Goal: Task Accomplishment & Management: Manage account settings

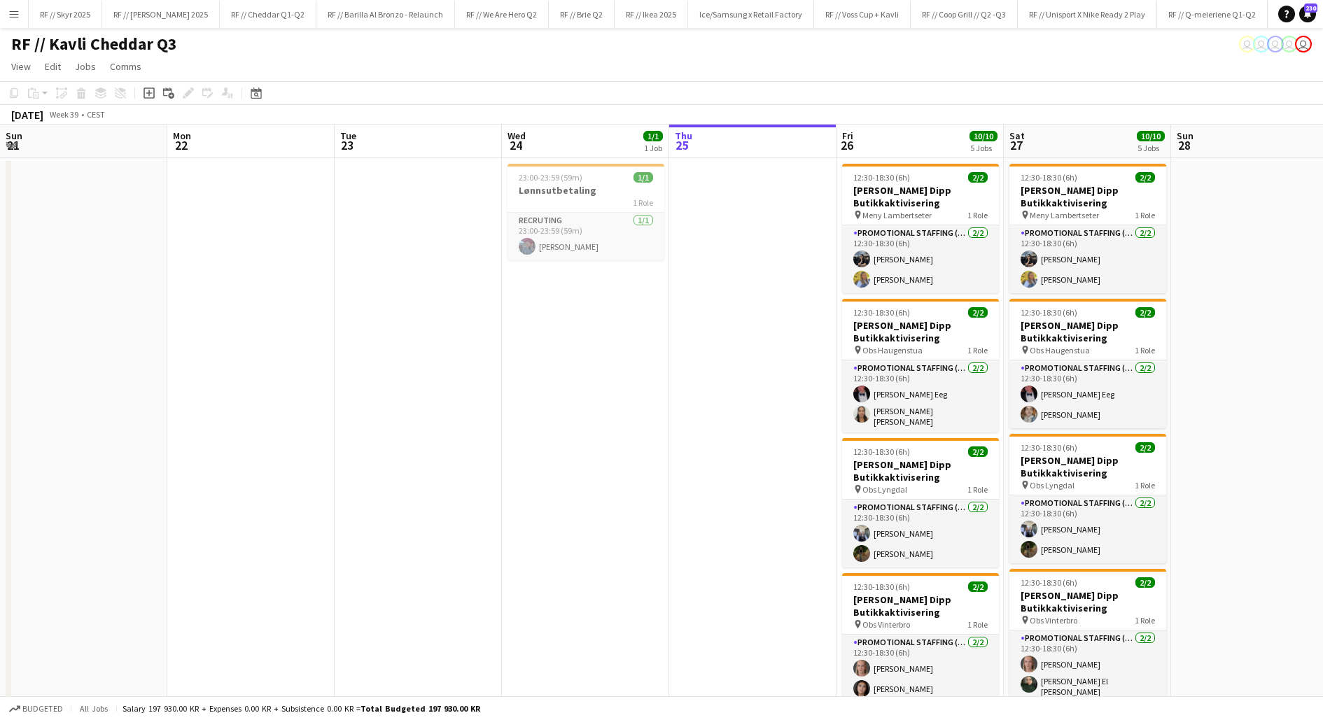
scroll to position [0, 333]
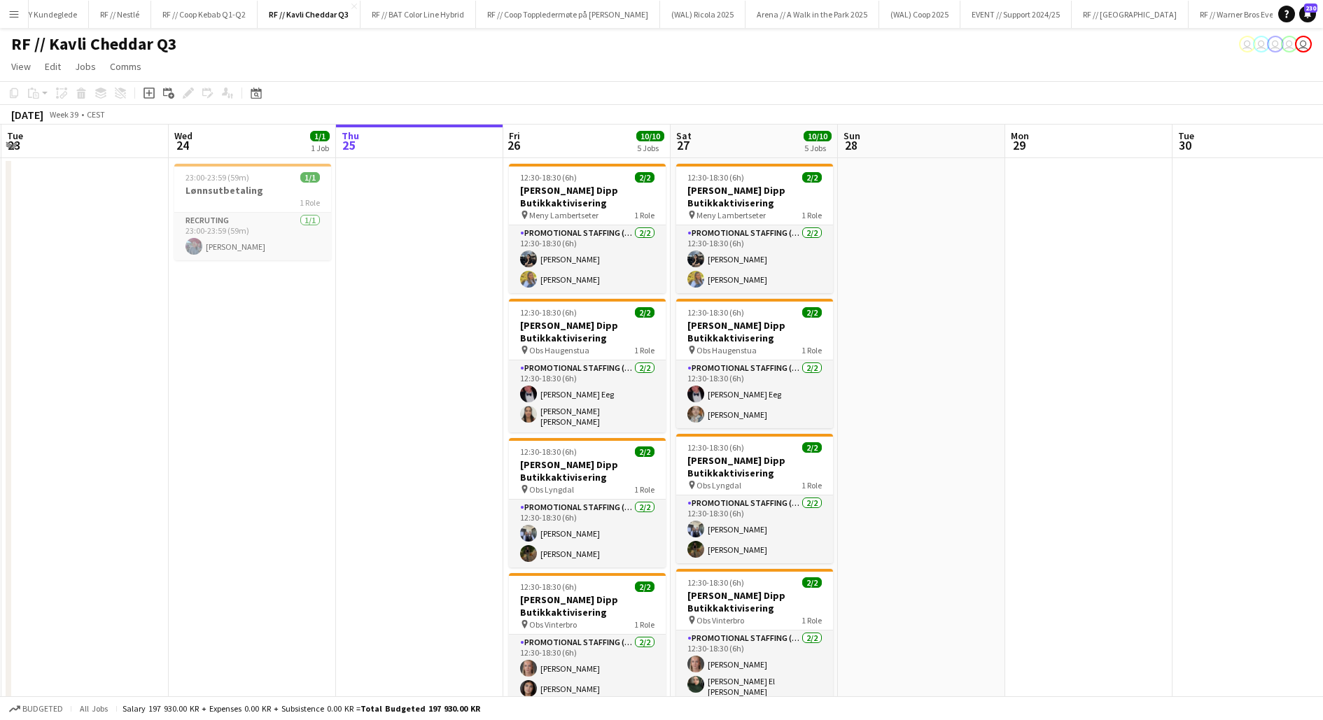
click at [442, 493] on app-date-cell at bounding box center [419, 580] width 167 height 845
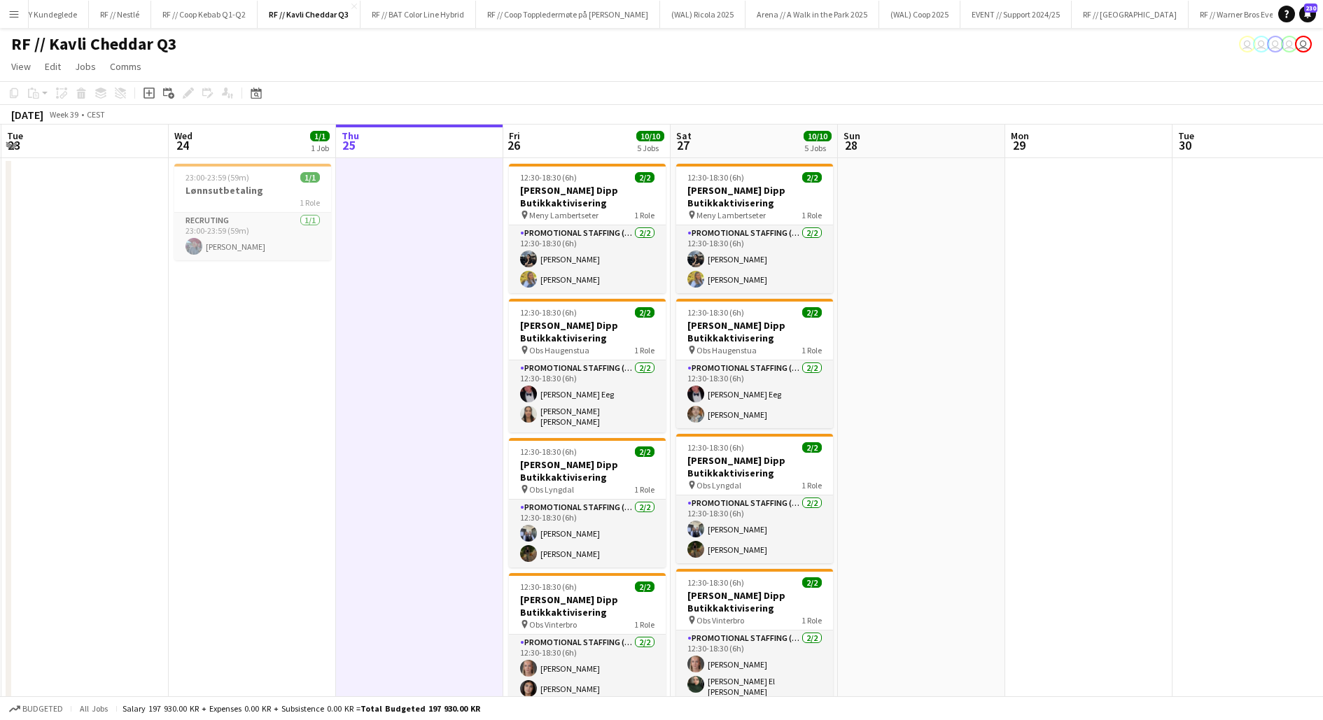
click at [442, 493] on app-date-cell at bounding box center [419, 580] width 167 height 845
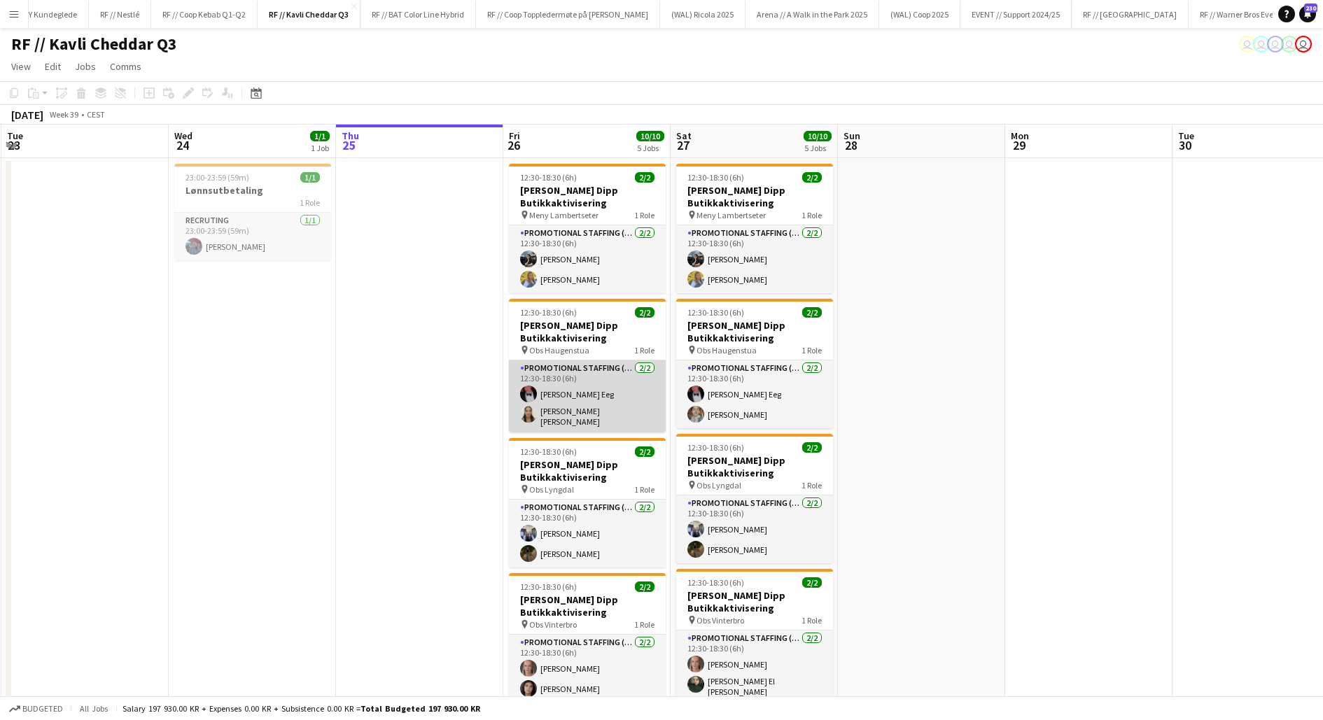
click at [538, 407] on app-card-role "Promotional Staffing (Promotional Staff) [DATE] 12:30-18:30 (6h) [PERSON_NAME] …" at bounding box center [587, 396] width 157 height 72
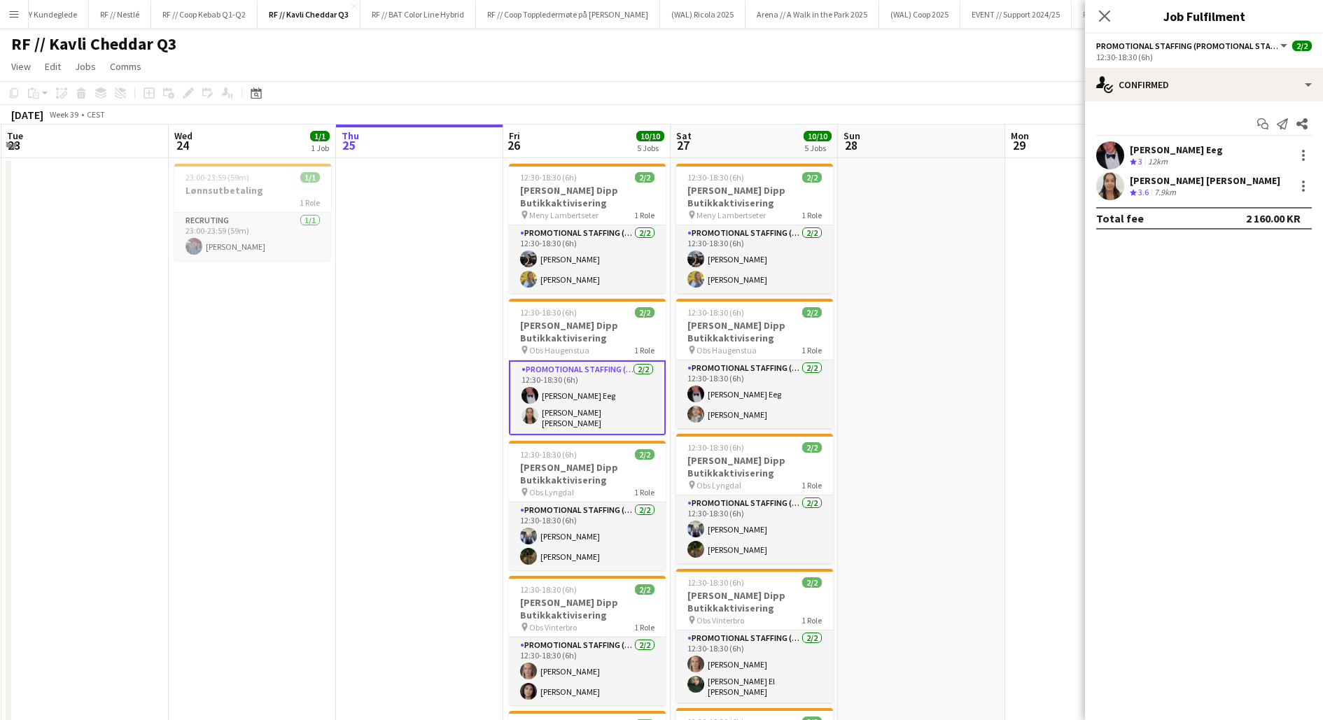
click at [1121, 189] on app-user-avatar at bounding box center [1110, 186] width 28 height 28
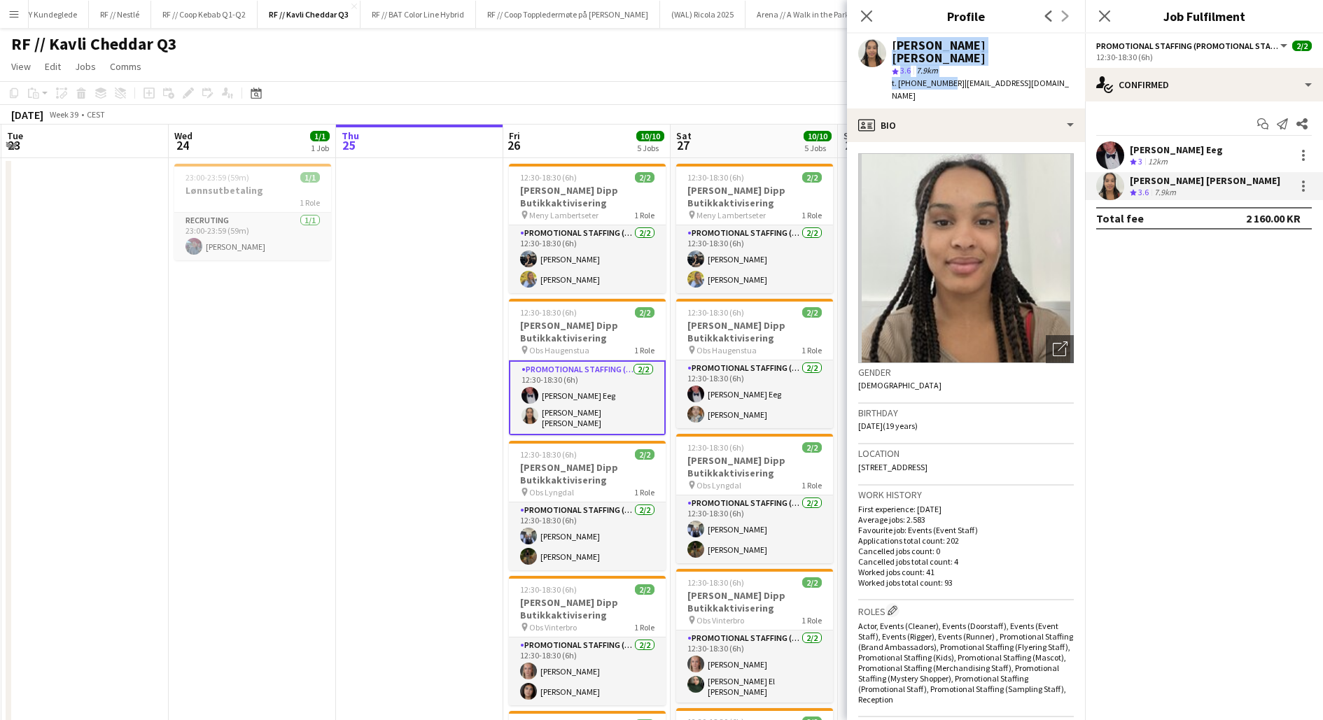
drag, startPoint x: 944, startPoint y: 70, endPoint x: 890, endPoint y: 48, distance: 58.3
click at [890, 48] on div "Kristine Dahl Iyamu star 3.6 7.9km t. +4746613157 | kristineiyamu@gmail.com" at bounding box center [966, 71] width 238 height 75
copy div "Kristine Dahl Iyamu star 3.6 7.9km t. +4746613157"
click at [1043, 72] on div "Kristine Dahl Iyamu star 3.6 7.9km t. +4746613157 | kristineiyamu@gmail.com" at bounding box center [966, 71] width 238 height 75
drag, startPoint x: 1043, startPoint y: 72, endPoint x: 968, endPoint y: 71, distance: 74.9
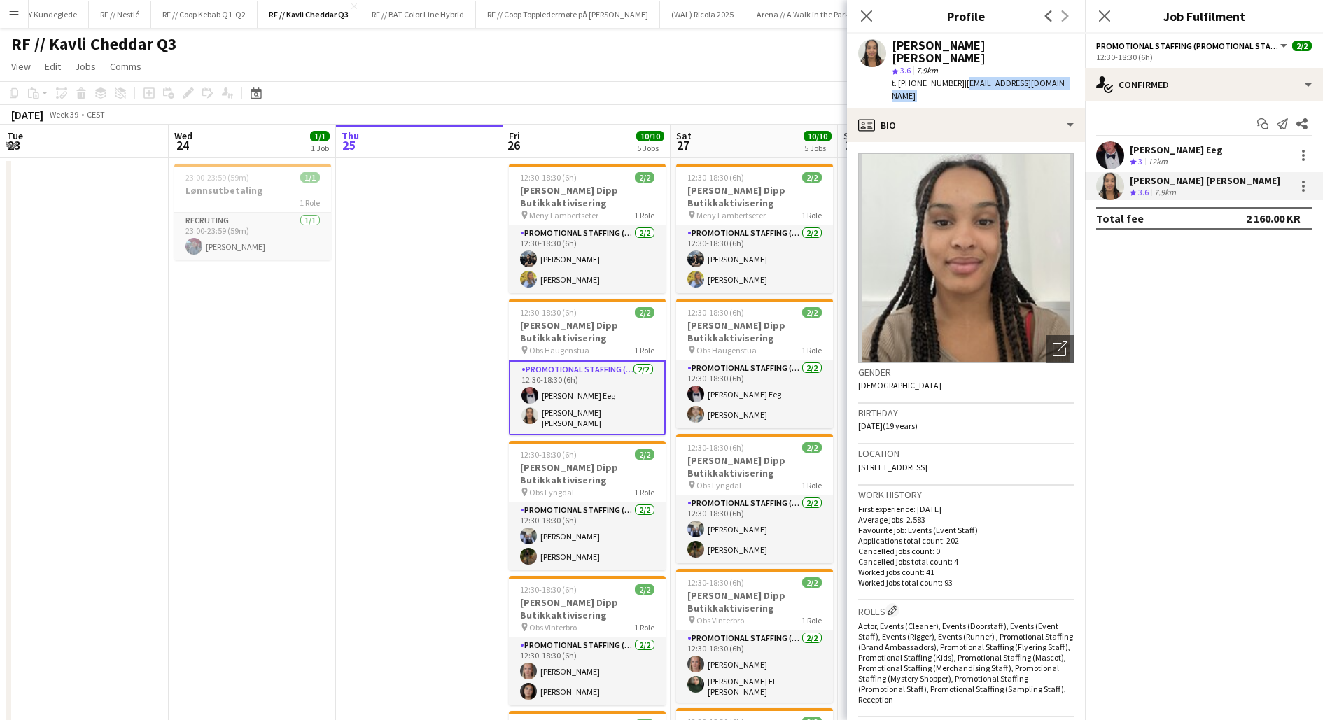
click at [968, 71] on div "Kristine Dahl Iyamu star 3.6 7.9km t. +4746613157 | kristineiyamu@gmail.com" at bounding box center [966, 71] width 238 height 75
copy app-crew-profile "kristineiyamu@gmail.com profile"
click at [444, 361] on app-date-cell at bounding box center [419, 580] width 167 height 845
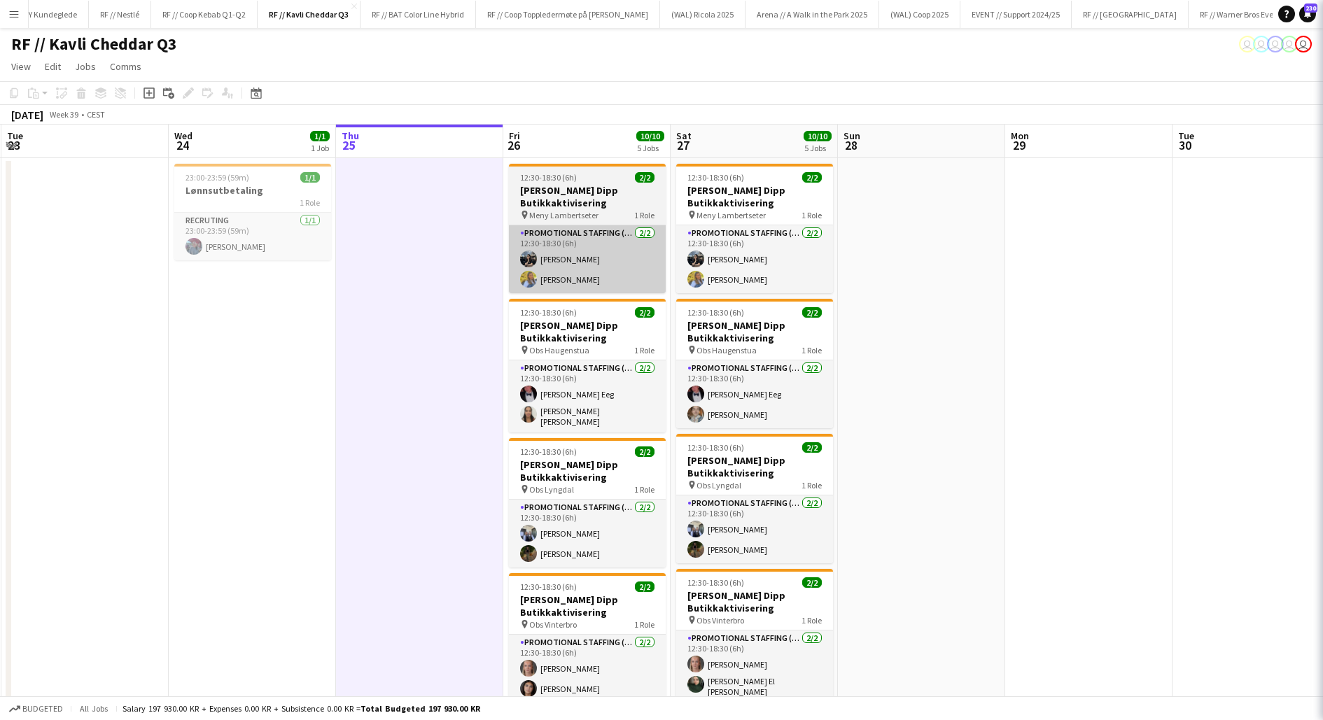
scroll to position [0, 332]
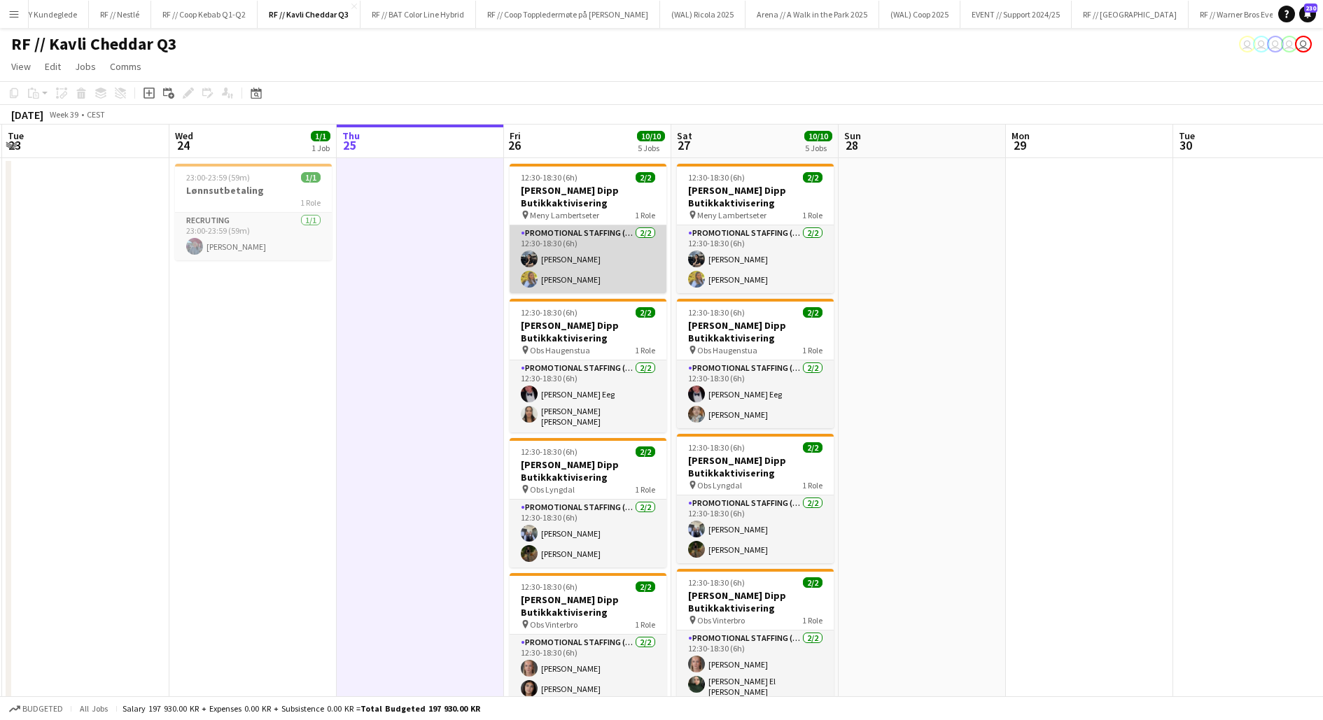
click at [554, 278] on app-card-role "Promotional Staffing (Promotional Staff) 2/2 12:30-18:30 (6h) Doris Kasymova Si…" at bounding box center [587, 259] width 157 height 68
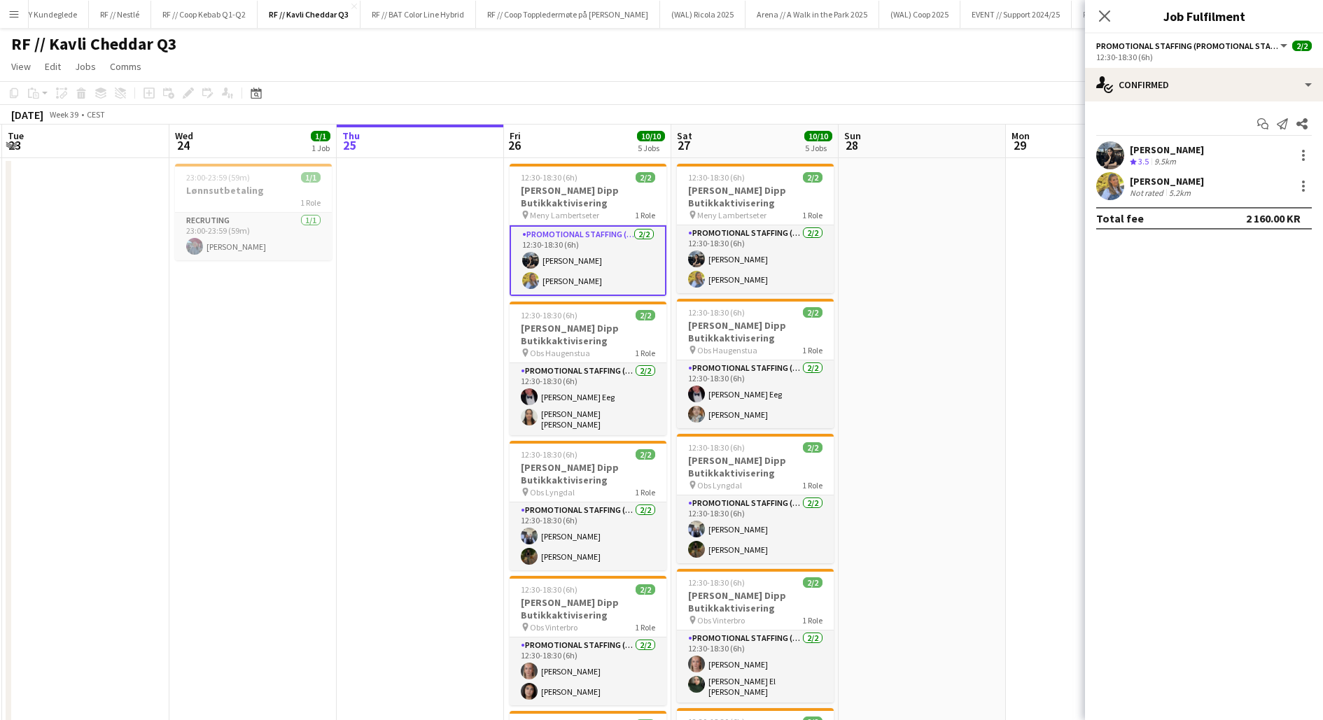
click at [1120, 186] on app-user-avatar at bounding box center [1110, 186] width 28 height 28
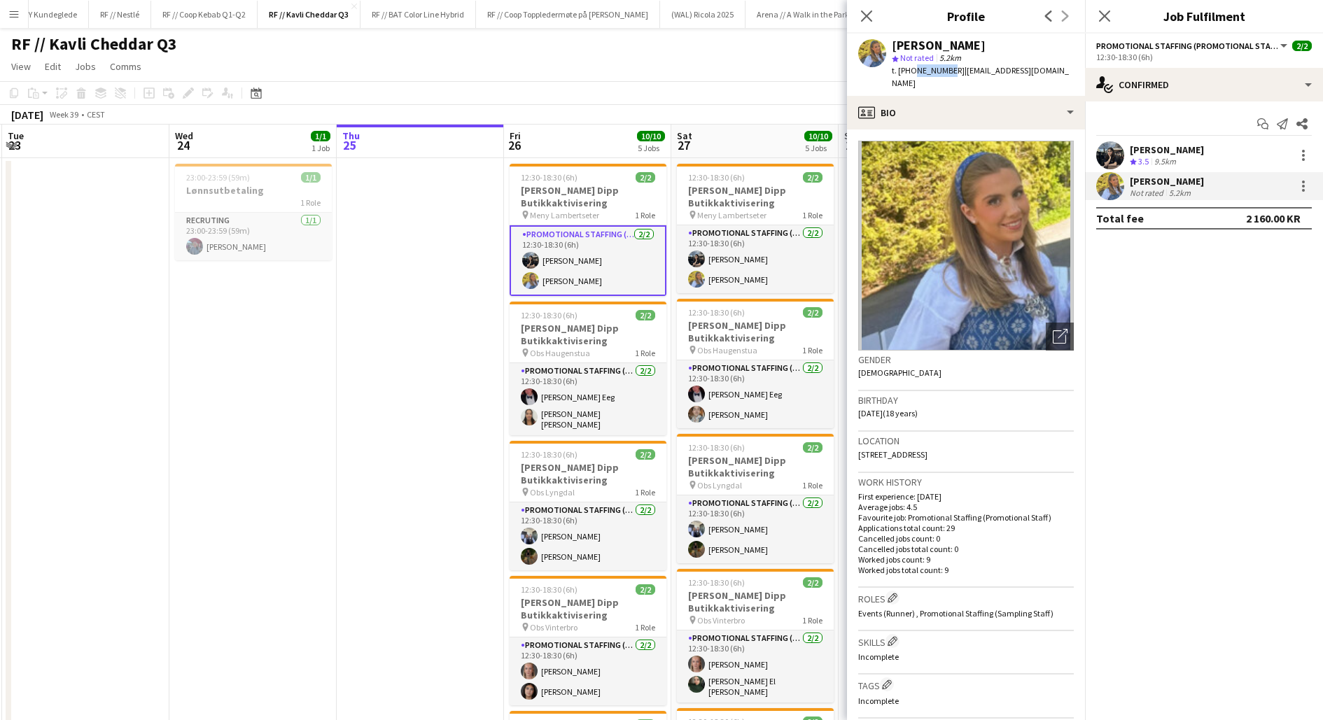
drag, startPoint x: 944, startPoint y: 69, endPoint x: 909, endPoint y: 69, distance: 35.0
click at [909, 69] on span "t. +4740067421" at bounding box center [927, 70] width 73 height 10
copy span "40067421"
click at [1117, 154] on app-user-avatar at bounding box center [1110, 155] width 28 height 28
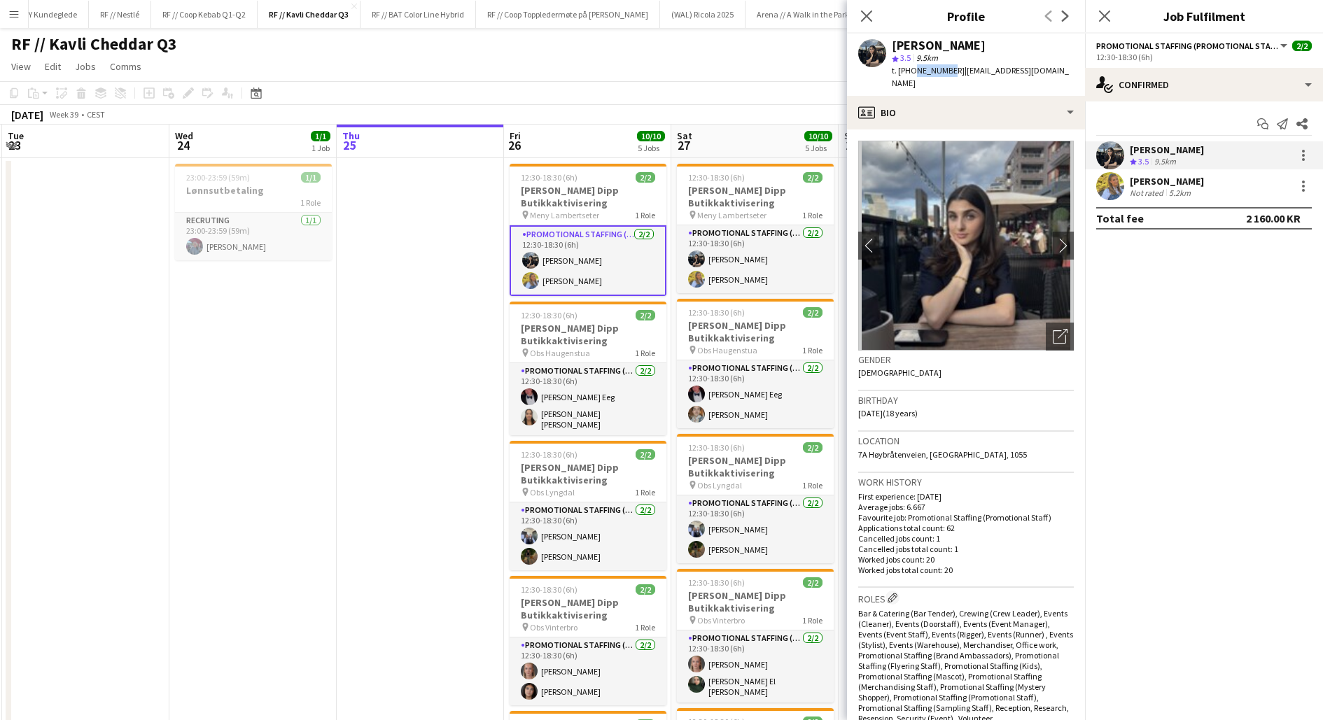
drag, startPoint x: 944, startPoint y: 72, endPoint x: 910, endPoint y: 71, distance: 33.6
click at [910, 71] on span "t. +4740089266" at bounding box center [927, 70] width 73 height 10
copy span "40089266"
click at [467, 376] on app-date-cell at bounding box center [420, 580] width 167 height 845
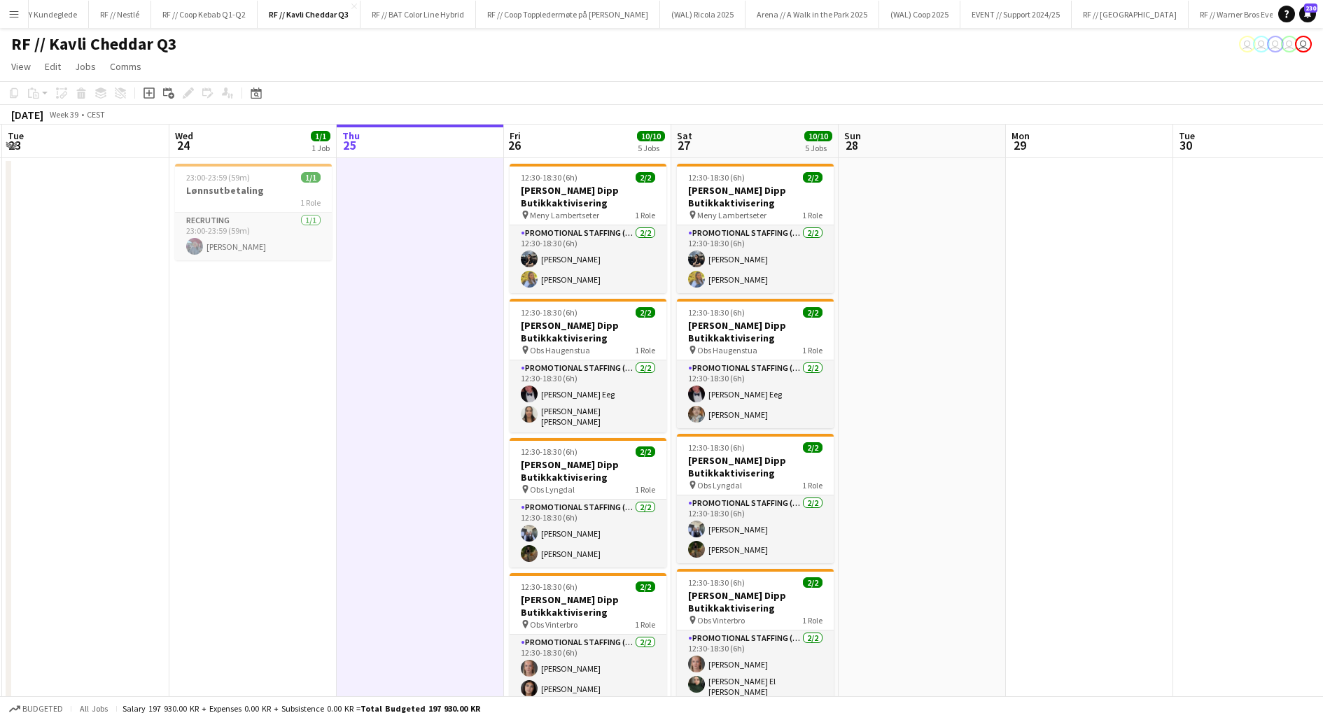
click at [467, 376] on app-date-cell at bounding box center [420, 580] width 167 height 845
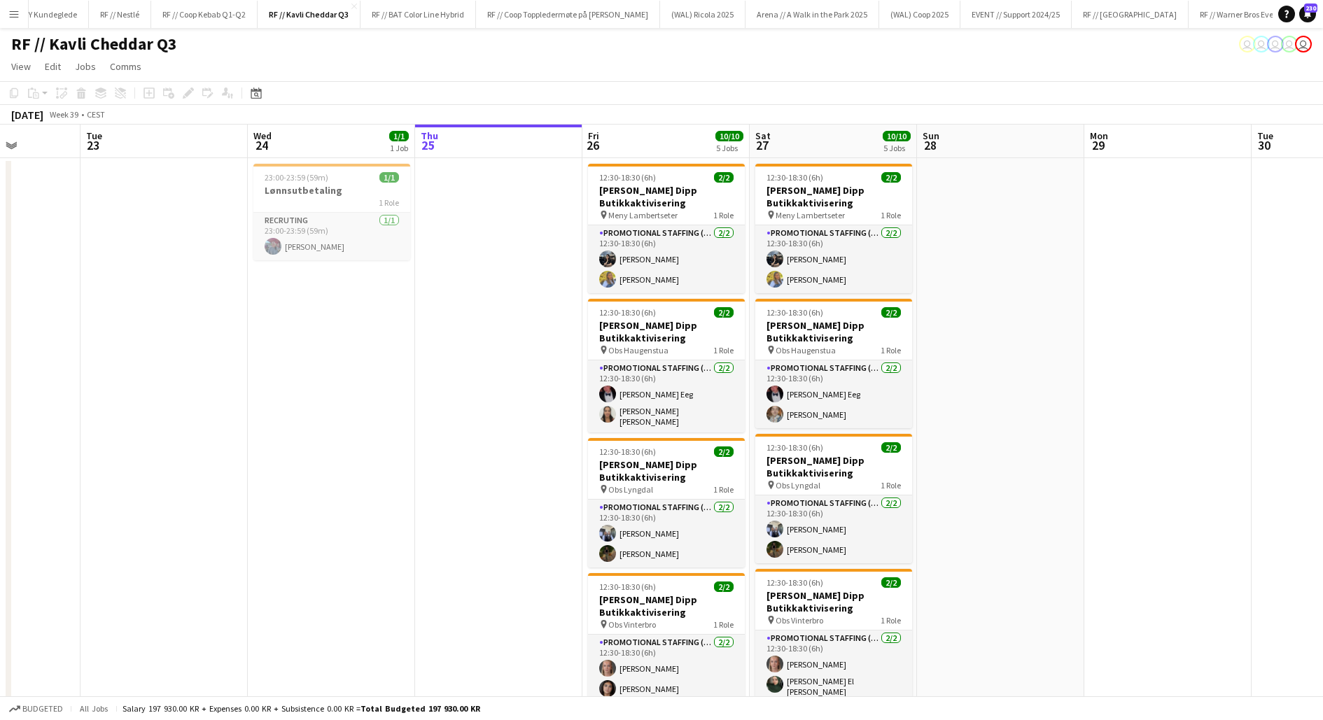
scroll to position [0, 421]
click at [467, 376] on app-date-cell at bounding box center [499, 580] width 167 height 845
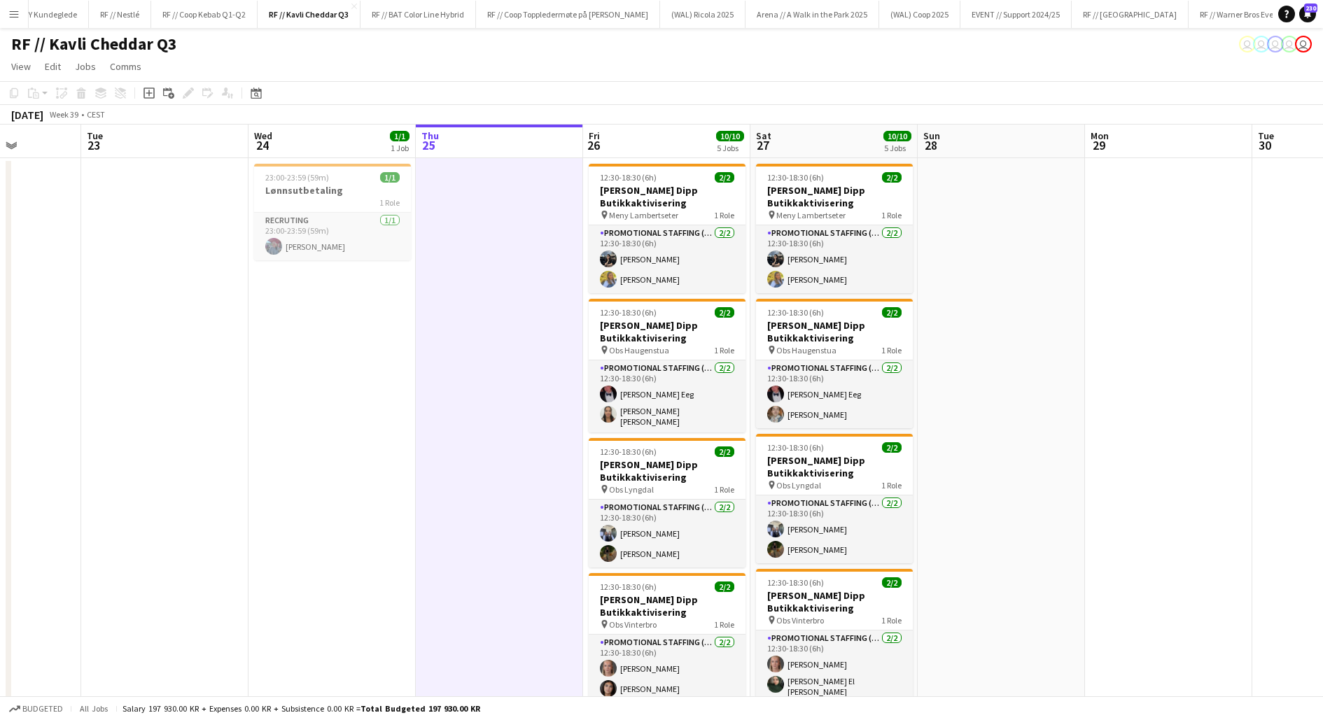
click at [467, 376] on app-date-cell at bounding box center [499, 580] width 167 height 845
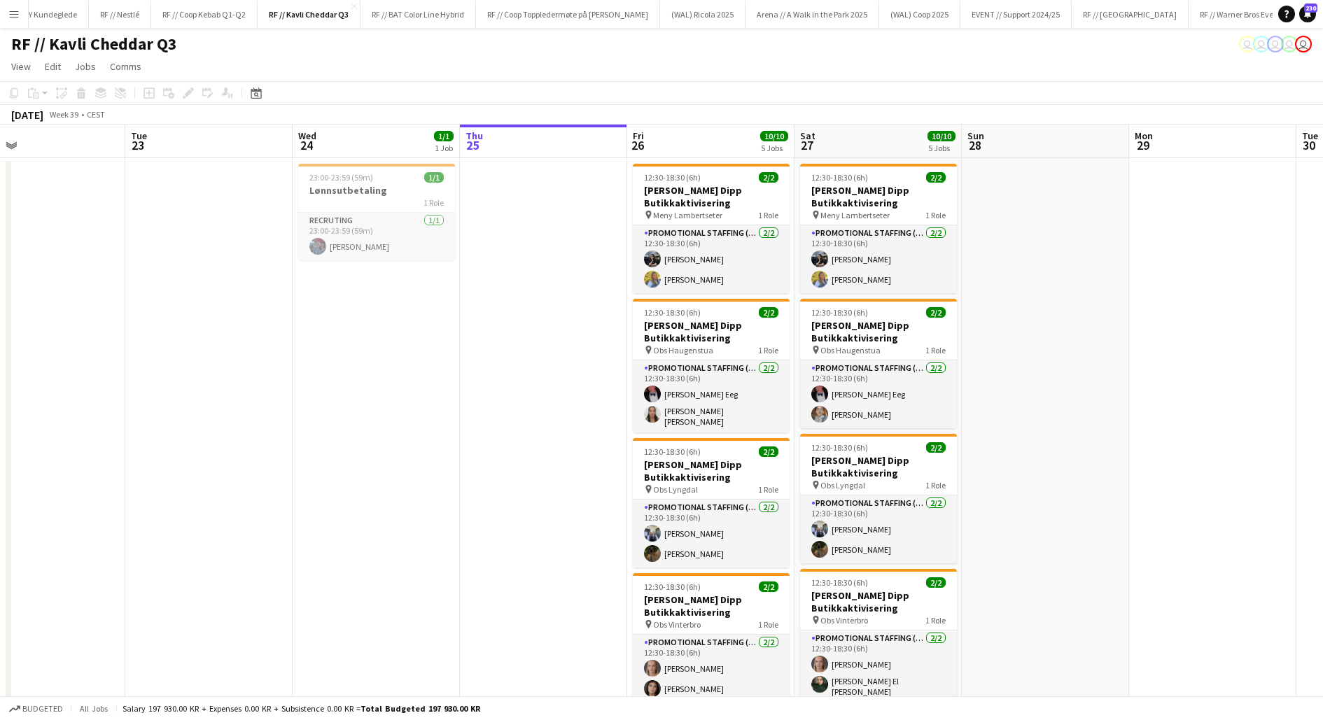
scroll to position [0, 374]
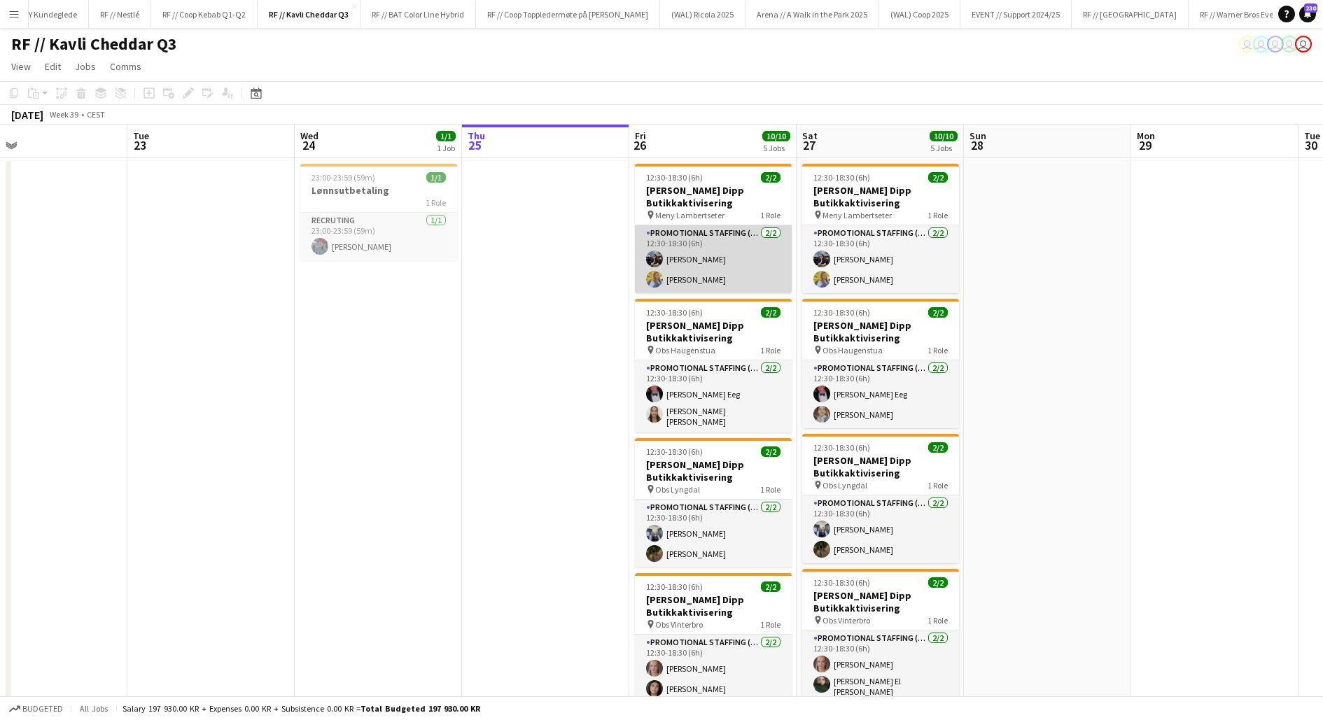
click at [677, 260] on app-card-role "Promotional Staffing (Promotional Staff) 2/2 12:30-18:30 (6h) Doris Kasymova Si…" at bounding box center [713, 259] width 157 height 68
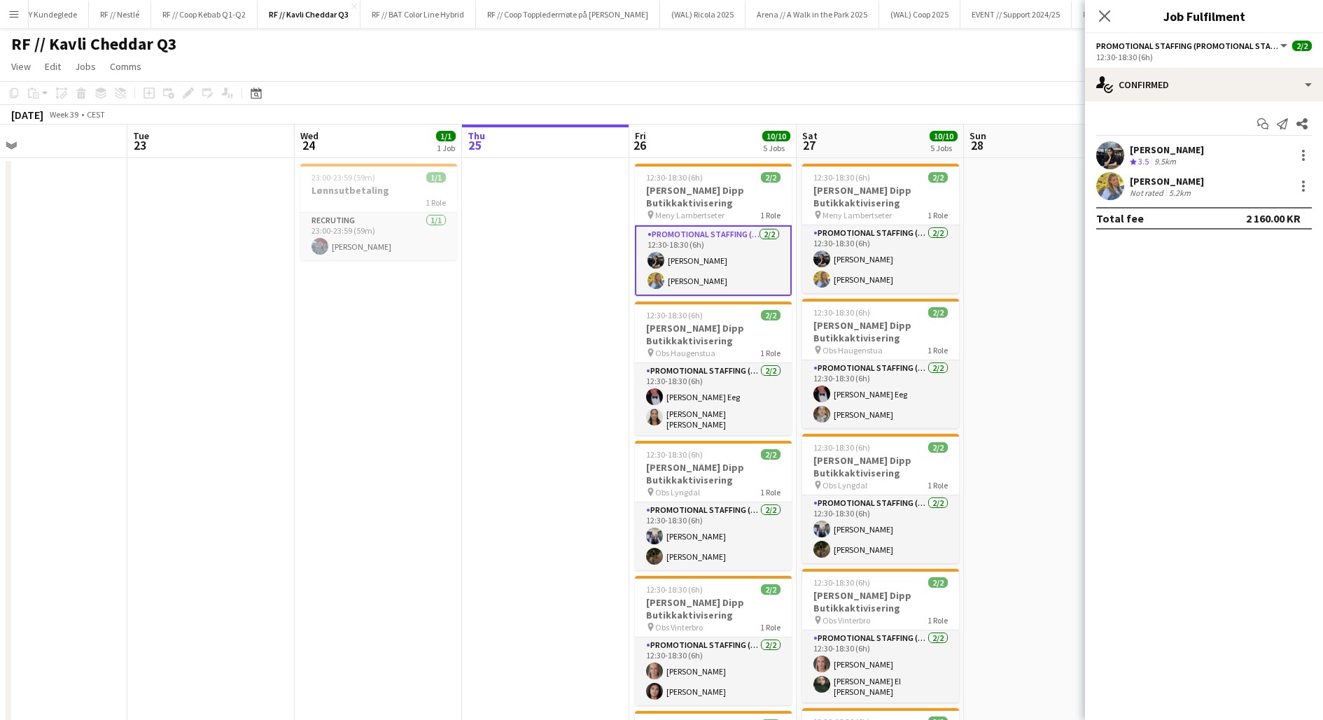
click at [1107, 154] on app-user-avatar at bounding box center [1110, 155] width 28 height 28
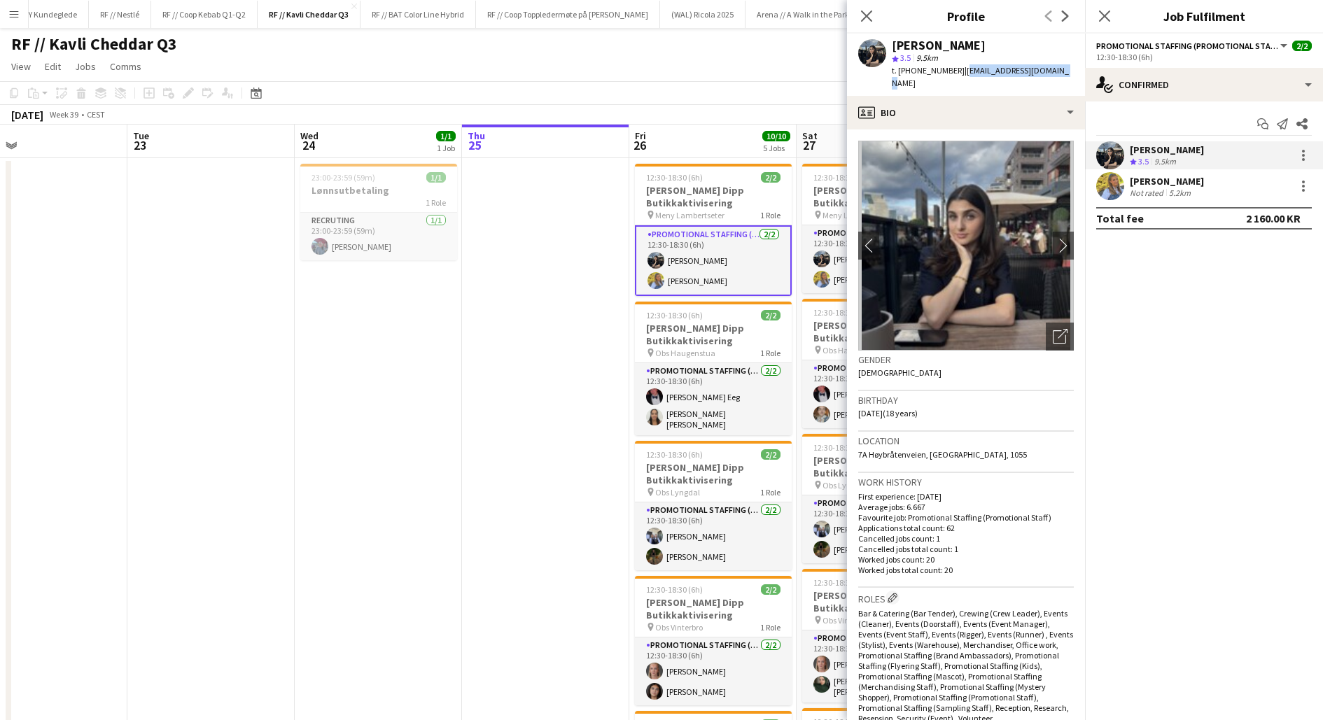
drag, startPoint x: 1051, startPoint y: 72, endPoint x: 950, endPoint y: 69, distance: 100.8
click at [950, 69] on div "Doris Kasymova star 3.5 9.5km t. +4740089266 | doriskadymova@gmail.com" at bounding box center [966, 65] width 238 height 62
copy span "doriskadymova@gmail.com"
click at [1120, 195] on app-user-avatar at bounding box center [1110, 186] width 28 height 28
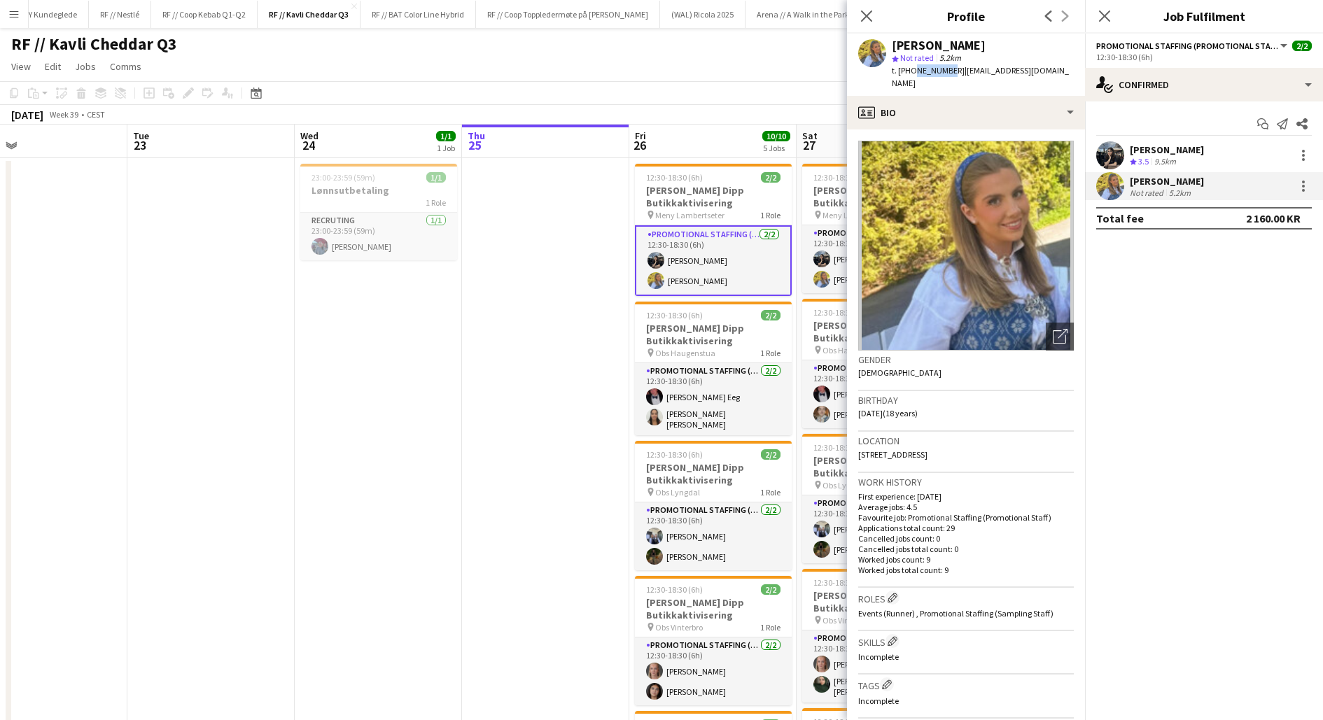
drag, startPoint x: 944, startPoint y: 71, endPoint x: 910, endPoint y: 71, distance: 33.6
click at [910, 71] on span "t. +4740067421" at bounding box center [927, 70] width 73 height 10
copy span "40067421"
click at [1115, 153] on app-user-avatar at bounding box center [1110, 155] width 28 height 28
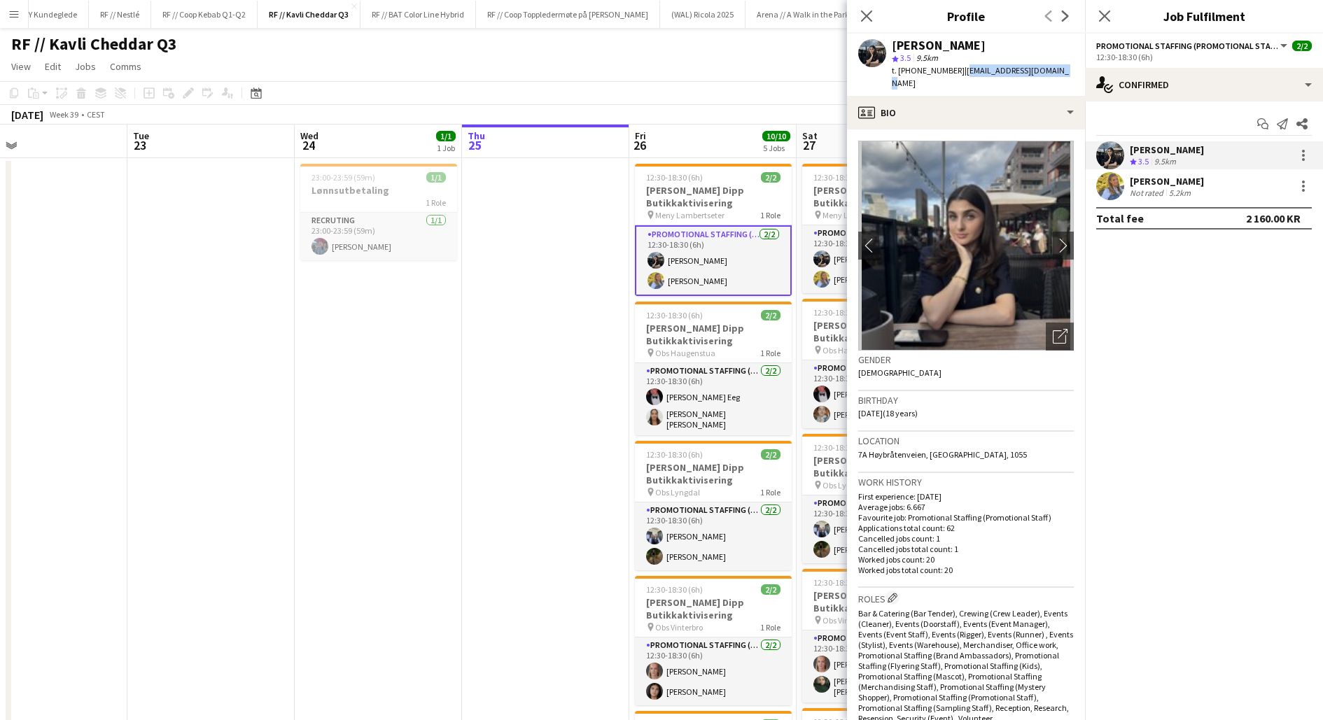
drag, startPoint x: 1052, startPoint y: 71, endPoint x: 951, endPoint y: 71, distance: 101.5
click at [951, 71] on div "Doris Kasymova star 3.5 9.5km t. +4740089266 | doriskadymova@gmail.com" at bounding box center [966, 65] width 238 height 62
copy span "doriskadymova@gmail.com"
click at [1130, 185] on div "Sigrid Bolstad-Aagesen" at bounding box center [1166, 181] width 74 height 13
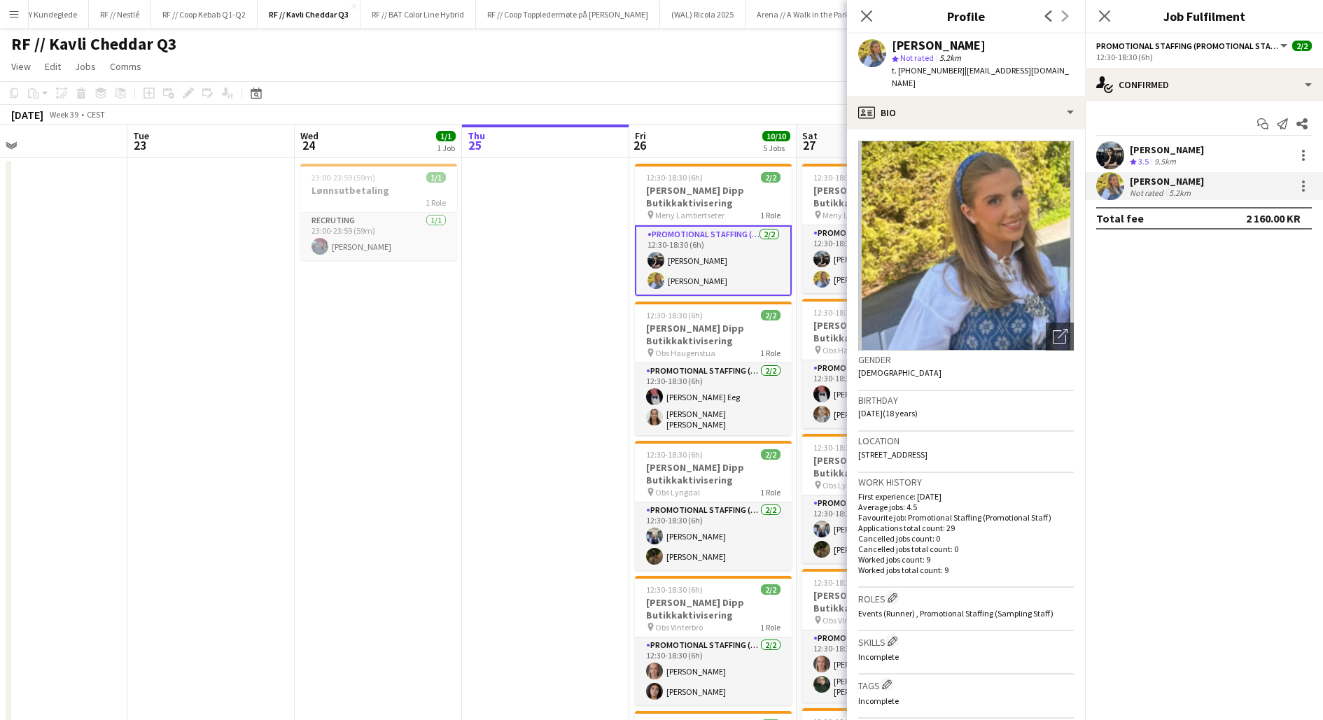
drag, startPoint x: 1067, startPoint y: 71, endPoint x: 950, endPoint y: 70, distance: 116.9
click at [950, 70] on span "| bolstadaagesensigrid@gmail.com" at bounding box center [979, 76] width 177 height 23
copy span "bolstadaagesensigrid@gmail.com"
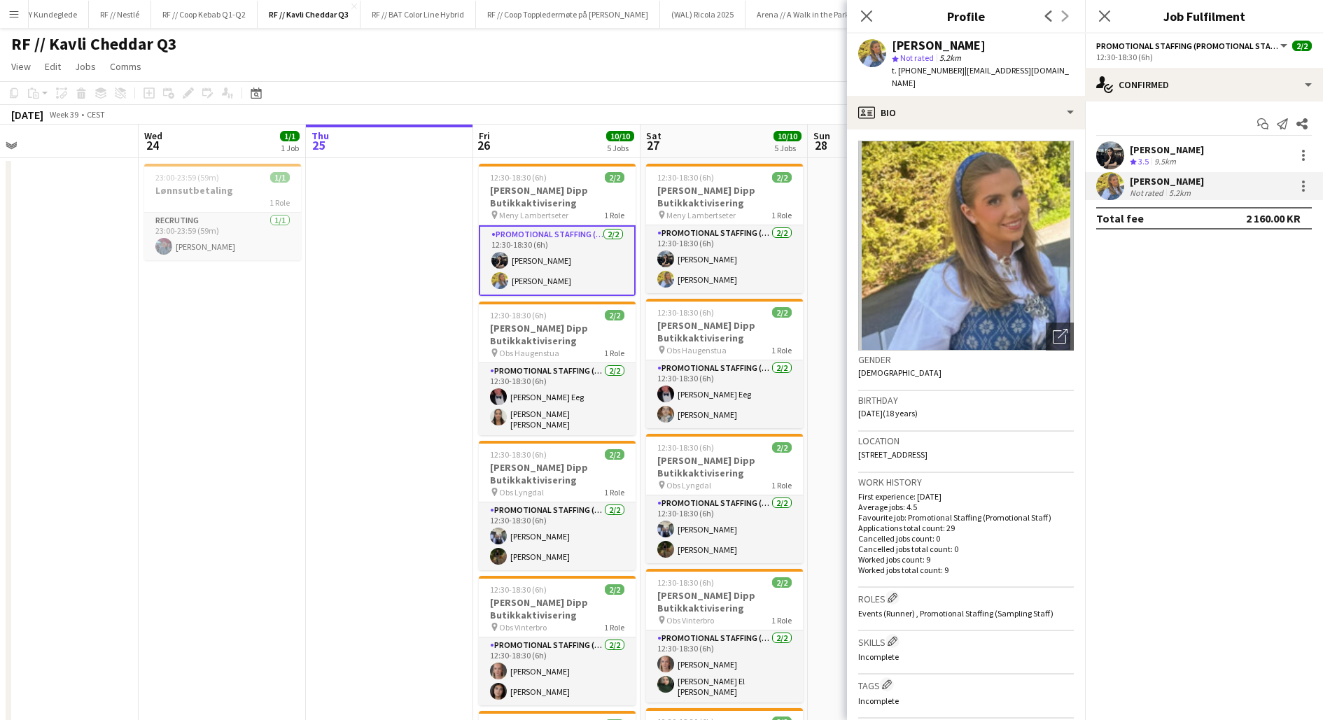
scroll to position [0, 533]
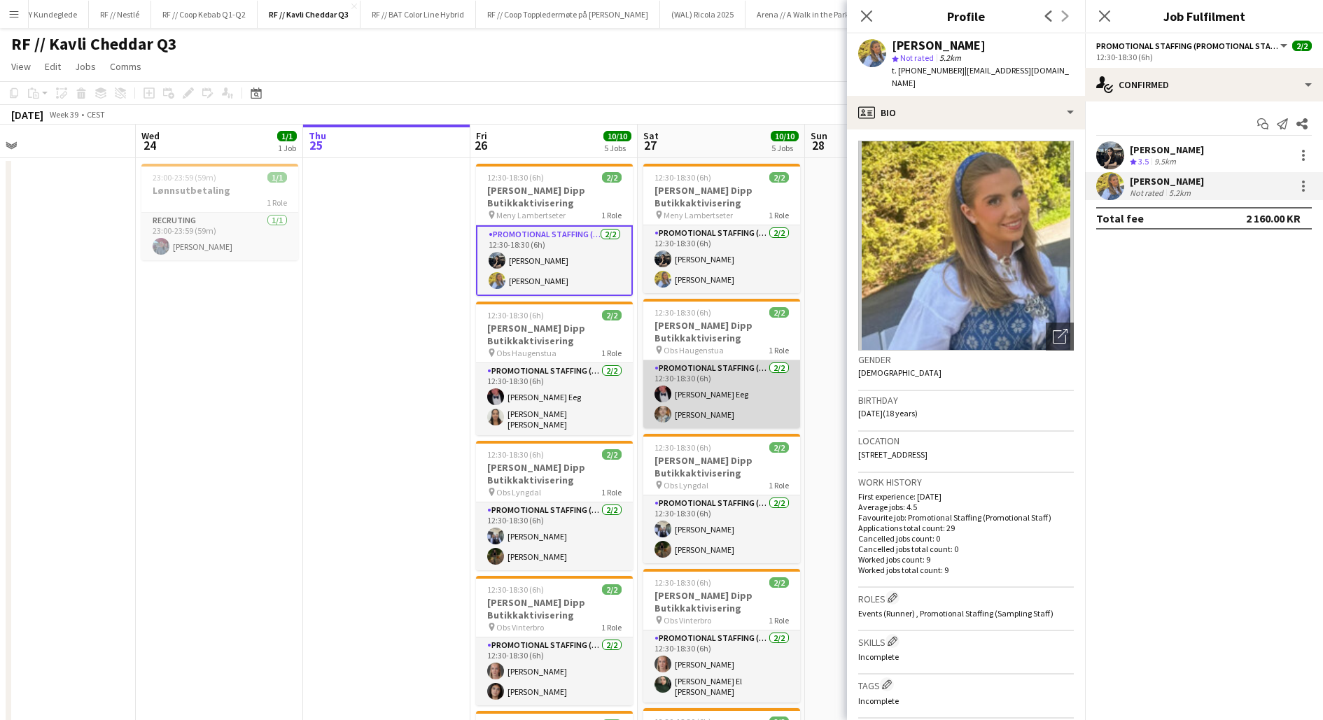
click at [674, 416] on app-card-role "Promotional Staffing (Promotional Staff) 2/2 12:30-18:30 (6h) Birk Eeg Alexande…" at bounding box center [721, 394] width 157 height 68
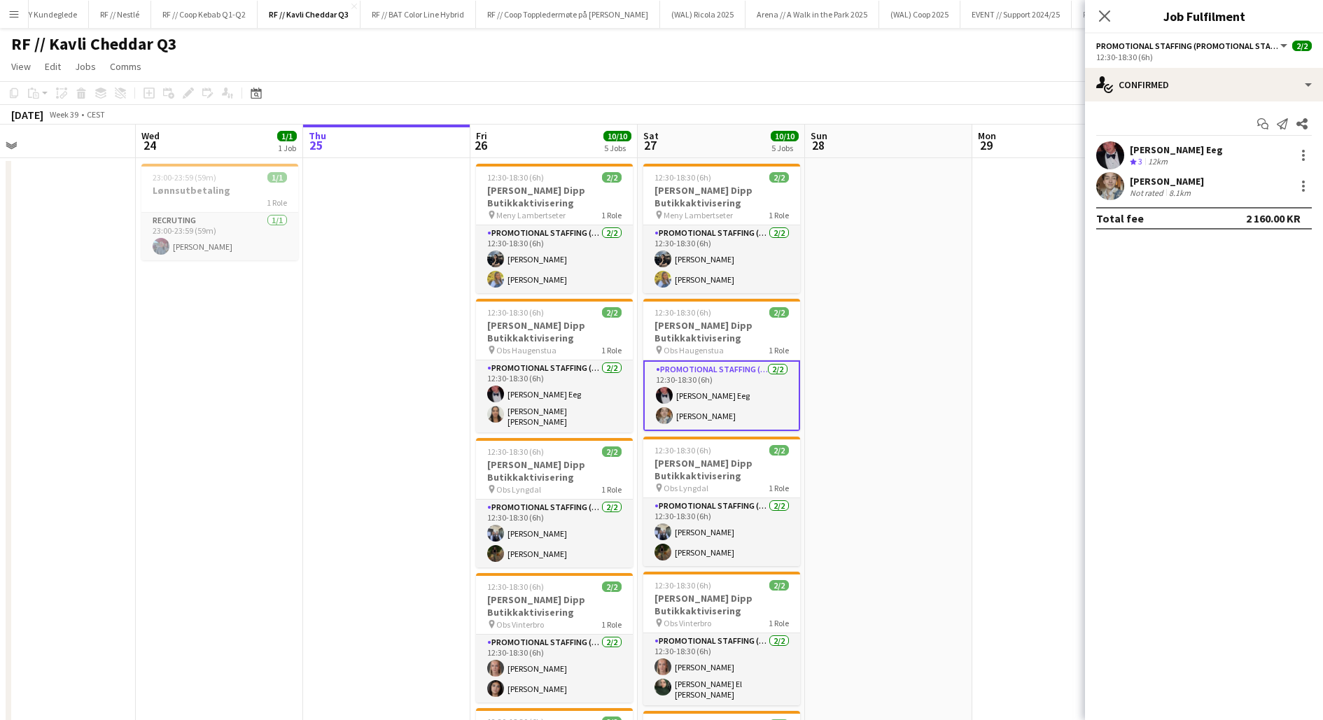
click at [1110, 187] on app-user-avatar at bounding box center [1110, 186] width 28 height 28
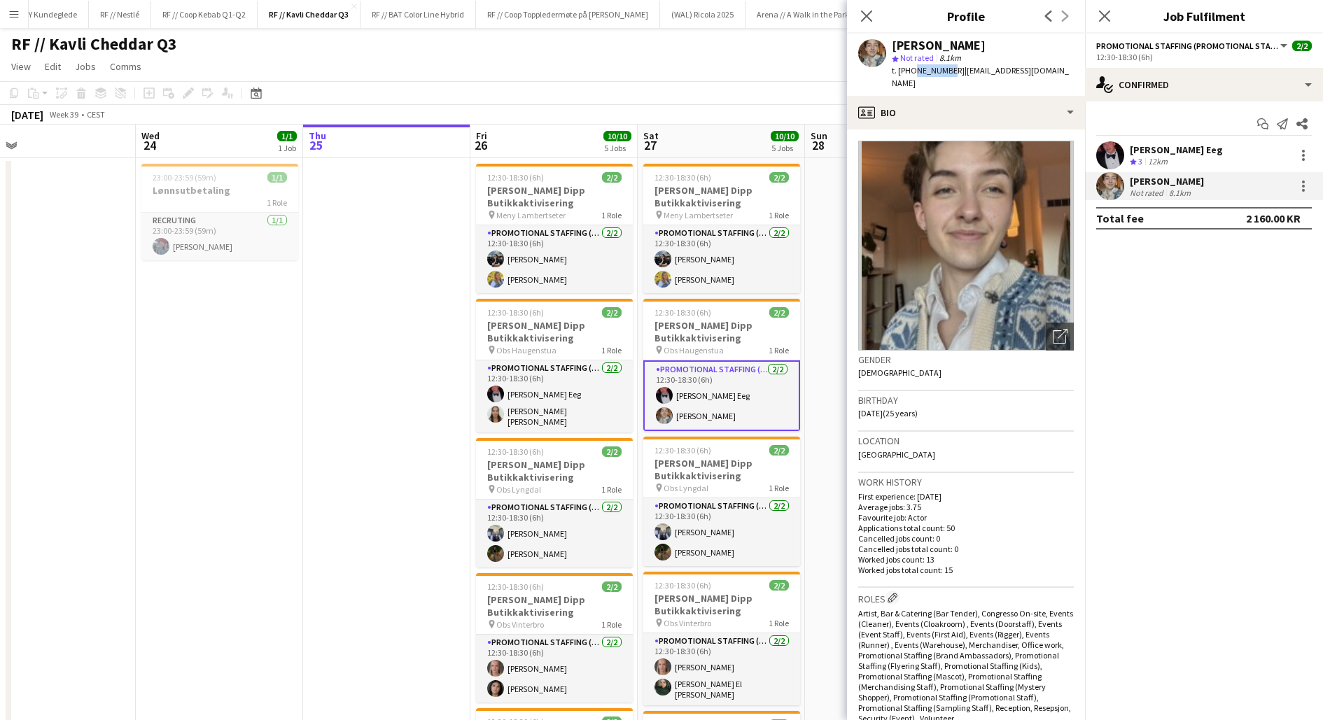
drag, startPoint x: 942, startPoint y: 67, endPoint x: 911, endPoint y: 71, distance: 31.1
click at [911, 71] on span "t. +4794866994" at bounding box center [927, 70] width 73 height 10
copy span "94866994"
click at [412, 410] on app-date-cell at bounding box center [386, 580] width 167 height 845
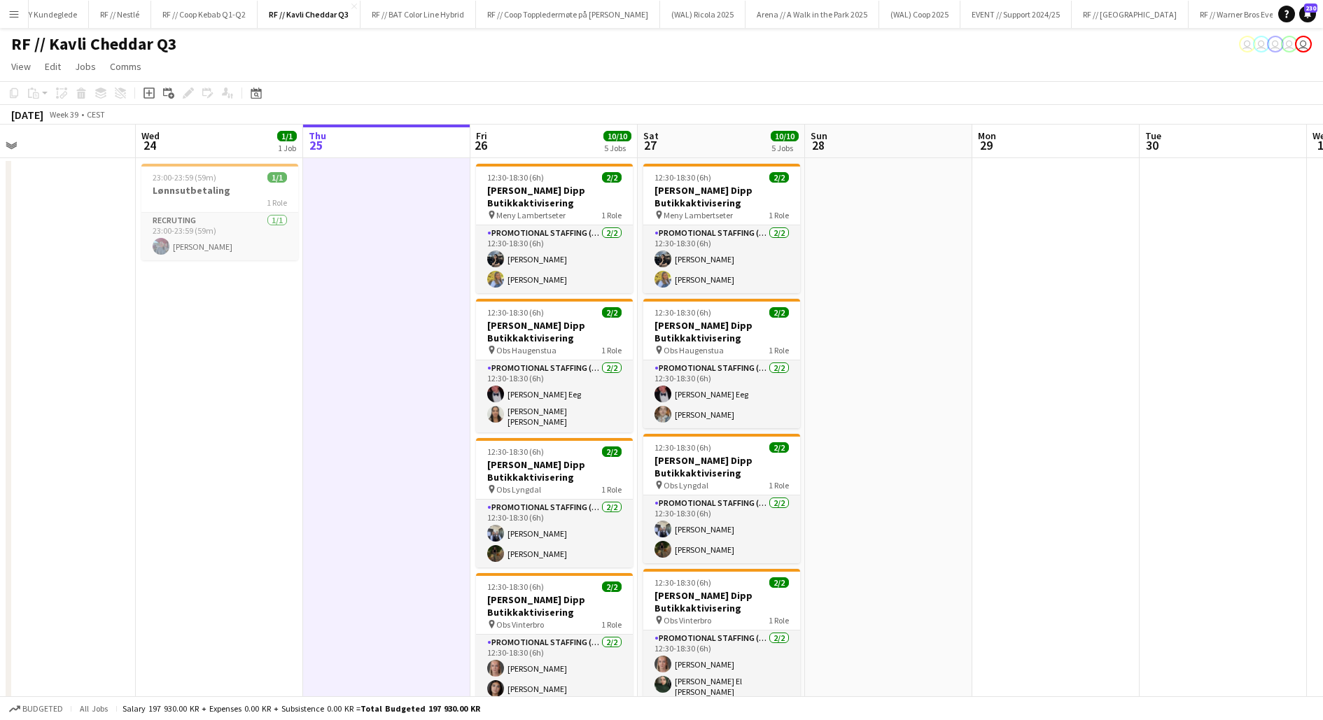
click at [412, 410] on app-date-cell at bounding box center [386, 580] width 167 height 845
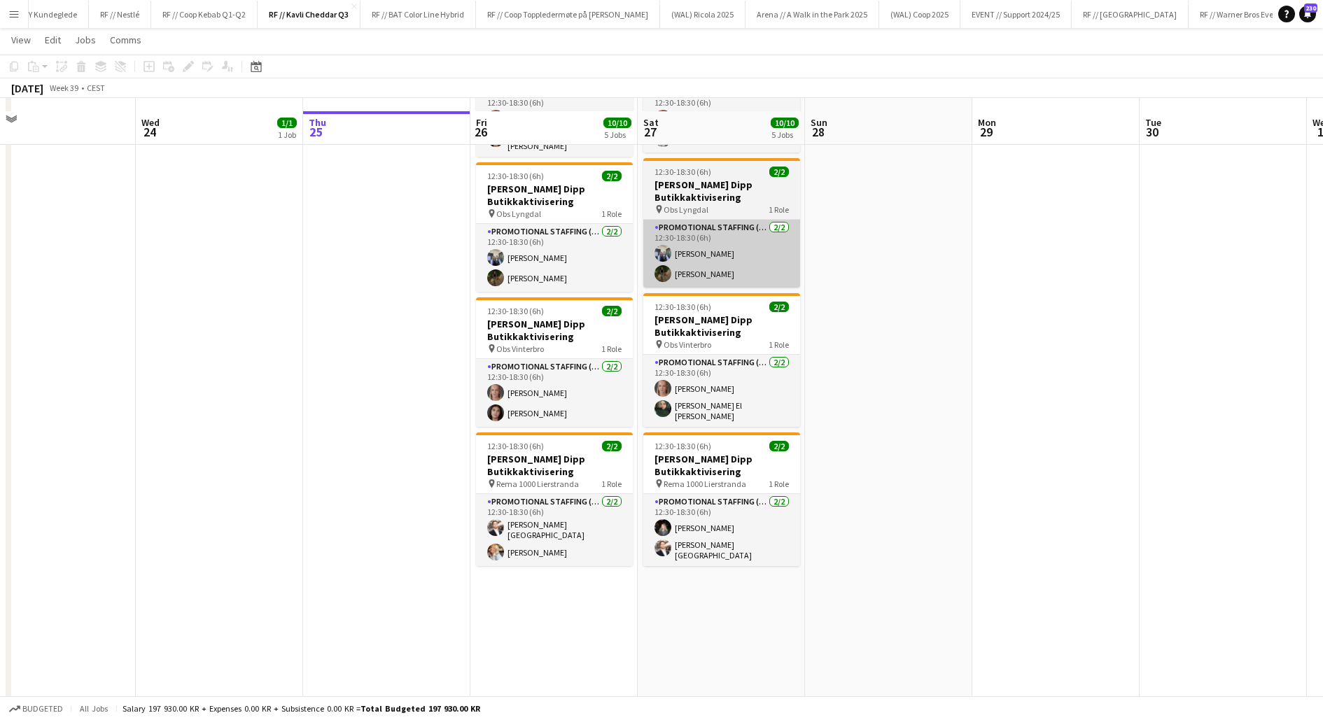
scroll to position [305, 0]
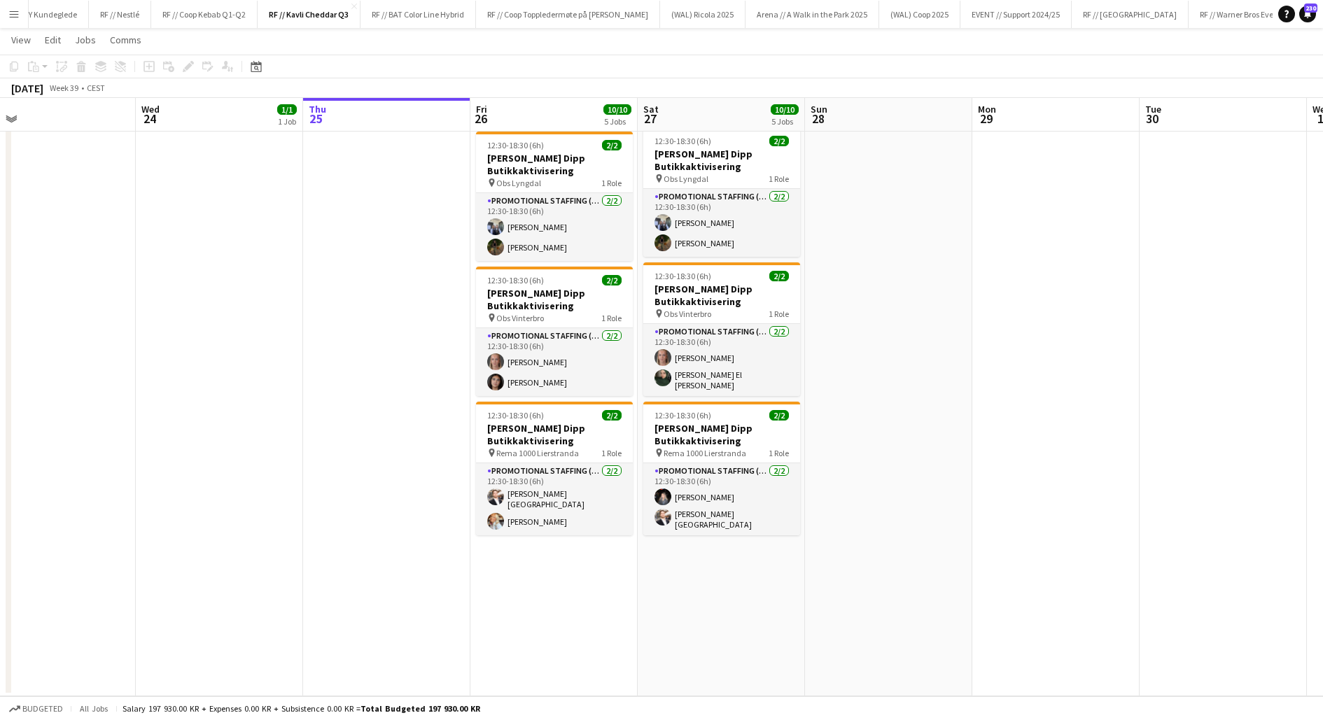
click at [749, 633] on app-date-cell "12:30-18:30 (6h) 2/2 Kavli Cheddar Dipp Butikkaktivisering pin Meny Lambertsete…" at bounding box center [720, 274] width 167 height 845
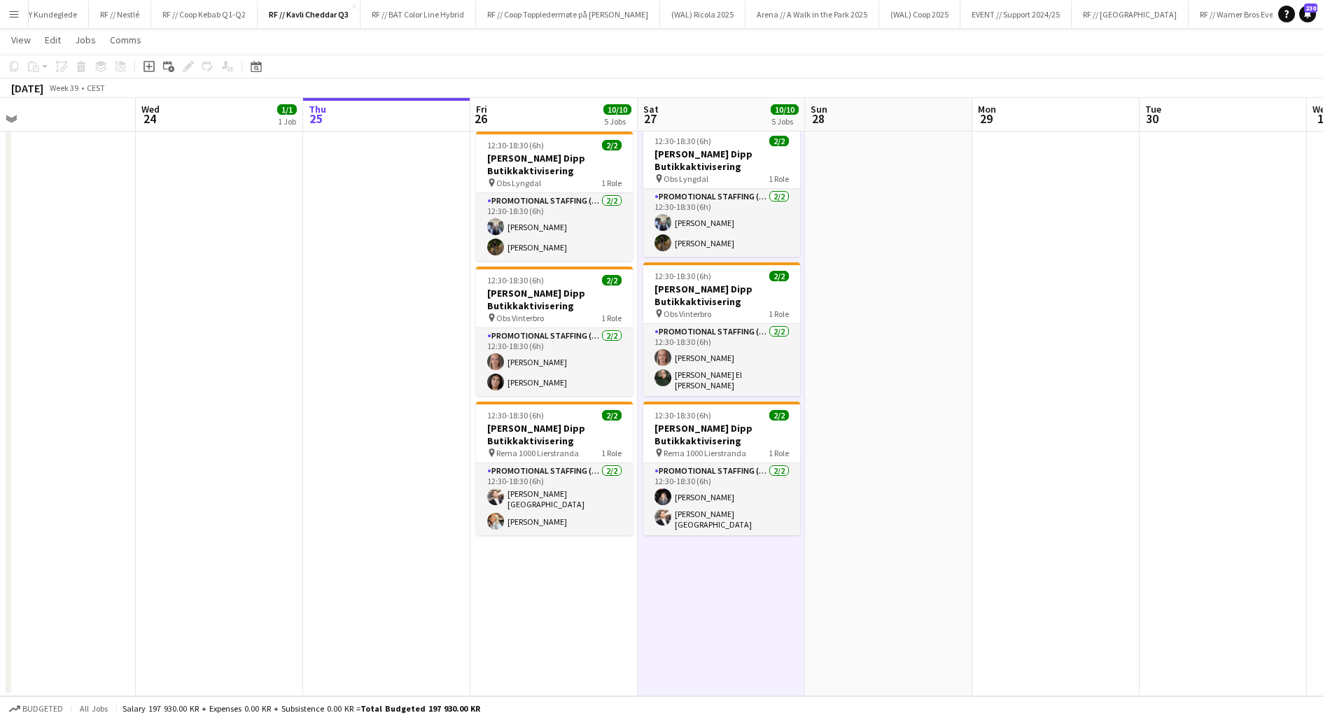
click at [749, 633] on app-date-cell "12:30-18:30 (6h) 2/2 Kavli Cheddar Dipp Butikkaktivisering pin Meny Lambertsete…" at bounding box center [720, 274] width 167 height 845
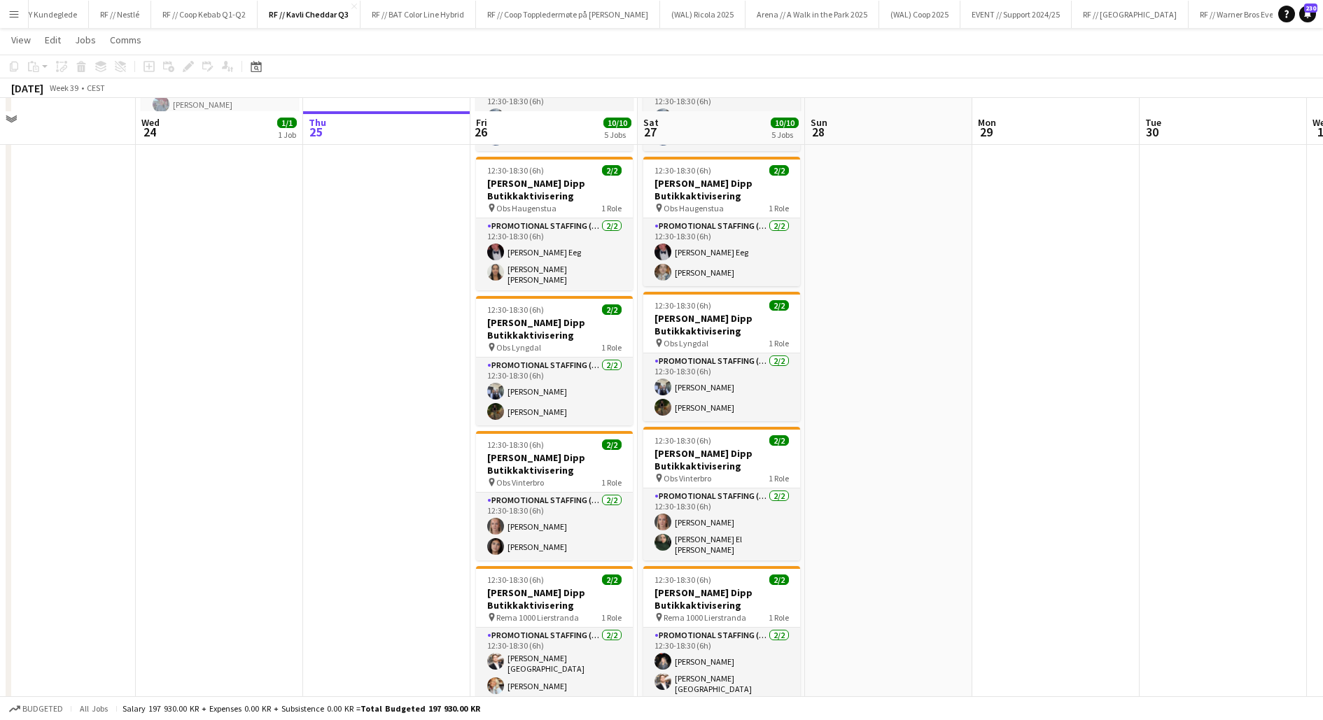
scroll to position [176, 0]
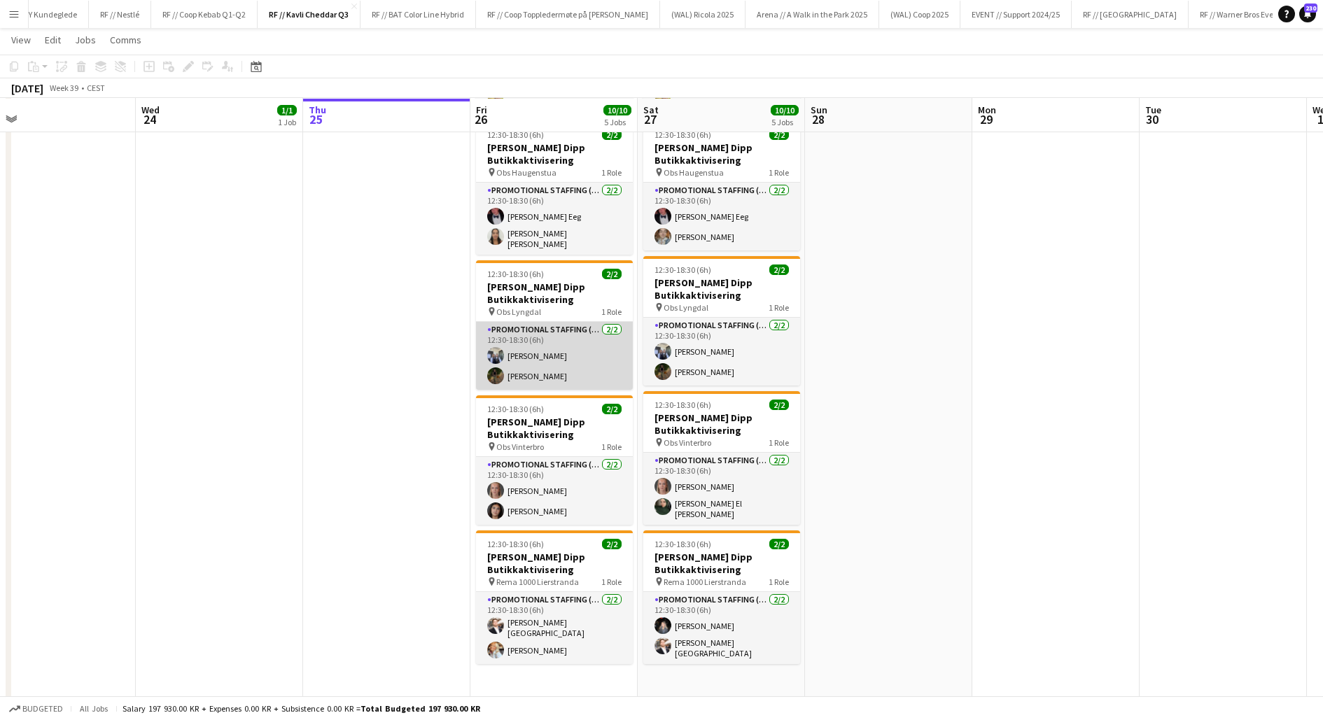
click at [551, 362] on app-card-role "Promotional Staffing (Promotional Staff) 2/2 12:30-18:30 (6h) Madelen Myrvin Ol…" at bounding box center [554, 356] width 157 height 68
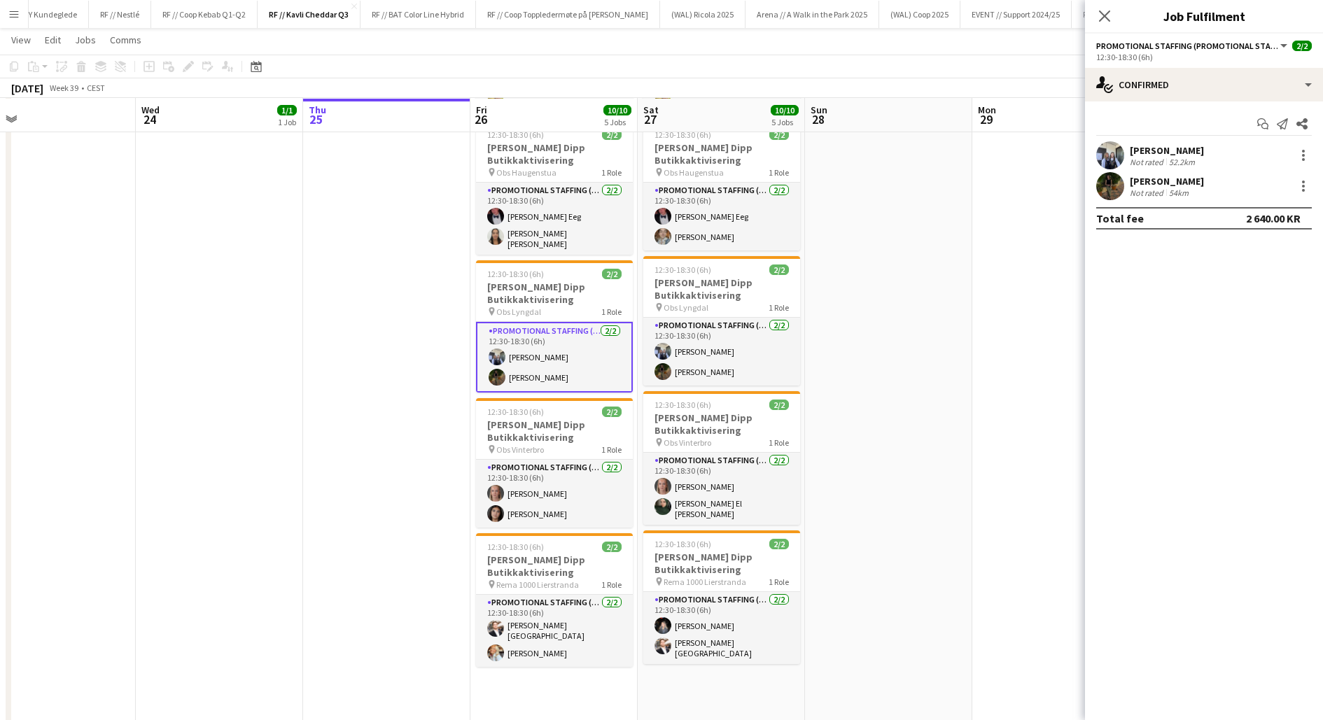
click at [1108, 146] on app-user-avatar at bounding box center [1110, 155] width 28 height 28
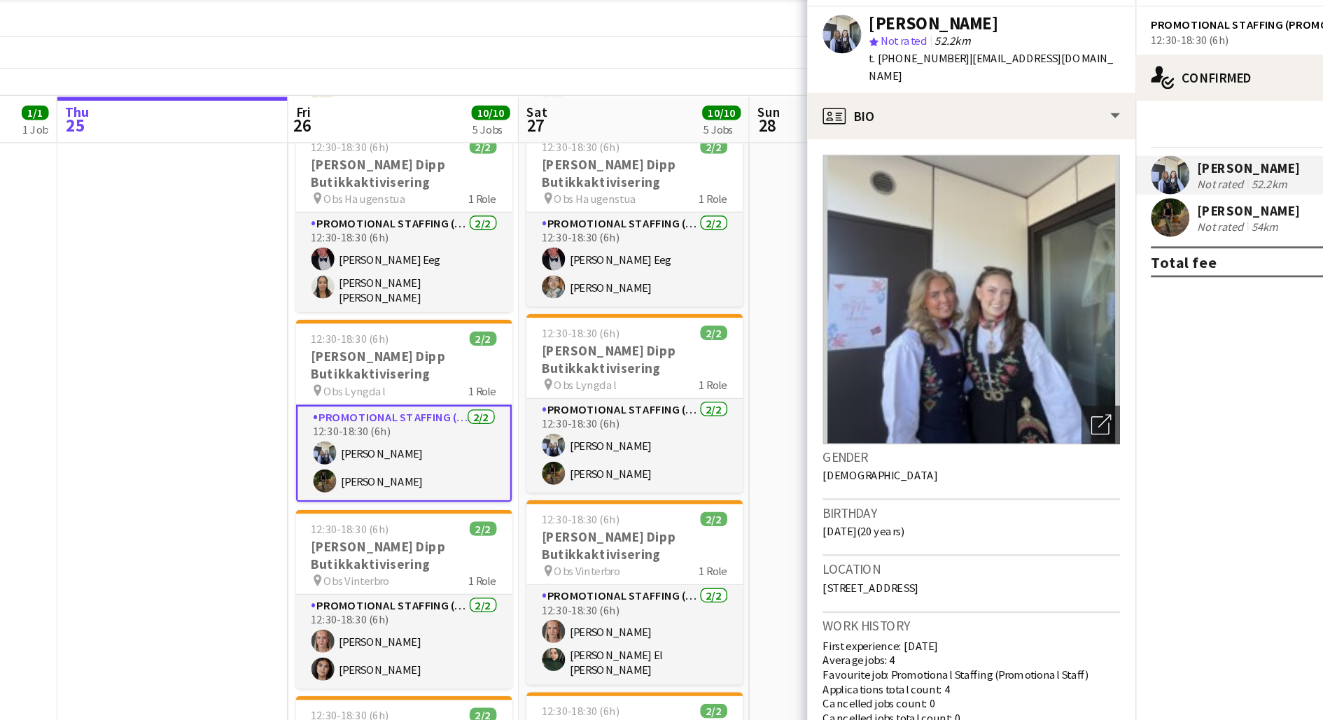
click at [824, 271] on app-date-cell at bounding box center [888, 402] width 167 height 845
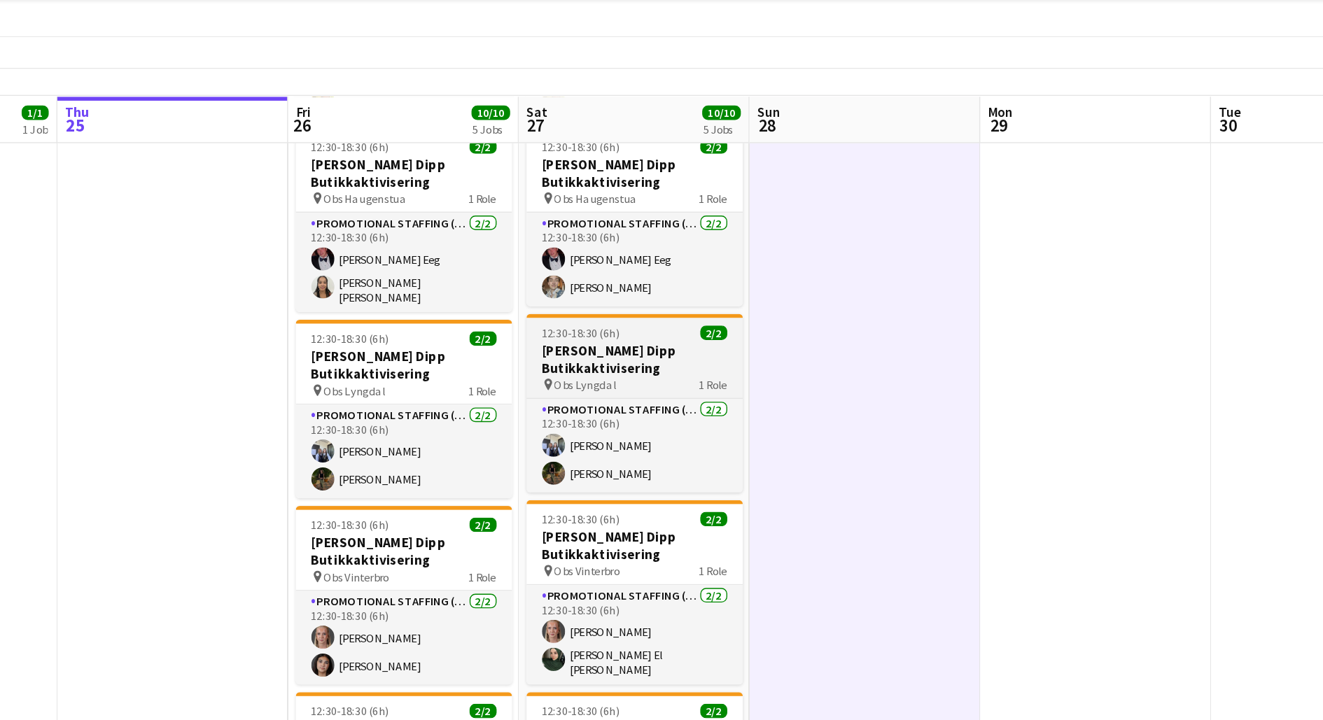
click at [733, 283] on h3 "[PERSON_NAME] Dipp Butikkaktivisering" at bounding box center [721, 288] width 157 height 25
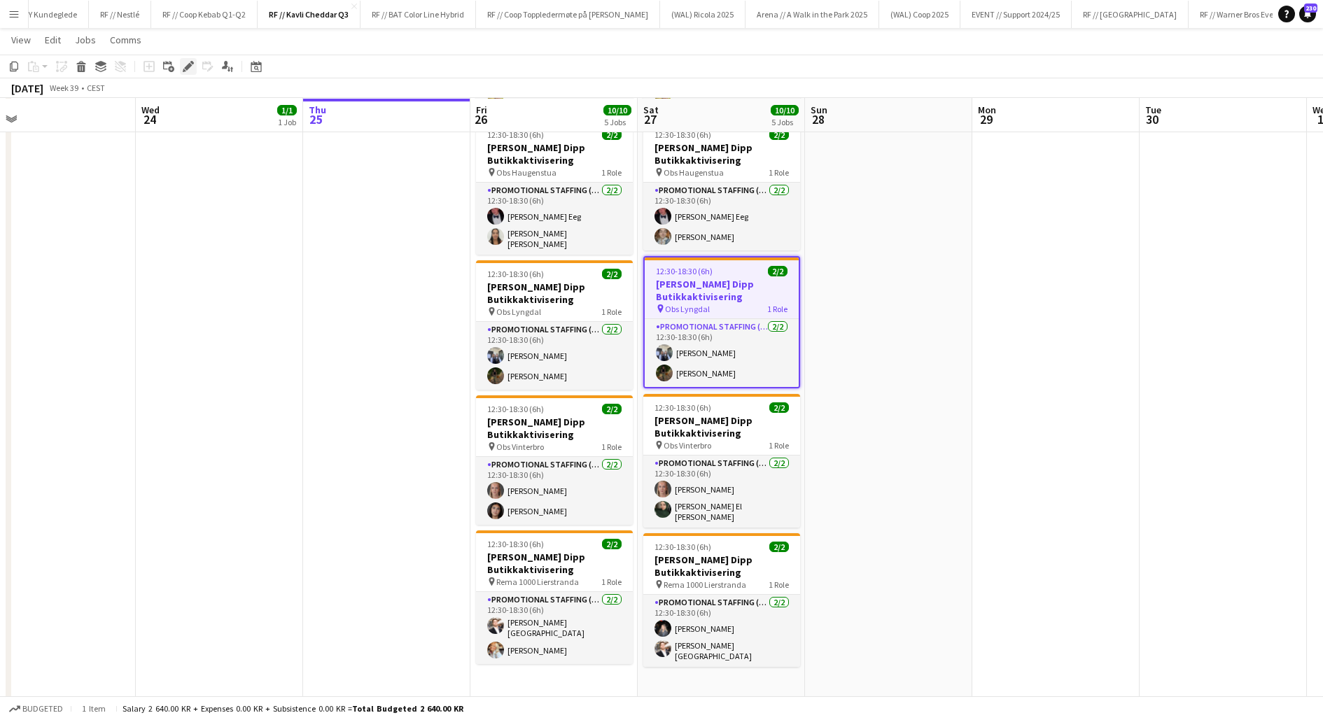
click at [187, 65] on icon at bounding box center [188, 67] width 8 height 8
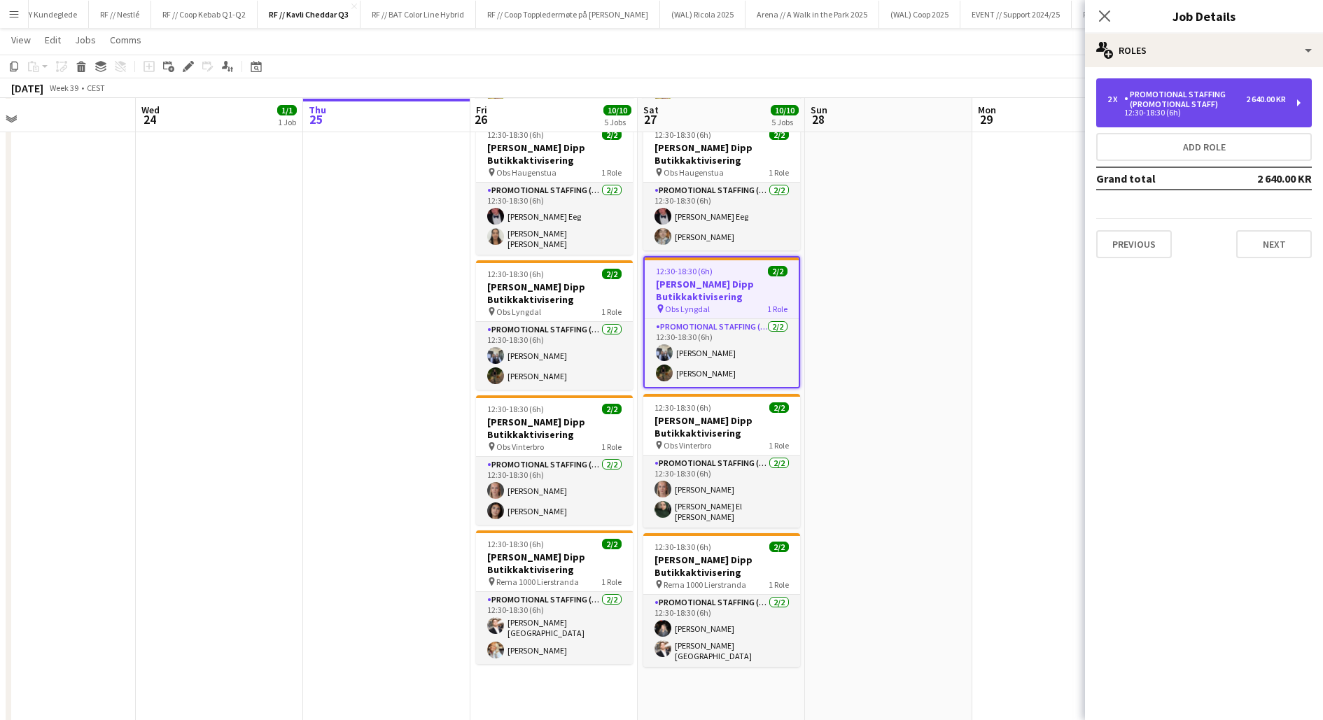
click at [1231, 113] on div "12:30-18:30 (6h)" at bounding box center [1196, 112] width 178 height 7
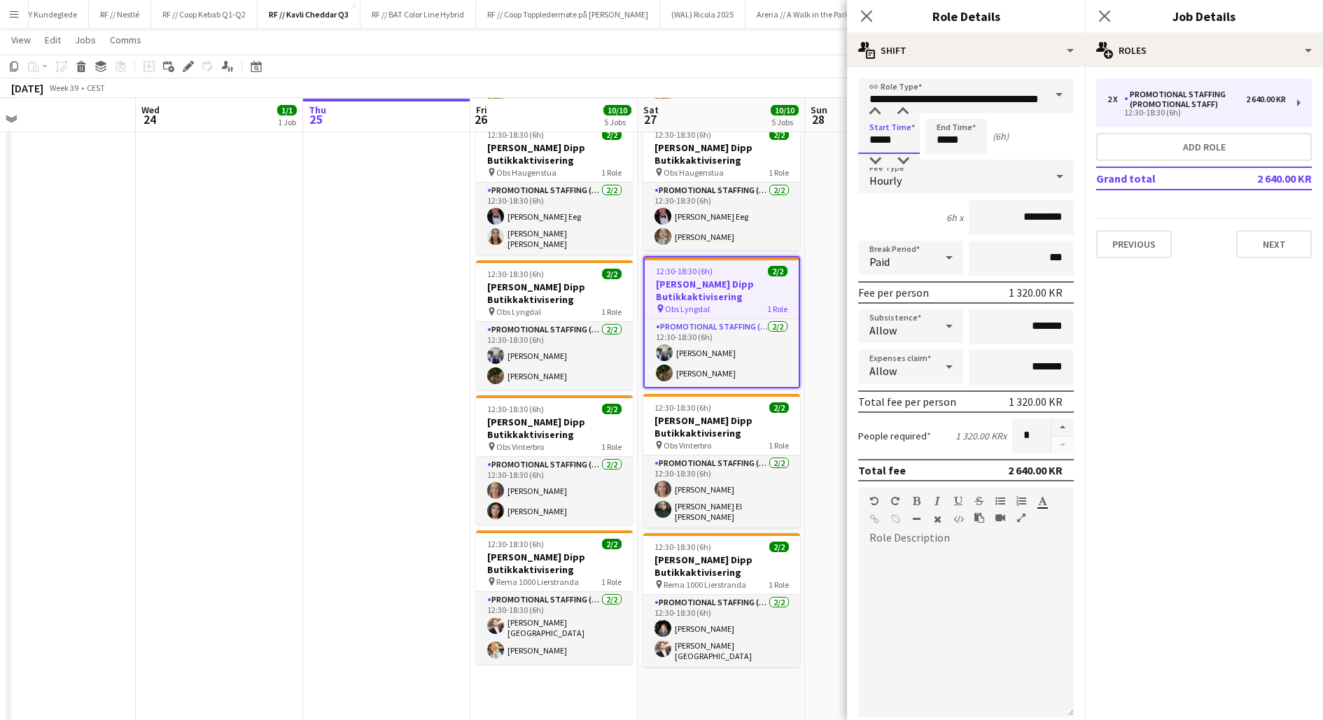
click at [878, 138] on input "*****" at bounding box center [889, 136] width 62 height 35
click at [875, 160] on div at bounding box center [875, 161] width 28 height 14
click at [901, 159] on div at bounding box center [903, 161] width 28 height 14
type input "*****"
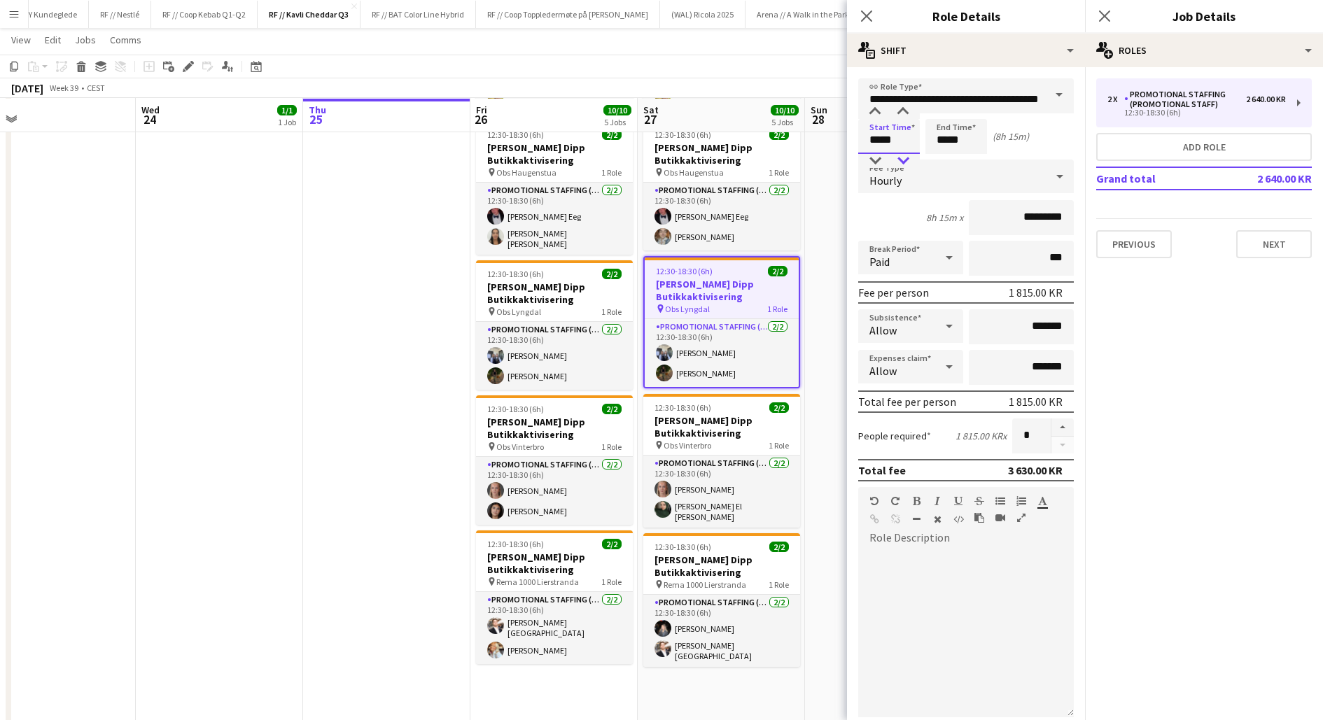
click at [901, 159] on div at bounding box center [903, 161] width 28 height 14
click at [951, 143] on input "*****" at bounding box center [956, 136] width 62 height 35
click at [943, 161] on div at bounding box center [942, 161] width 28 height 14
click at [966, 155] on div at bounding box center [970, 161] width 28 height 14
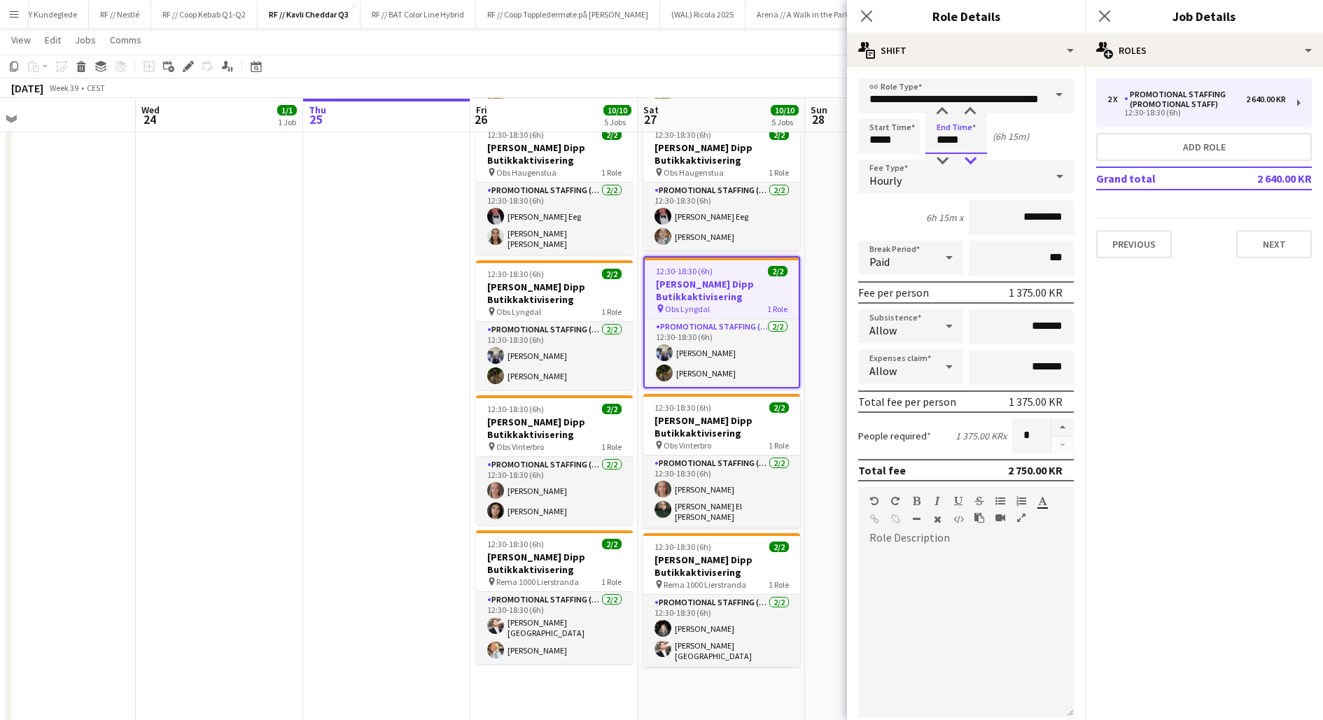
type input "*****"
click at [966, 155] on div at bounding box center [970, 161] width 28 height 14
click at [388, 348] on app-date-cell at bounding box center [386, 402] width 167 height 845
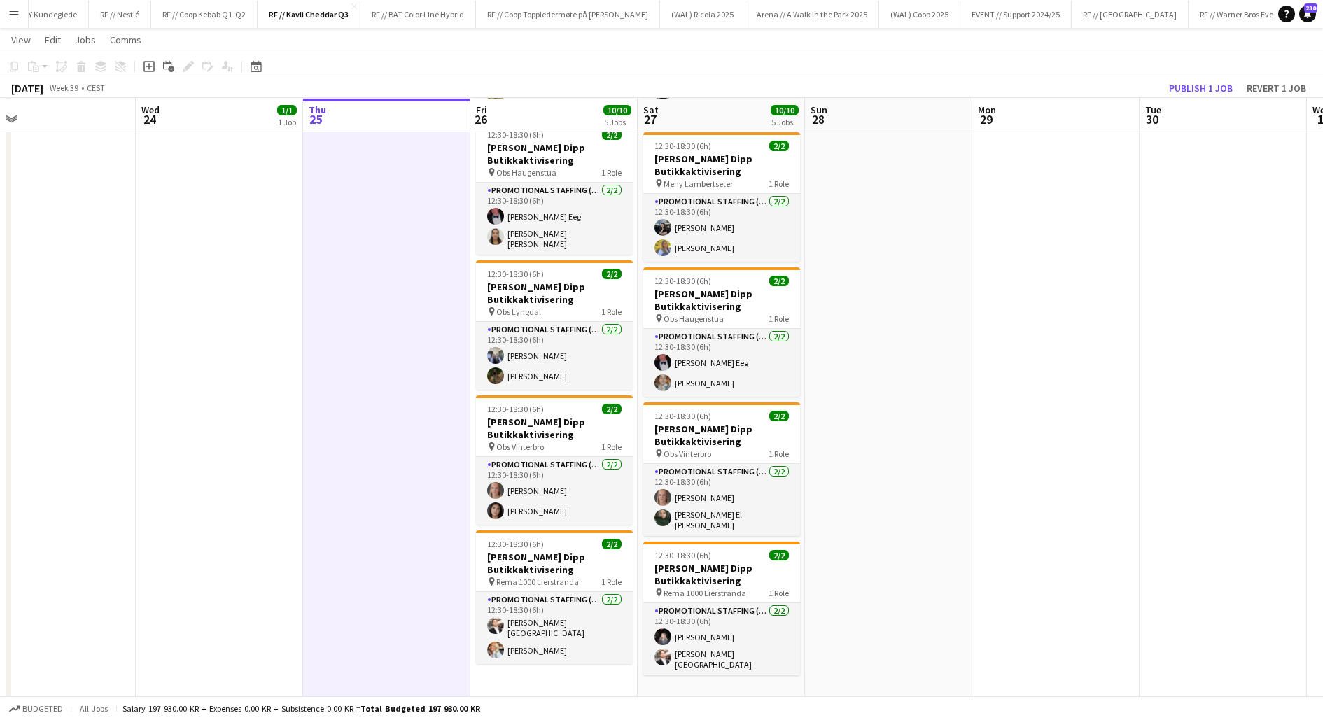
click at [388, 348] on app-date-cell at bounding box center [386, 402] width 167 height 845
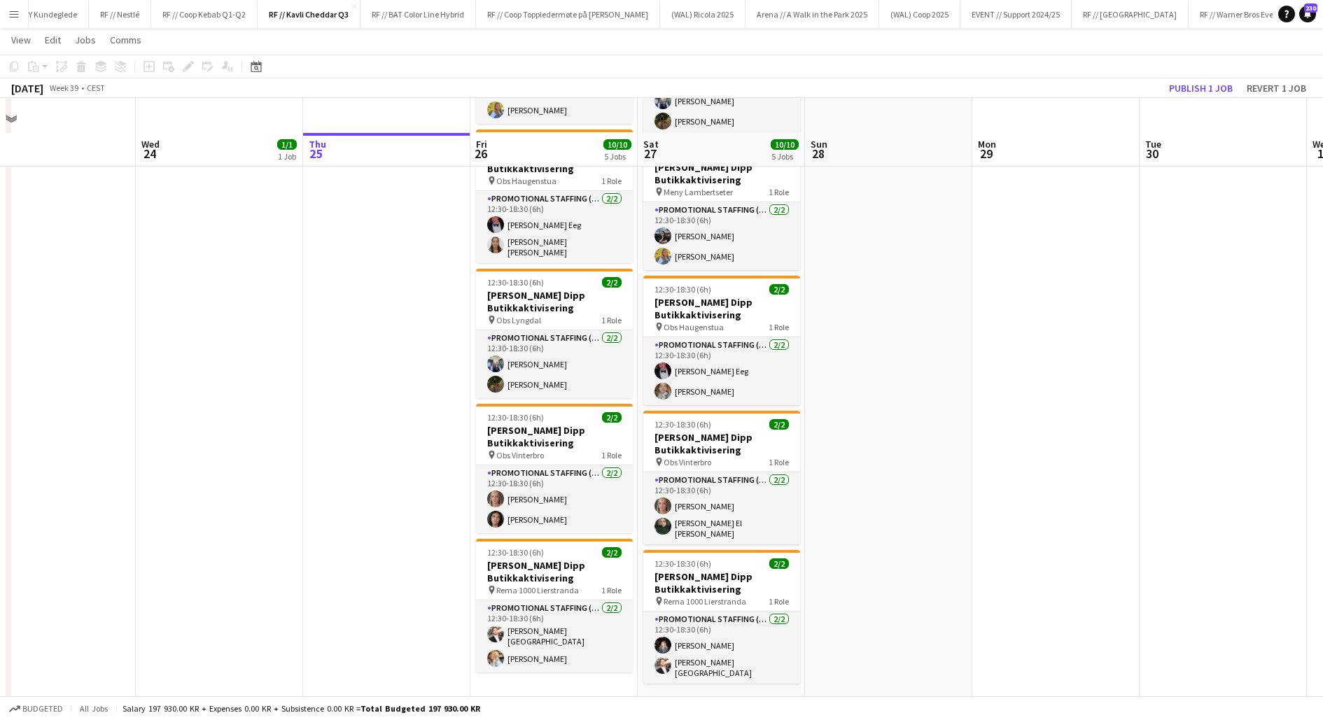
scroll to position [0, 0]
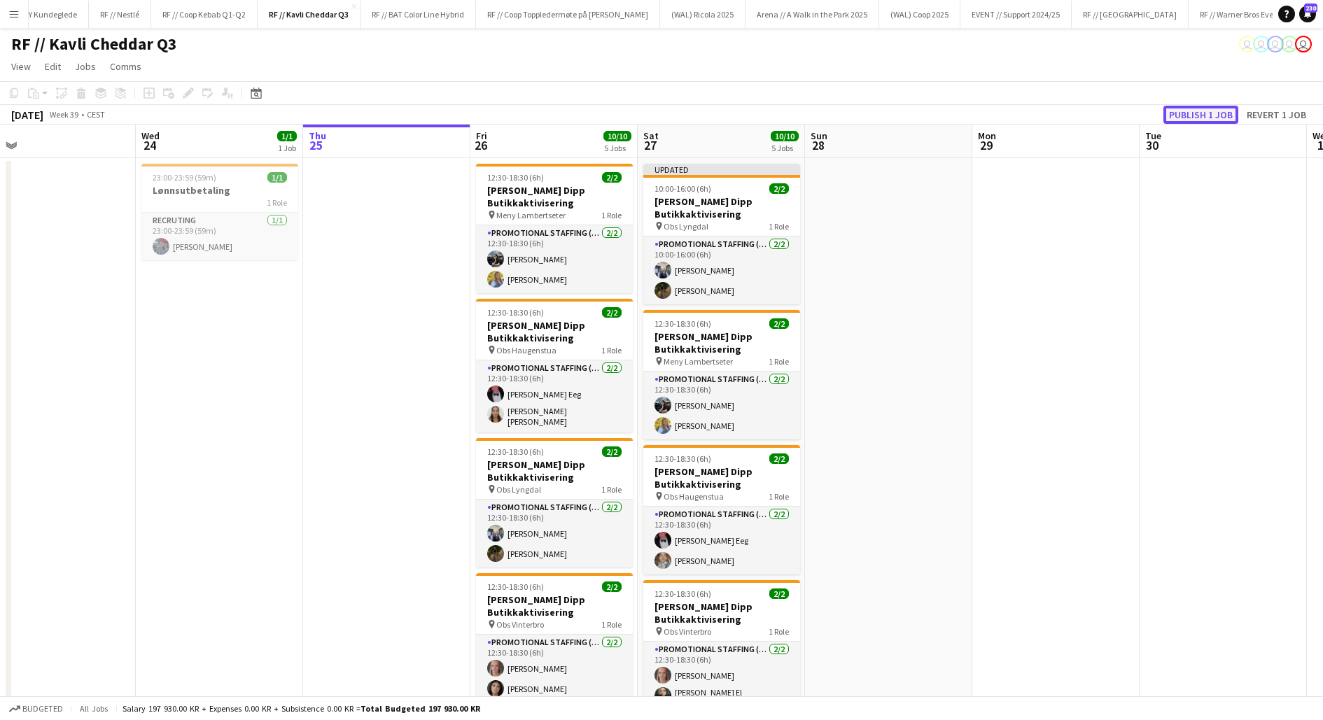
click at [1183, 115] on button "Publish 1 job" at bounding box center [1200, 115] width 75 height 18
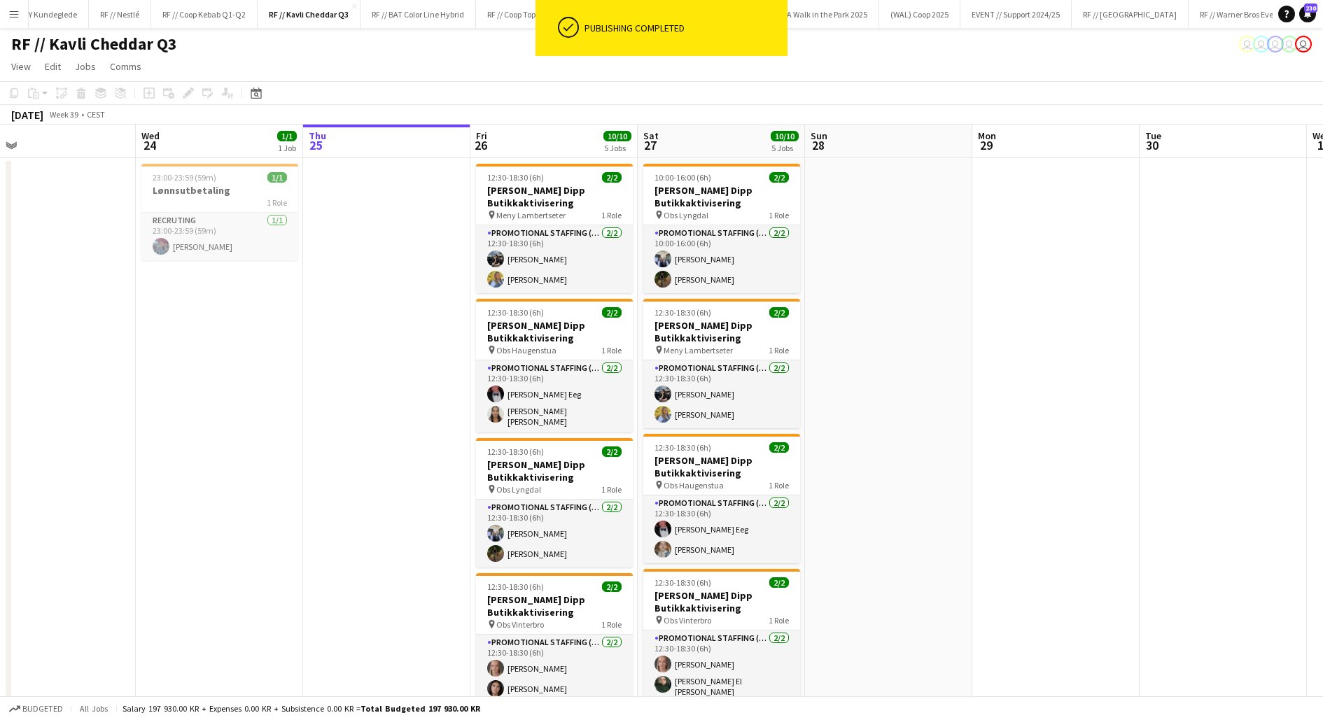
click at [873, 477] on app-date-cell at bounding box center [888, 580] width 167 height 845
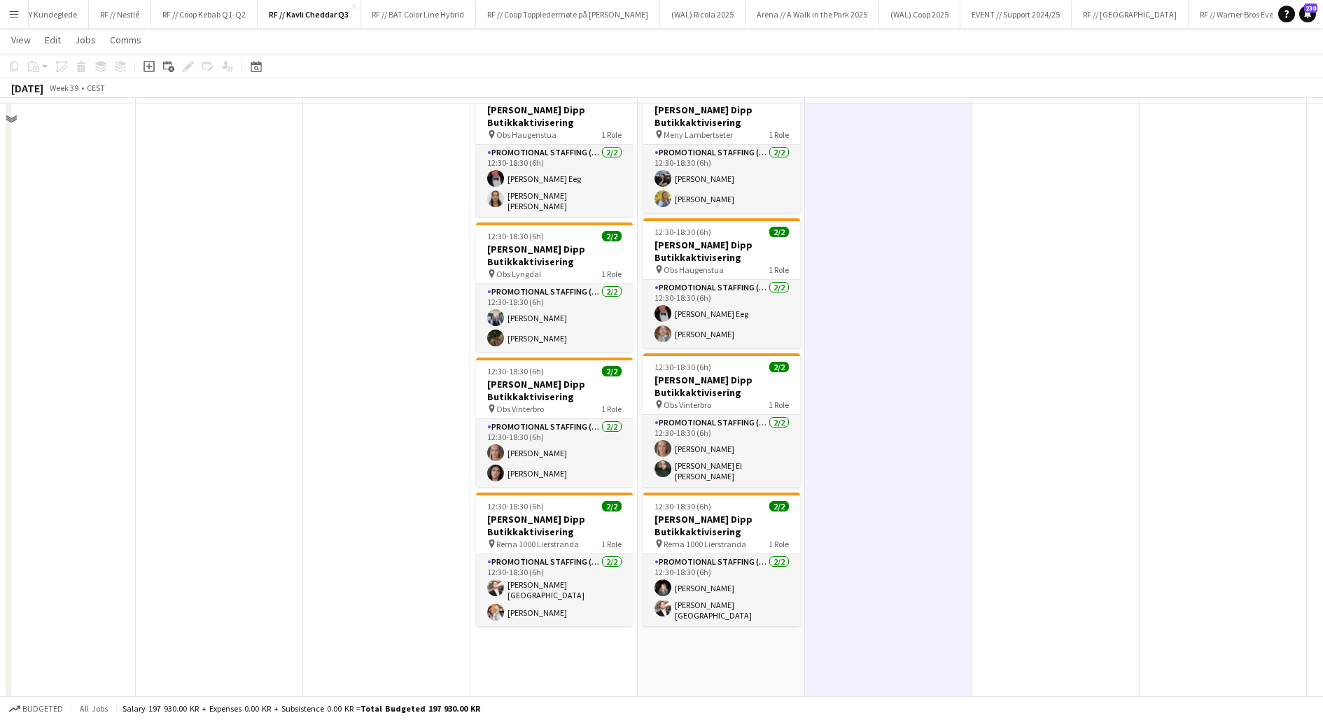
scroll to position [221, 0]
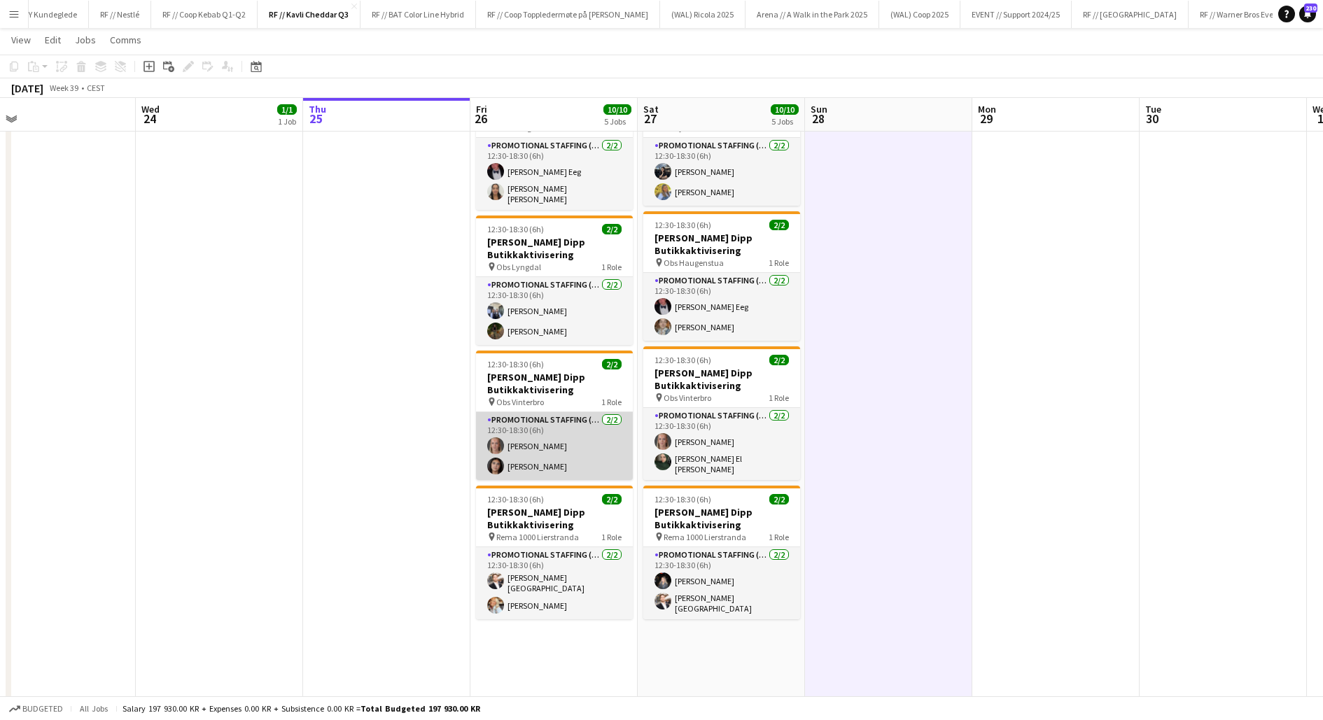
click at [543, 445] on app-card-role "Promotional Staffing (Promotional Staff) 2/2 12:30-18:30 (6h) Pernille Lund Håh…" at bounding box center [554, 446] width 157 height 68
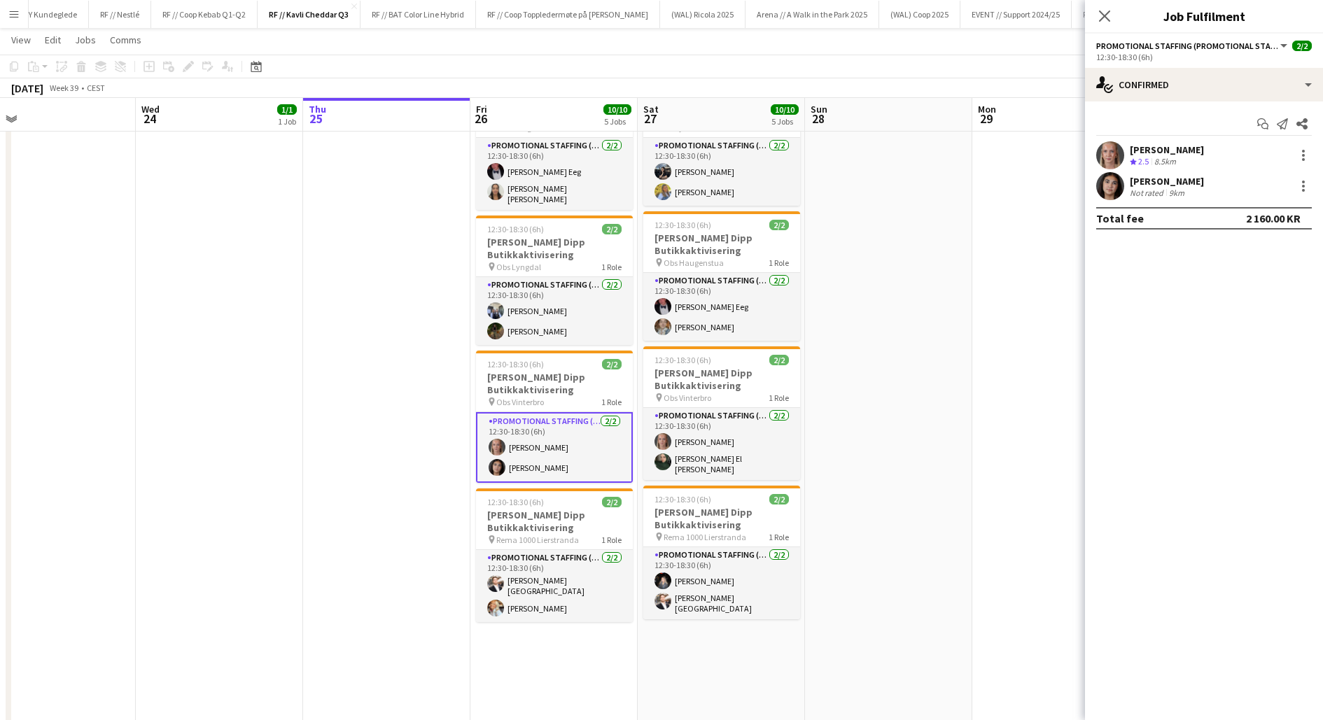
click at [1107, 153] on app-user-avatar at bounding box center [1110, 155] width 28 height 28
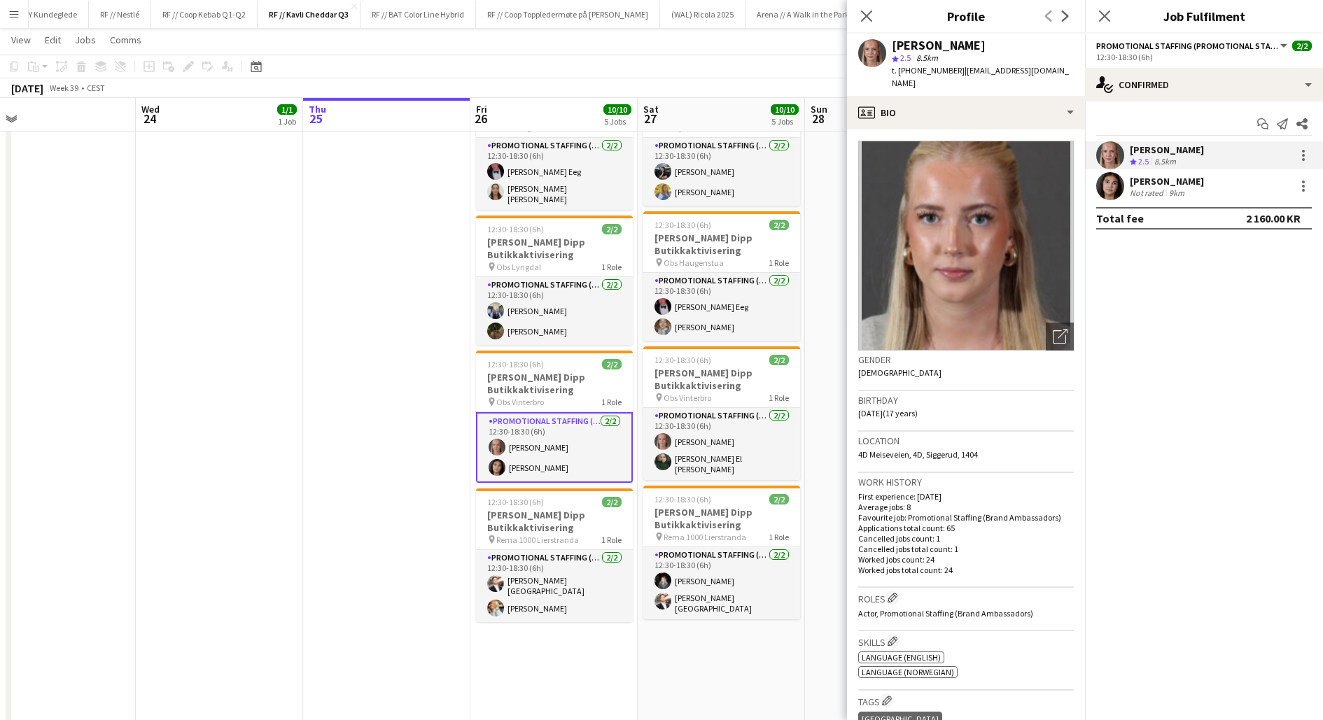
drag, startPoint x: 943, startPoint y: 71, endPoint x: 912, endPoint y: 72, distance: 30.8
click at [912, 72] on span "t. +4748209895" at bounding box center [927, 70] width 73 height 10
copy span "48209895"
click at [1108, 17] on icon "Close pop-in" at bounding box center [1103, 15] width 13 height 13
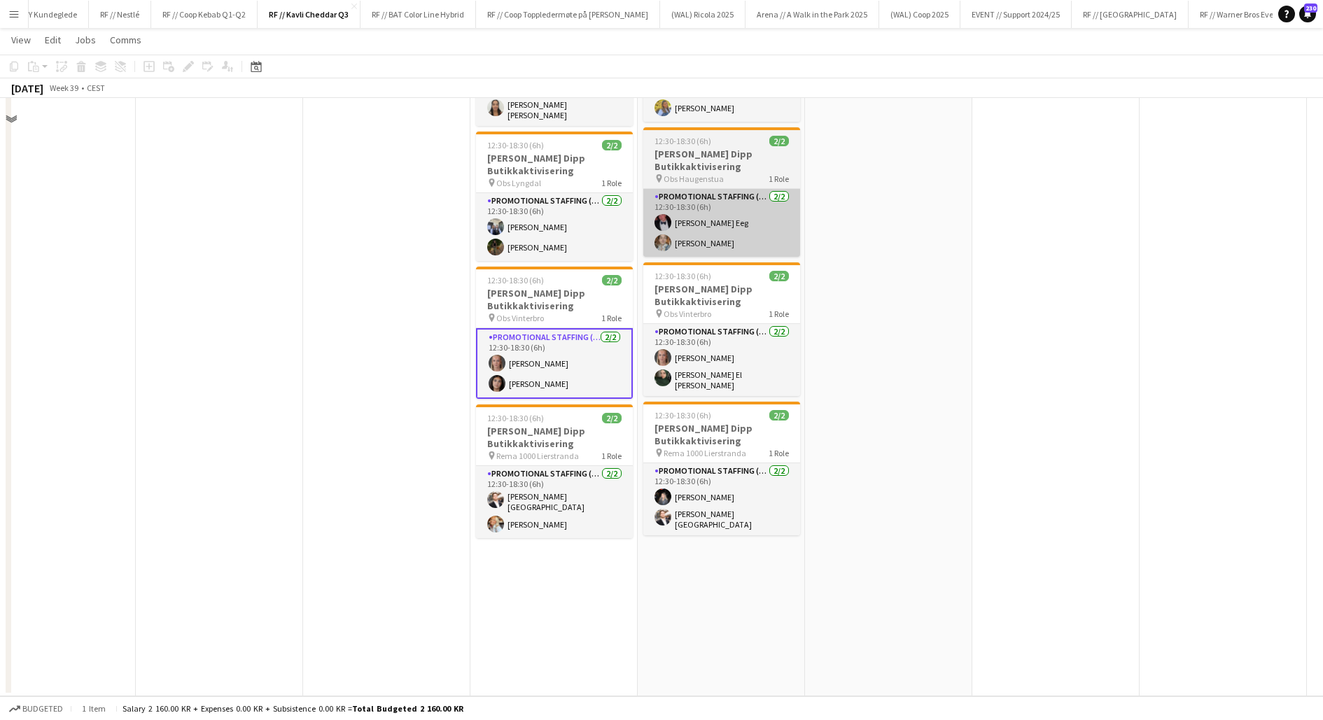
scroll to position [0, 0]
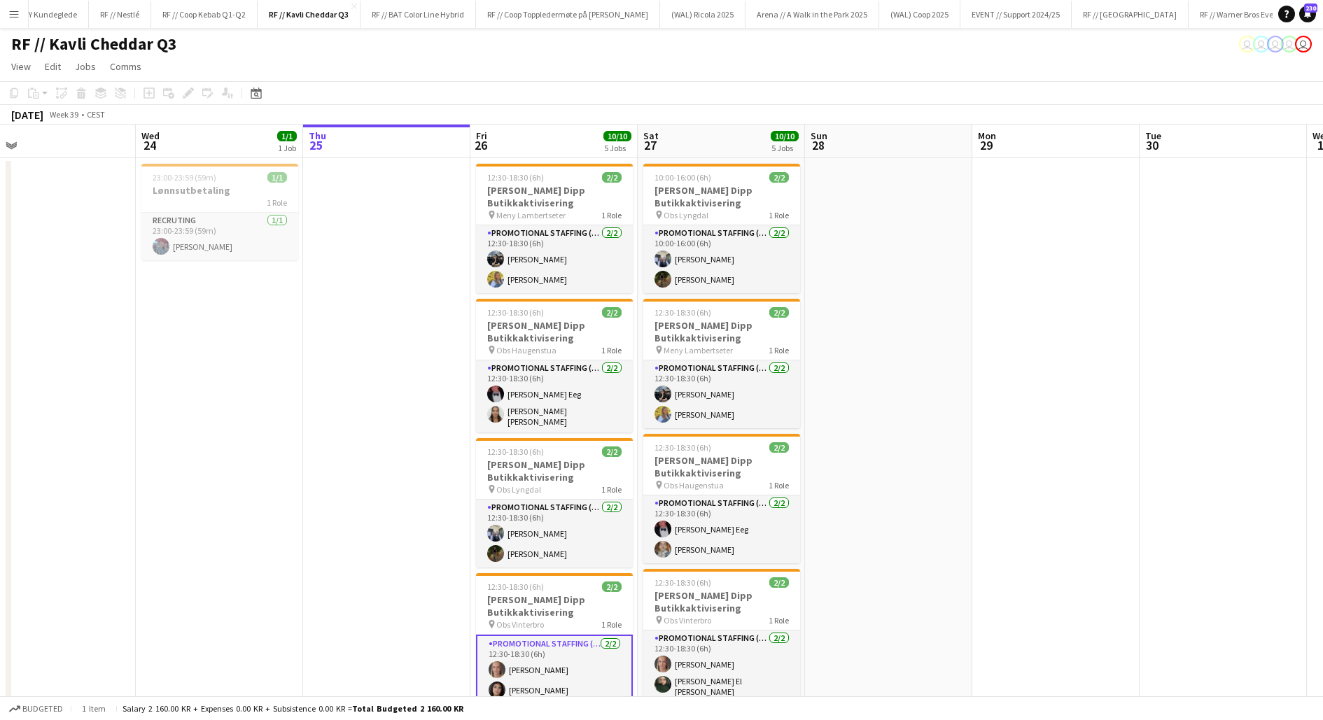
click at [886, 331] on app-date-cell at bounding box center [888, 580] width 167 height 845
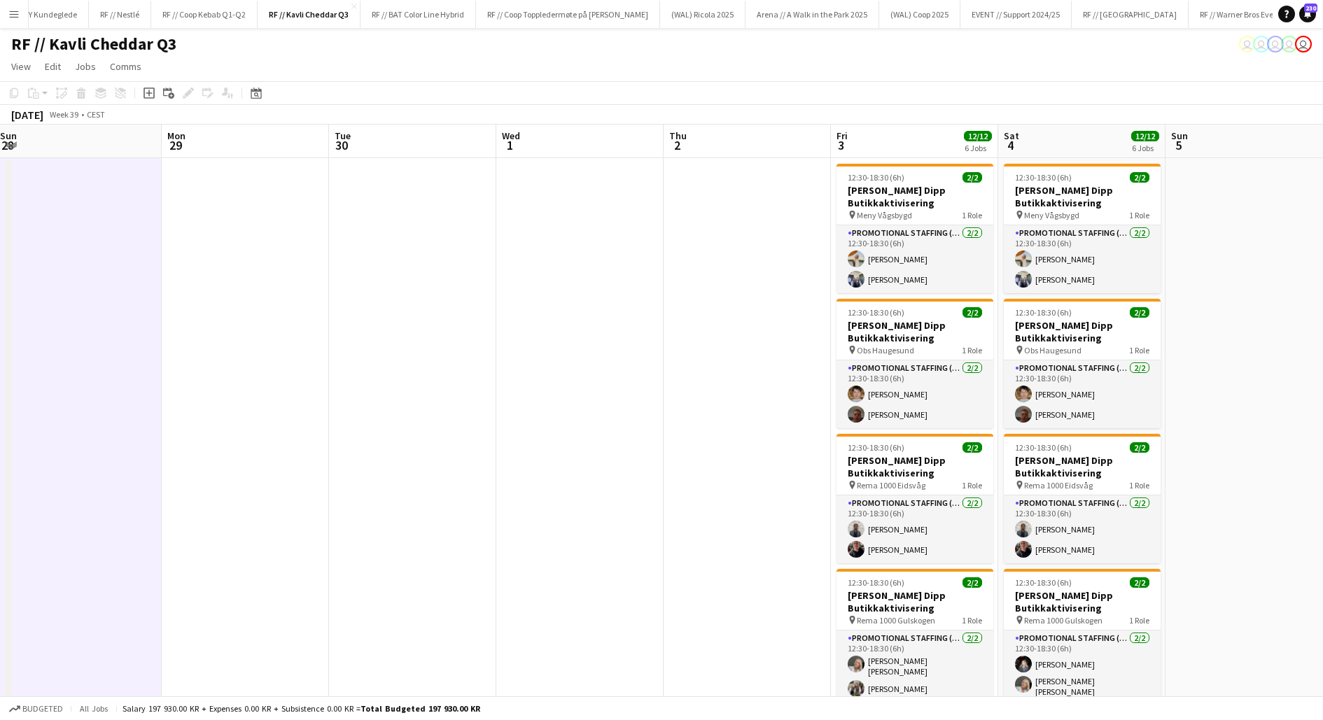
scroll to position [0, 337]
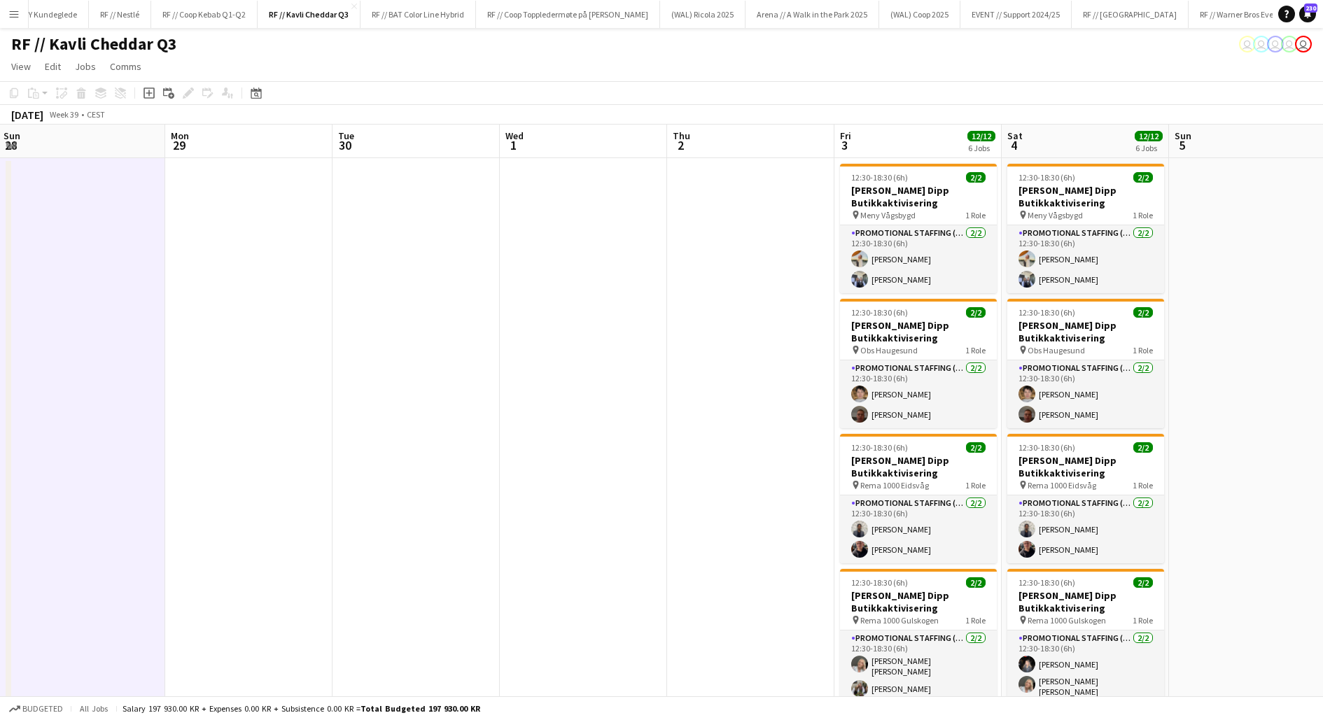
click at [293, 263] on app-date-cell at bounding box center [248, 580] width 167 height 845
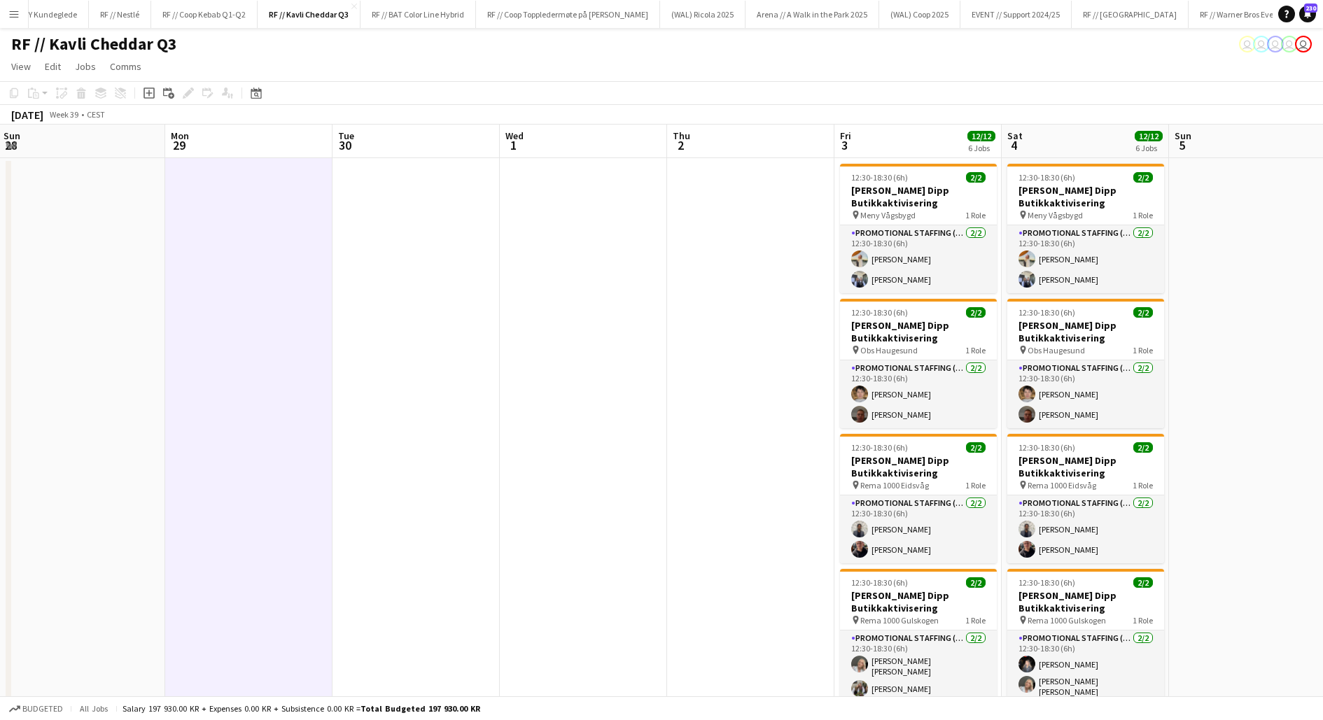
click at [766, 382] on app-date-cell at bounding box center [750, 580] width 167 height 845
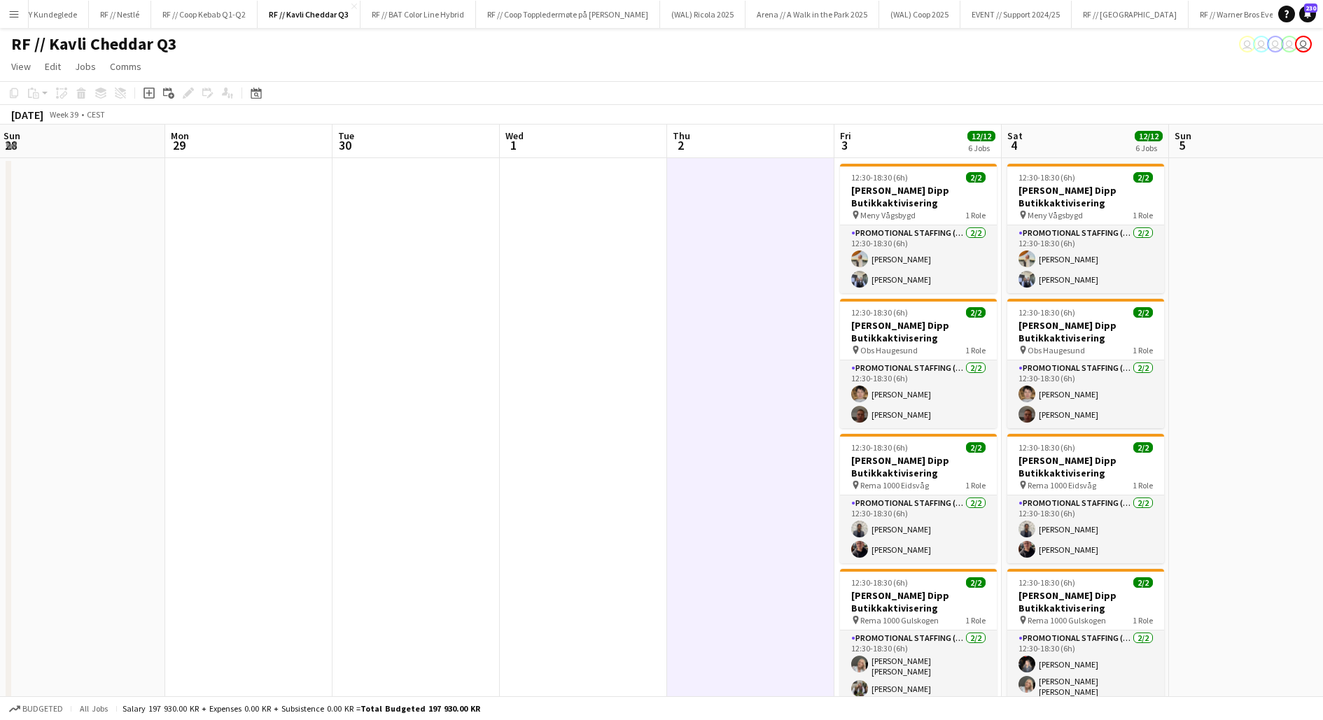
click at [766, 382] on app-date-cell at bounding box center [750, 580] width 167 height 845
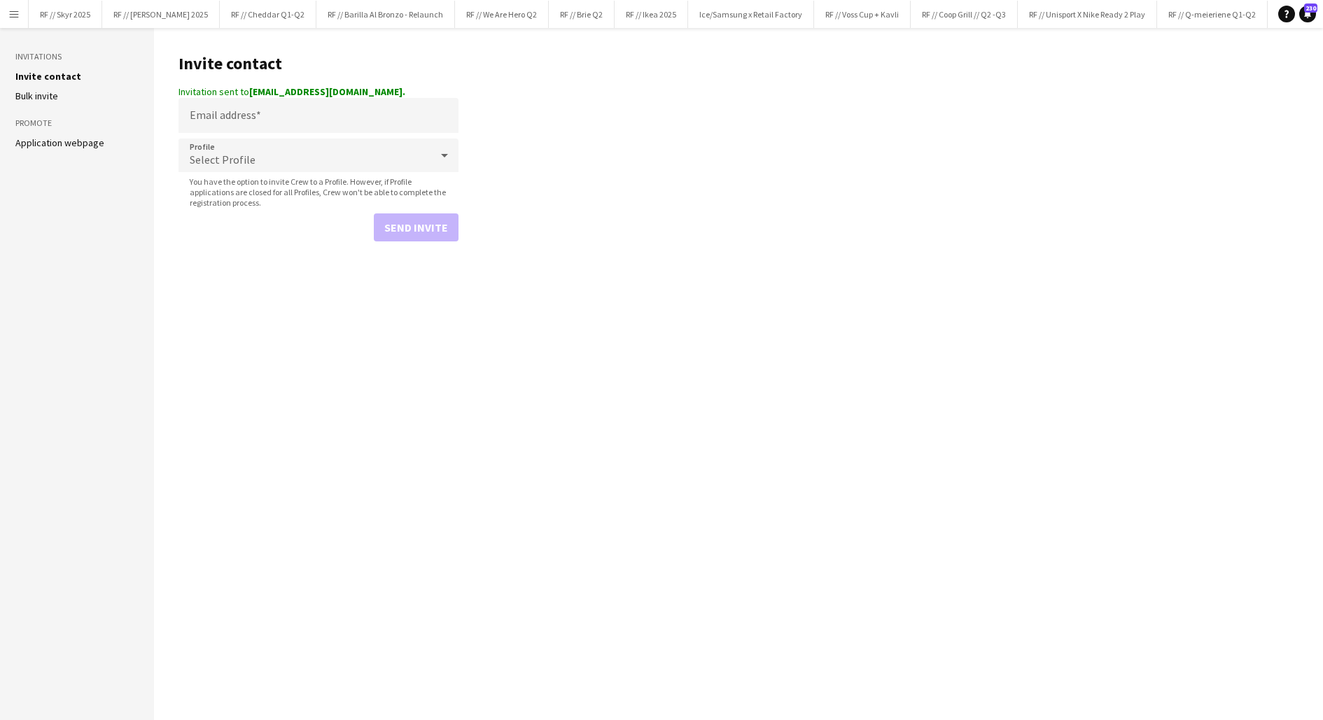
scroll to position [0, 1345]
click at [13, 14] on app-icon "Menu" at bounding box center [13, 13] width 11 height 11
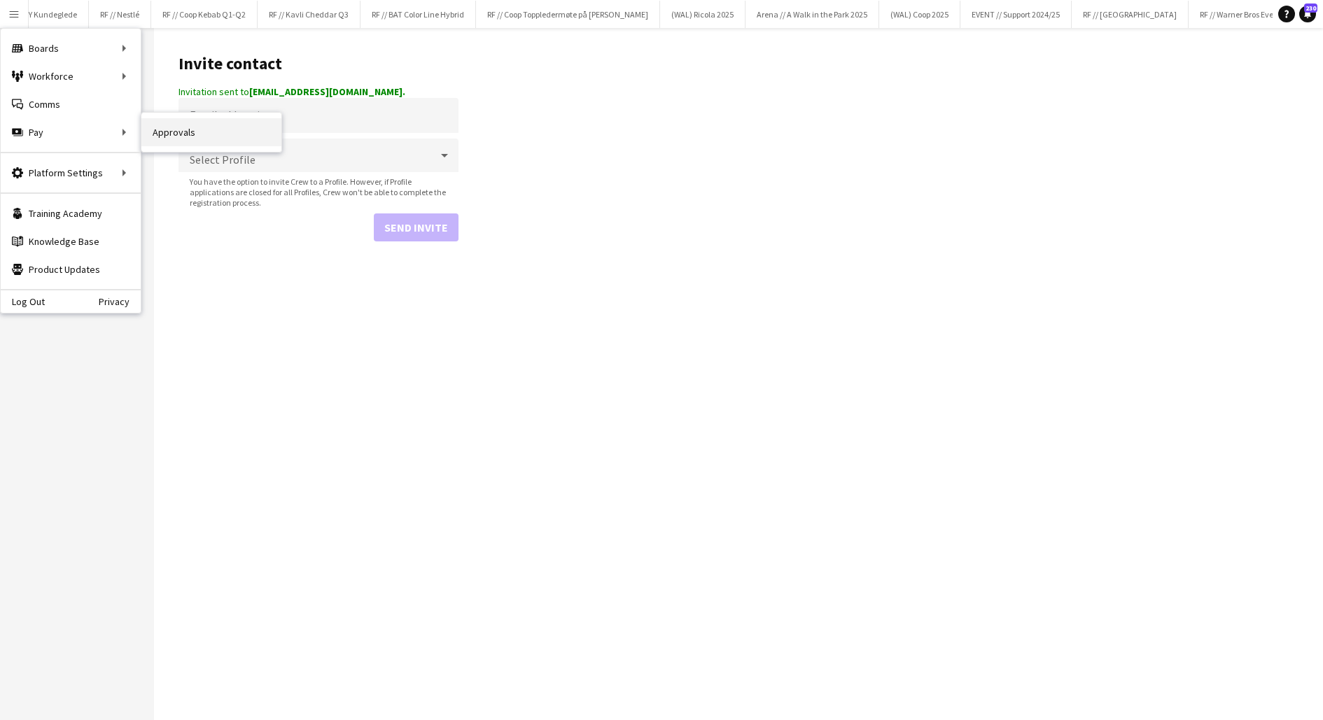
click at [185, 140] on link "Approvals" at bounding box center [211, 132] width 140 height 28
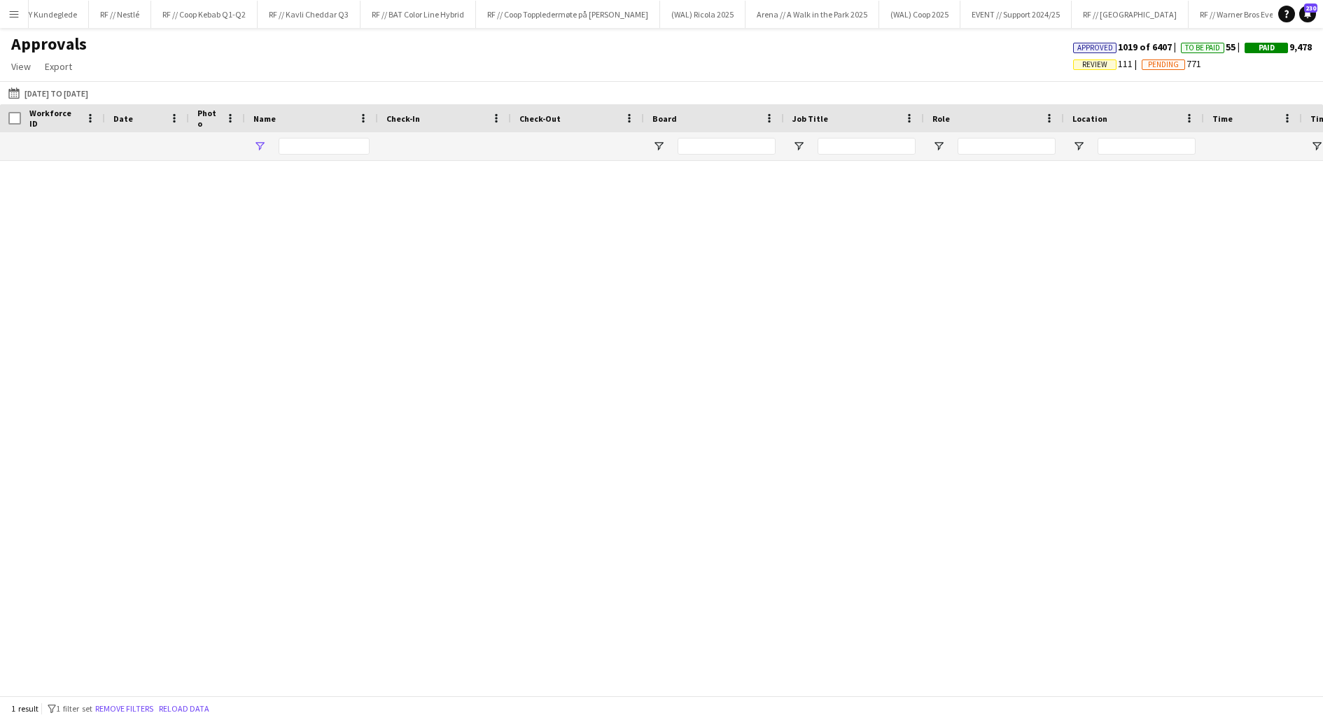
type input "*******"
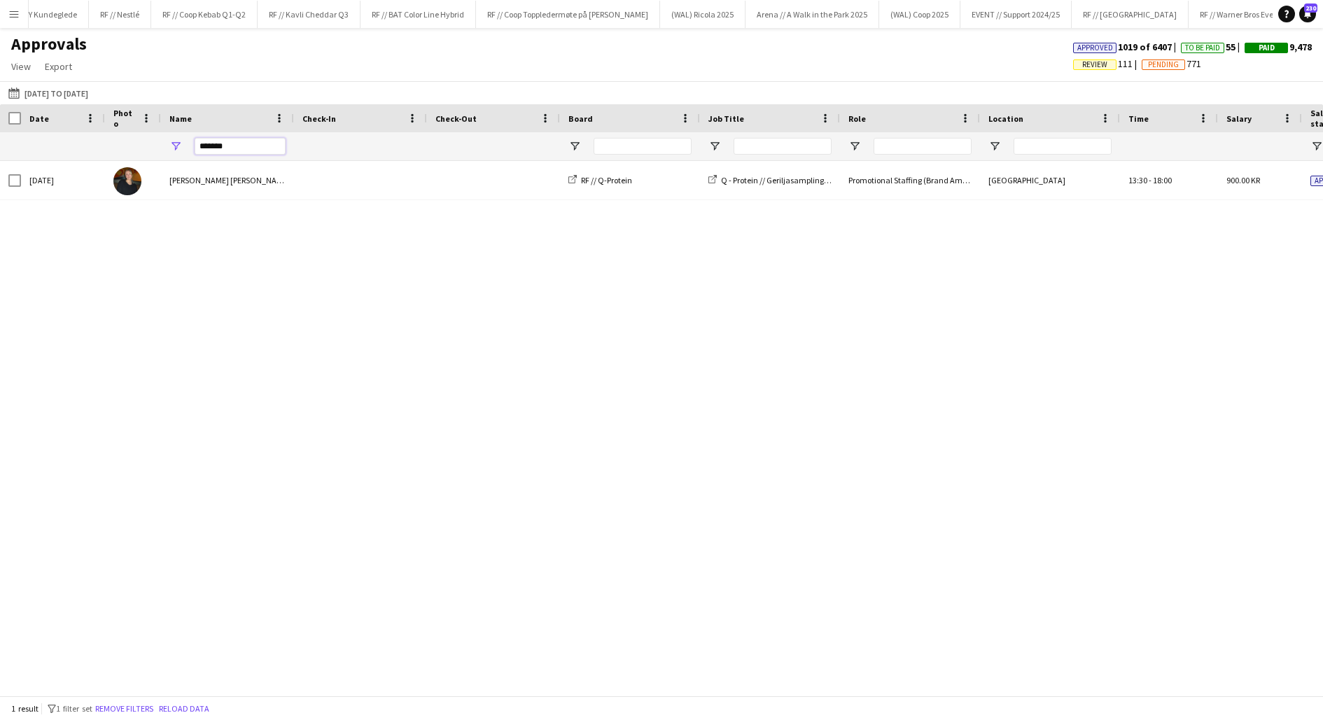
click at [218, 144] on input "*******" at bounding box center [240, 146] width 91 height 17
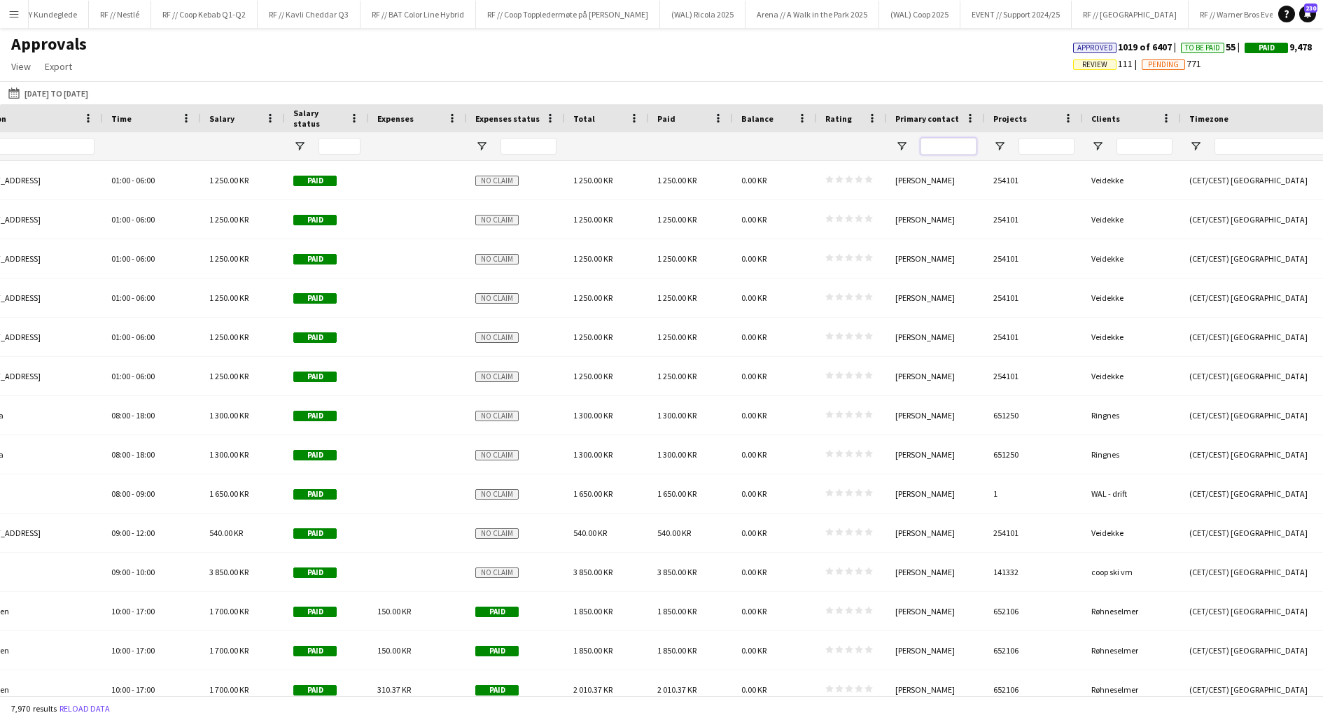
click at [940, 150] on input "Primary contact Filter Input" at bounding box center [948, 146] width 56 height 17
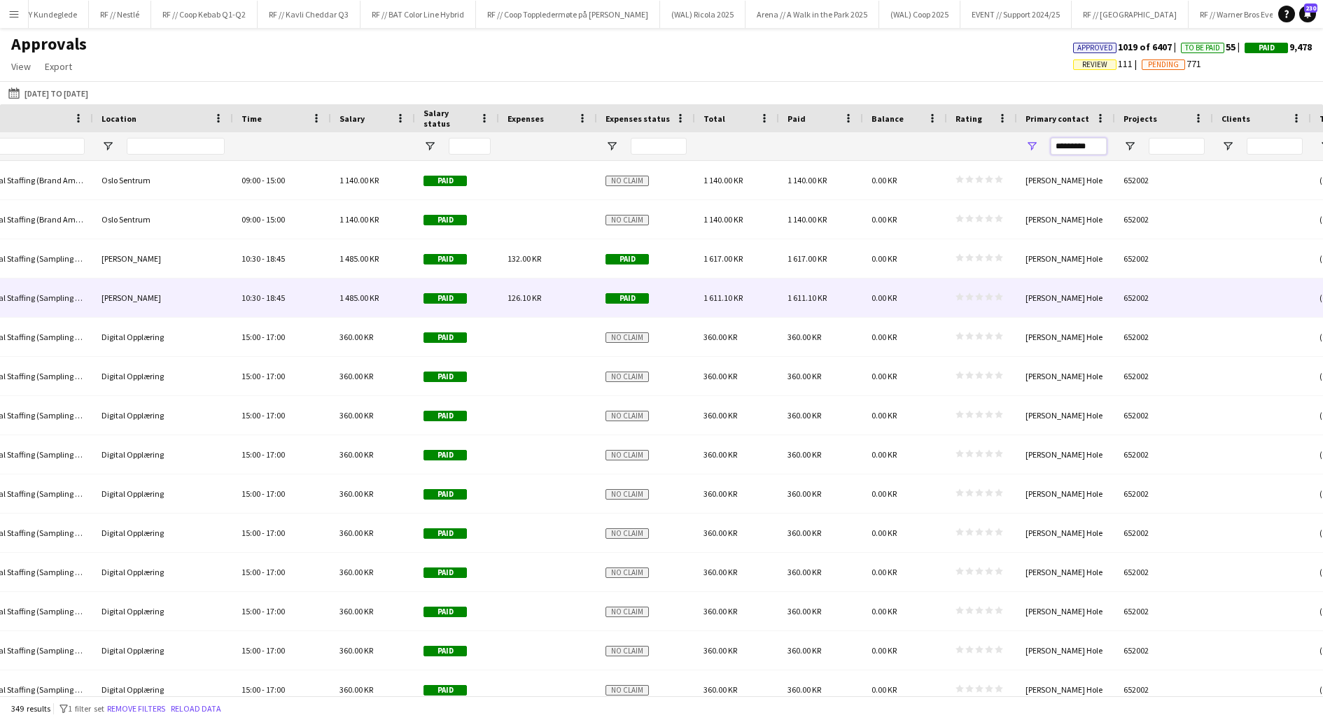
scroll to position [0, 854]
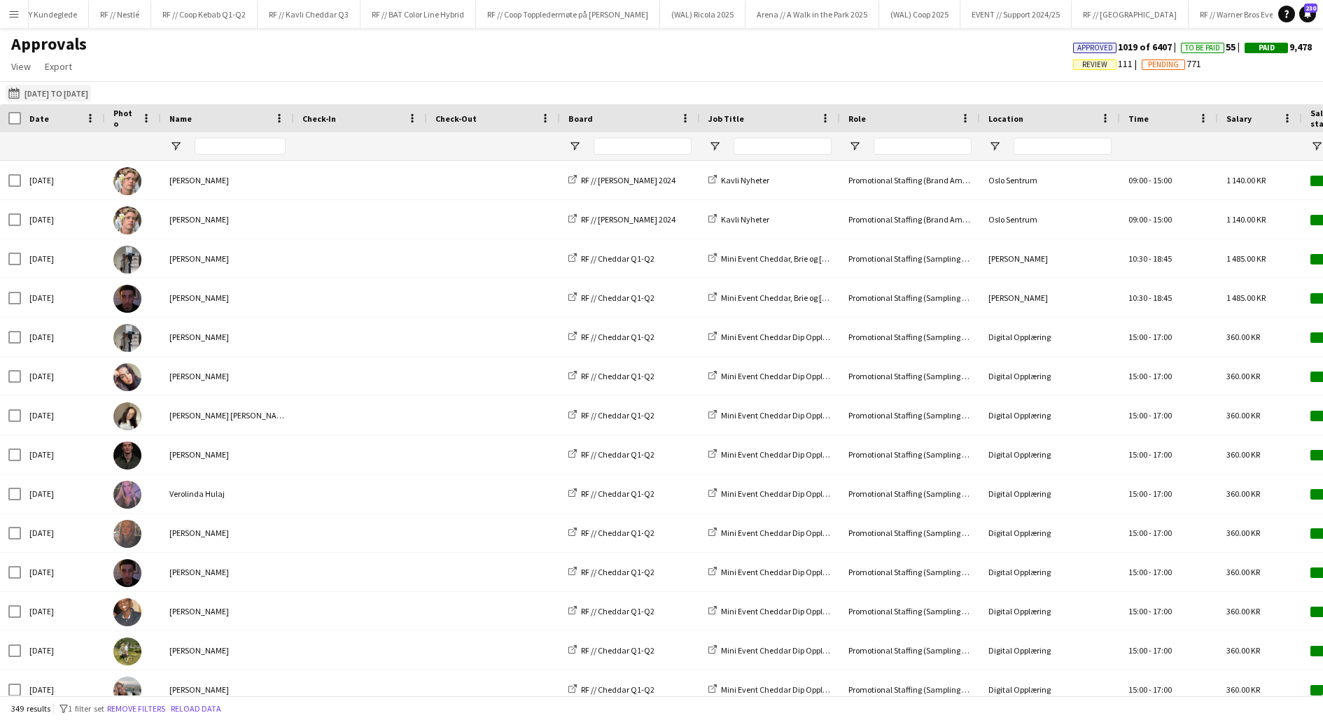
type input "*********"
click at [64, 90] on button "[DATE] to [DATE] [DATE] to [DATE]" at bounding box center [48, 93] width 85 height 17
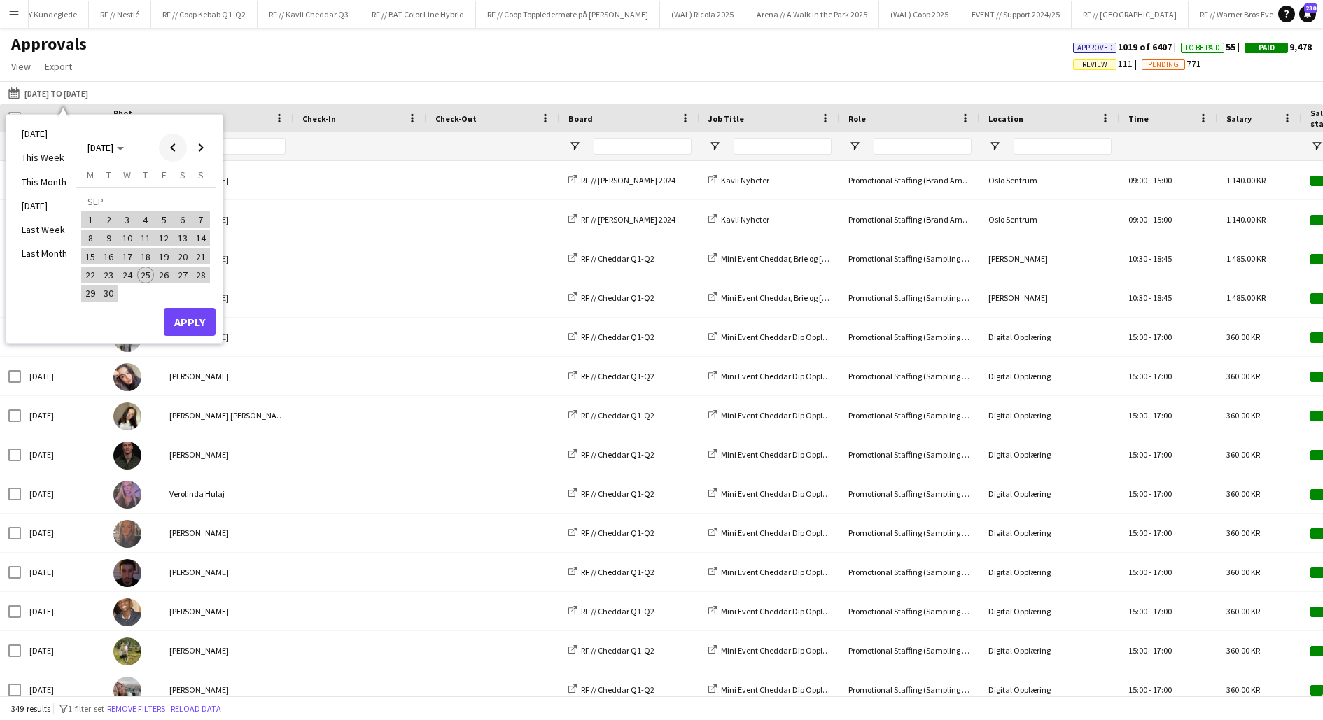
click at [173, 149] on span "Previous month" at bounding box center [173, 148] width 28 height 28
click at [197, 150] on span "Next month" at bounding box center [201, 148] width 28 height 28
click at [87, 218] on span "1" at bounding box center [90, 219] width 17 height 17
click at [197, 153] on span "Next month" at bounding box center [201, 148] width 28 height 28
click at [167, 293] on span "31" at bounding box center [163, 293] width 17 height 17
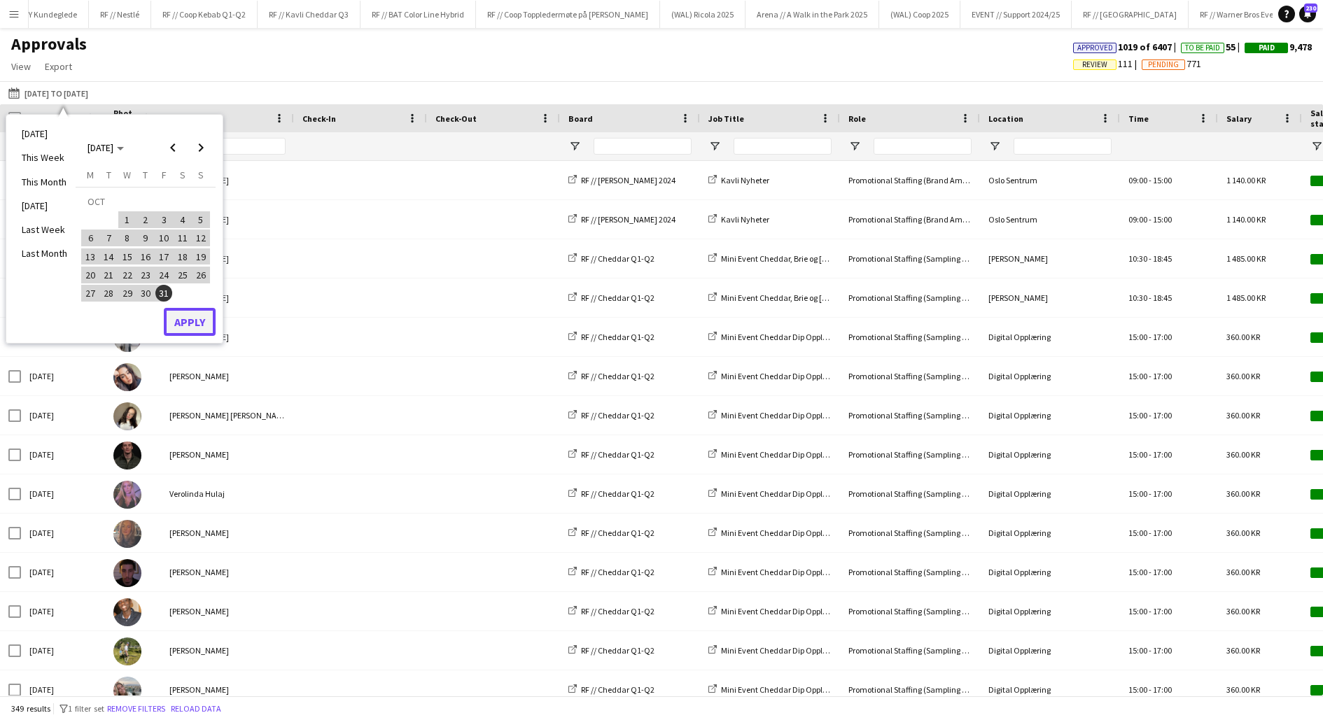
click at [196, 318] on button "Apply" at bounding box center [190, 322] width 52 height 28
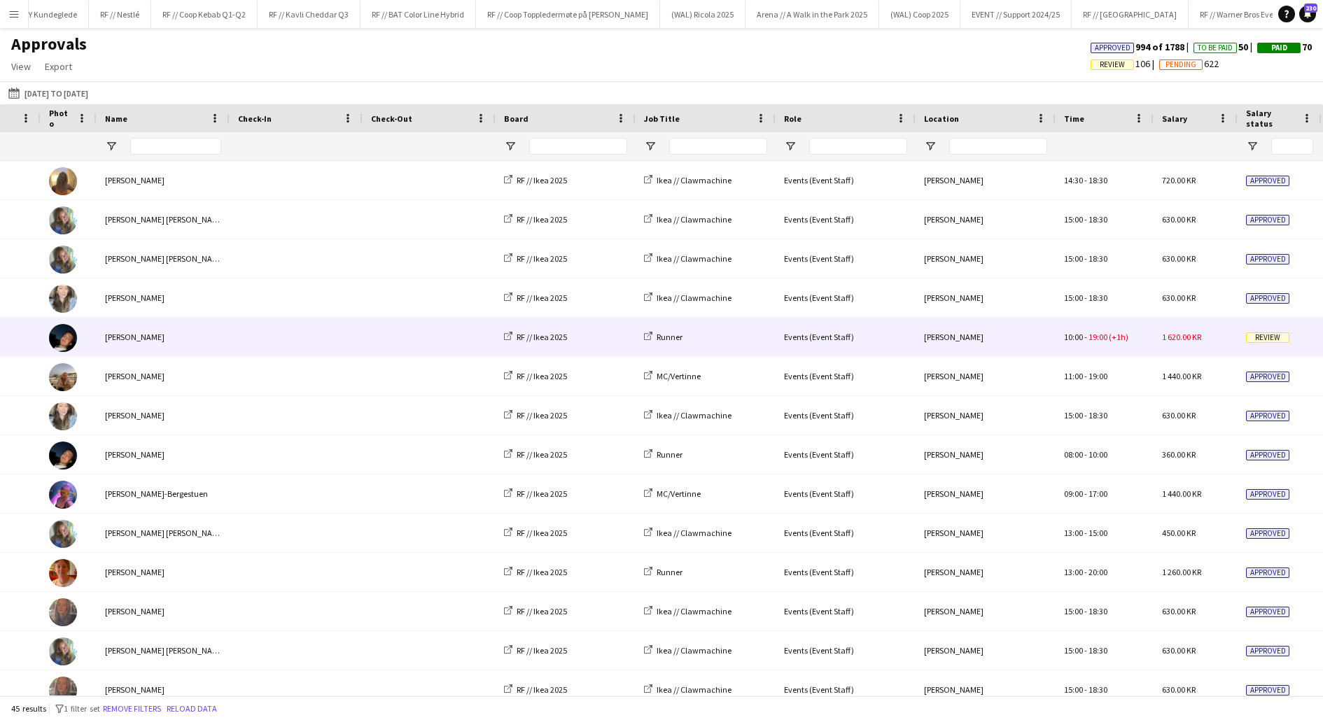
scroll to position [0, 47]
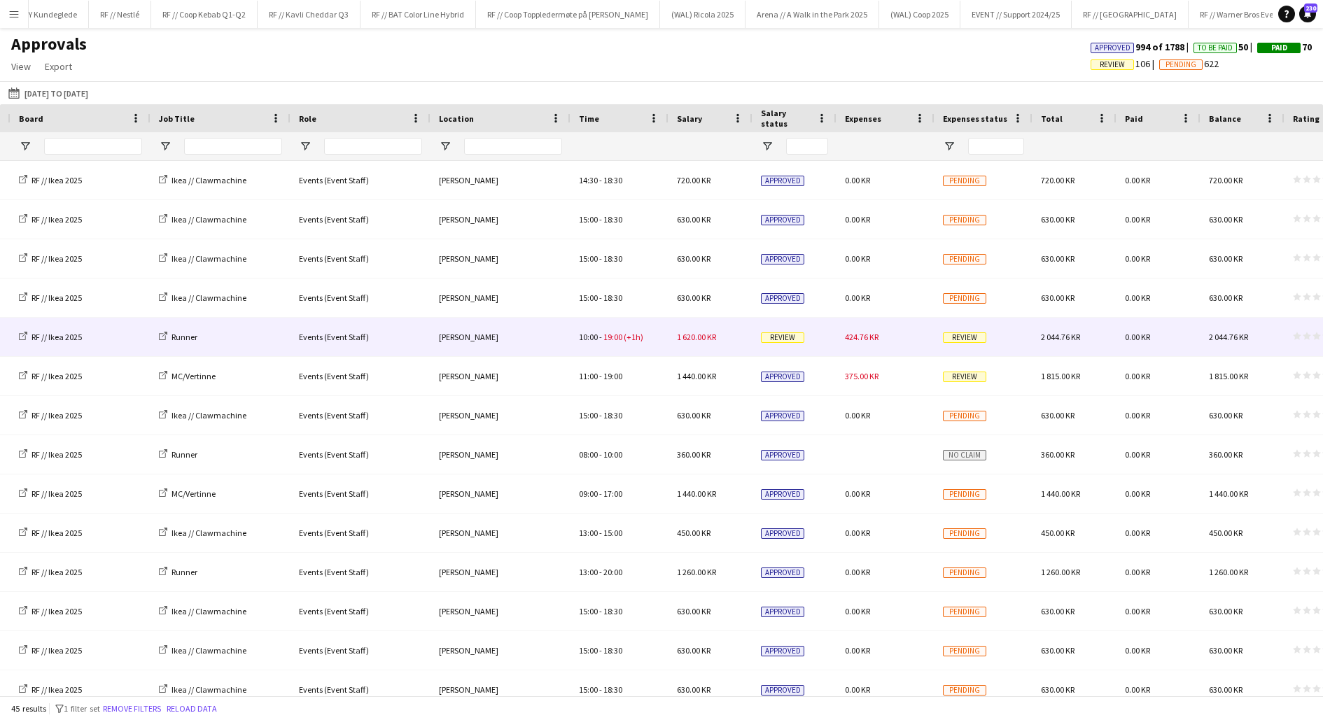
click at [900, 337] on div "424.76 KR" at bounding box center [885, 337] width 98 height 38
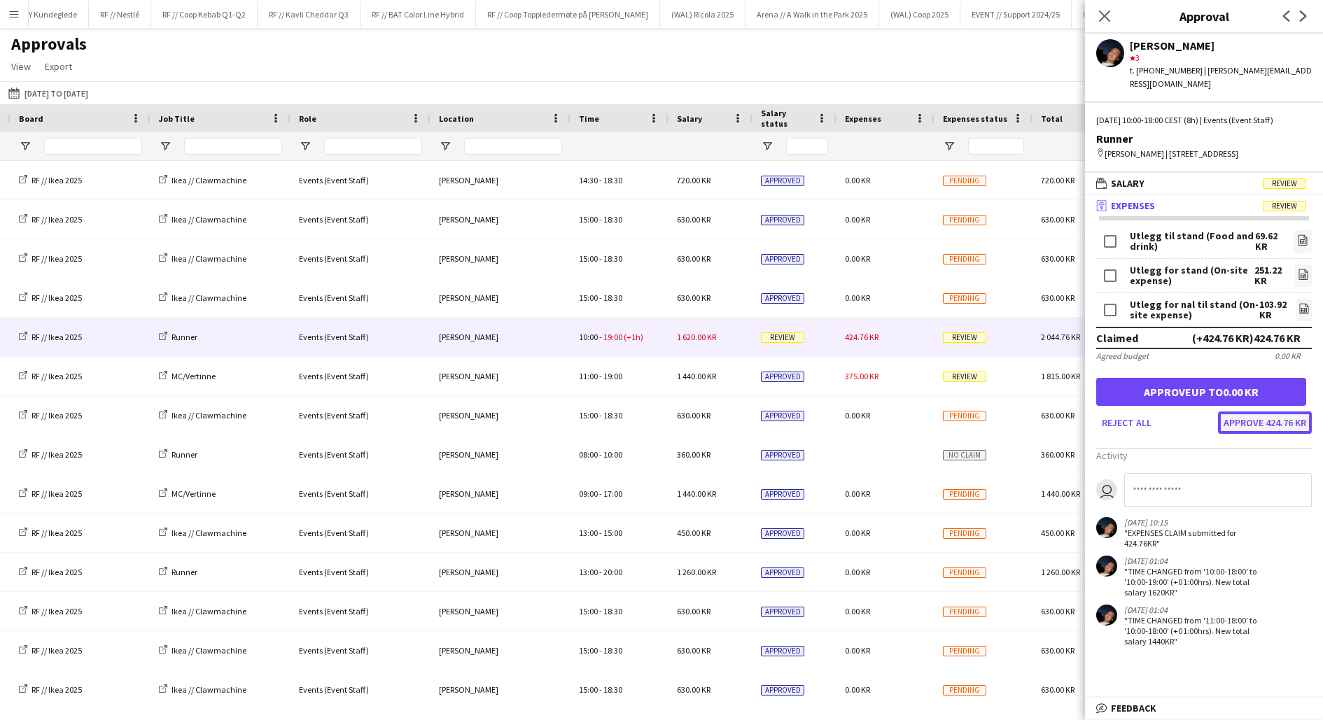
click at [1265, 411] on button "Approve 424.76 KR" at bounding box center [1265, 422] width 94 height 22
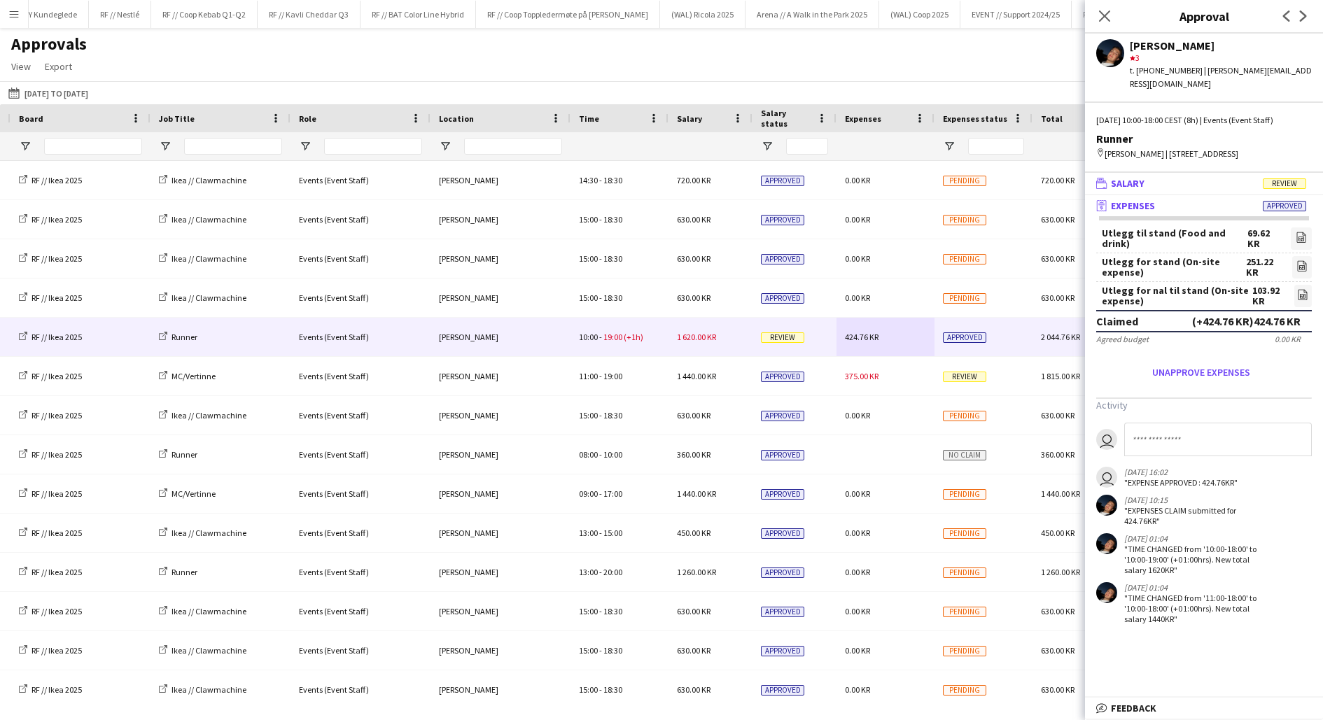
click at [1203, 177] on mat-panel-title "wallet Salary Review" at bounding box center [1201, 183] width 232 height 13
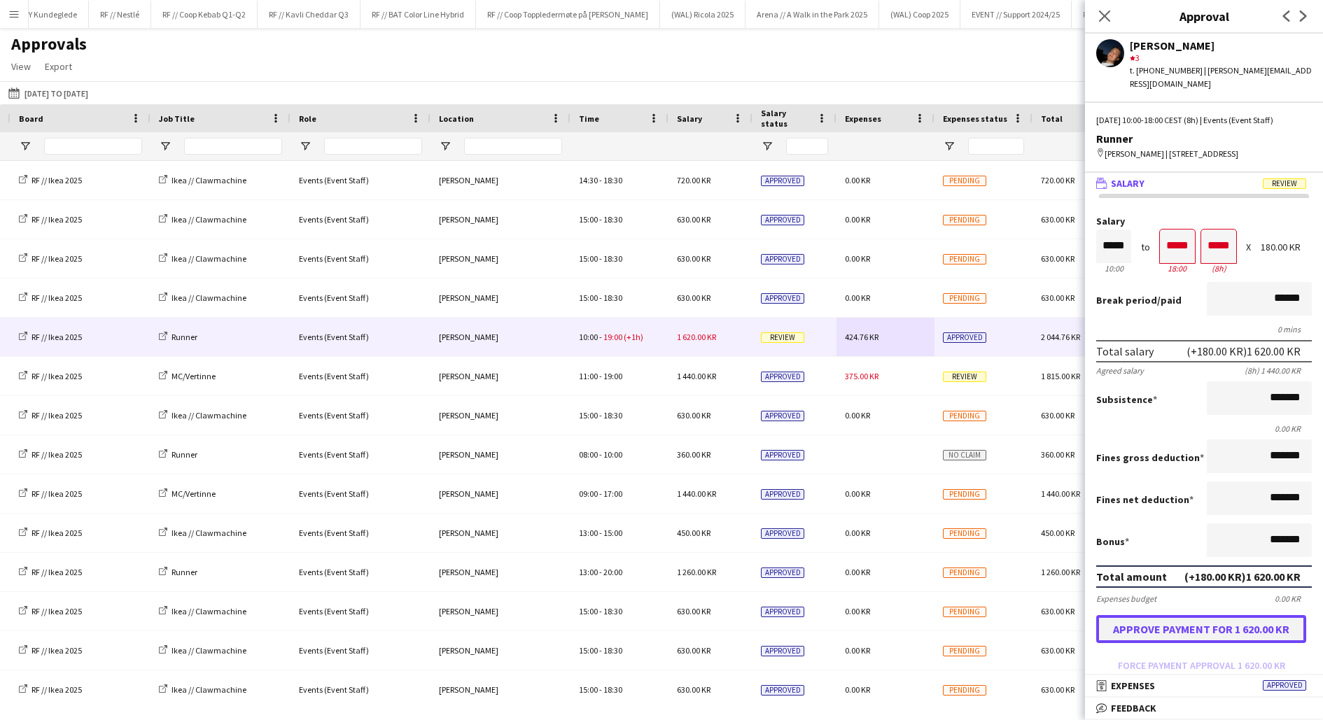
click at [1205, 621] on button "Approve payment for 1 620.00 KR" at bounding box center [1201, 629] width 210 height 28
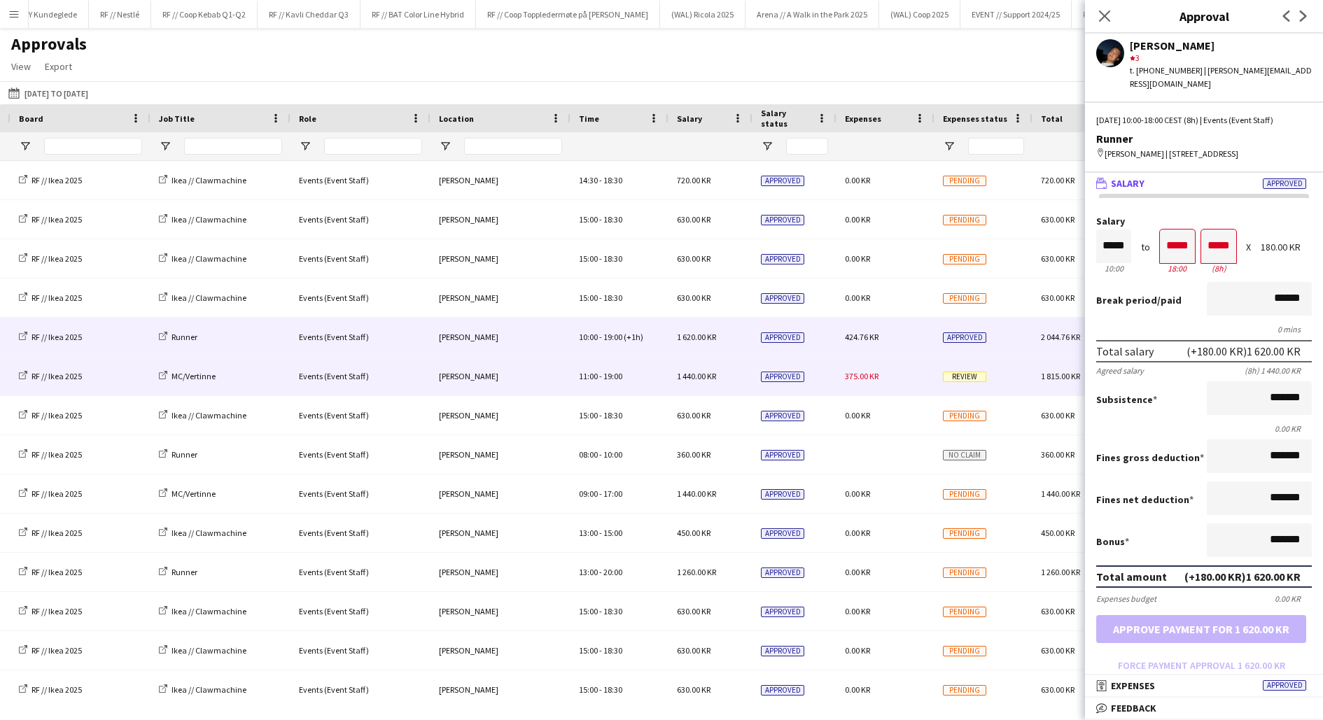
click at [861, 388] on div "375.00 KR" at bounding box center [885, 376] width 98 height 38
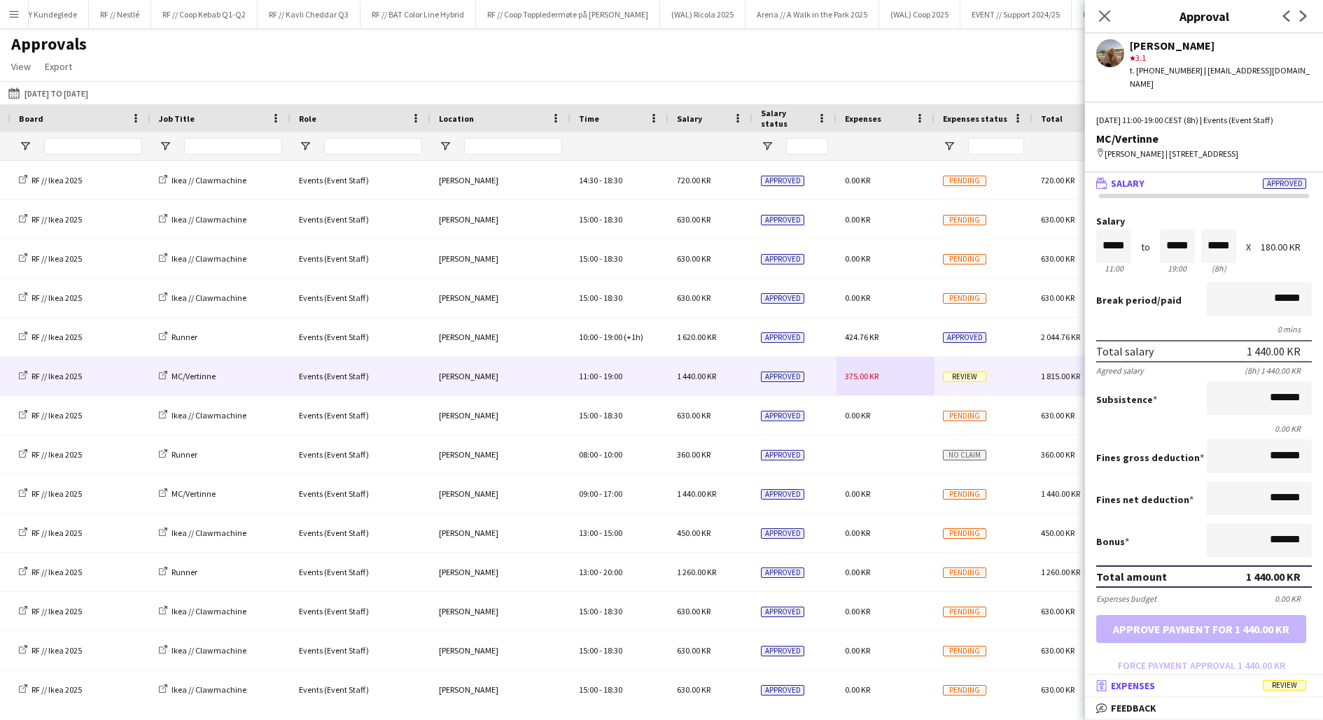
click at [1222, 682] on mat-panel-title "receipt Expenses Review" at bounding box center [1201, 685] width 232 height 13
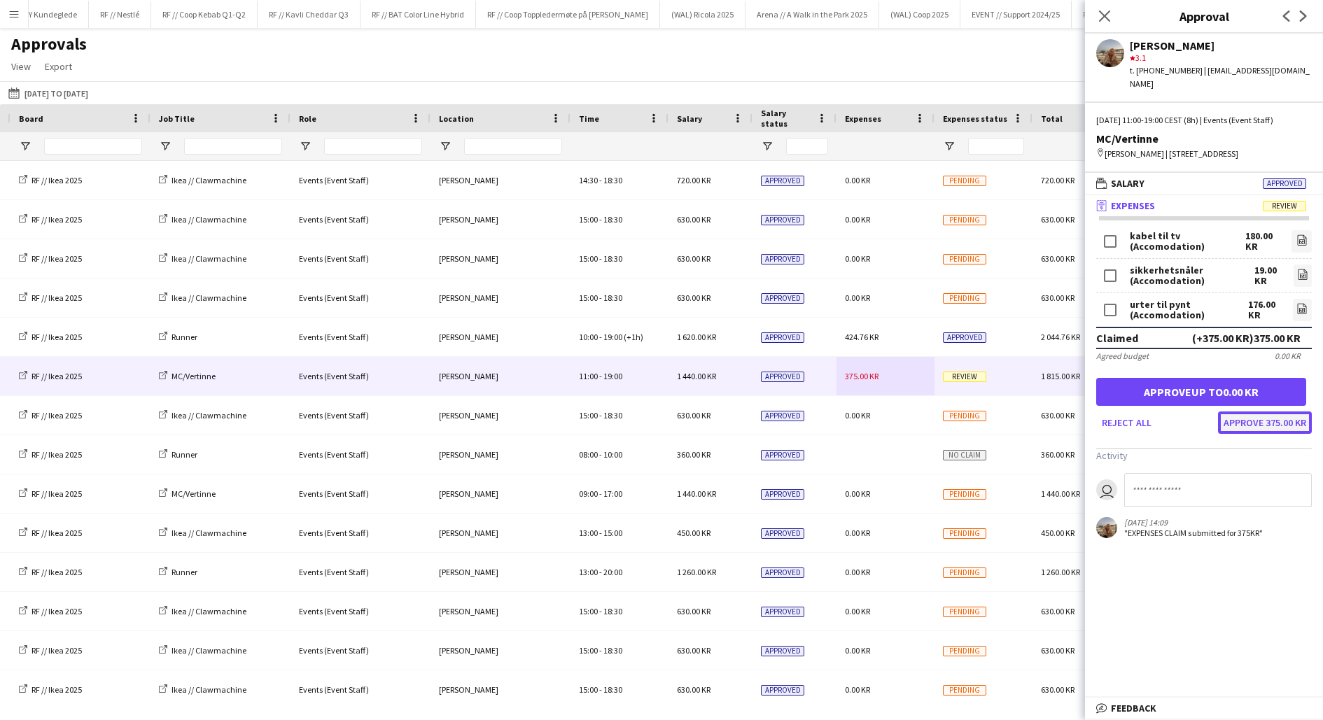
click at [1242, 414] on button "Approve 375.00 KR" at bounding box center [1265, 422] width 94 height 22
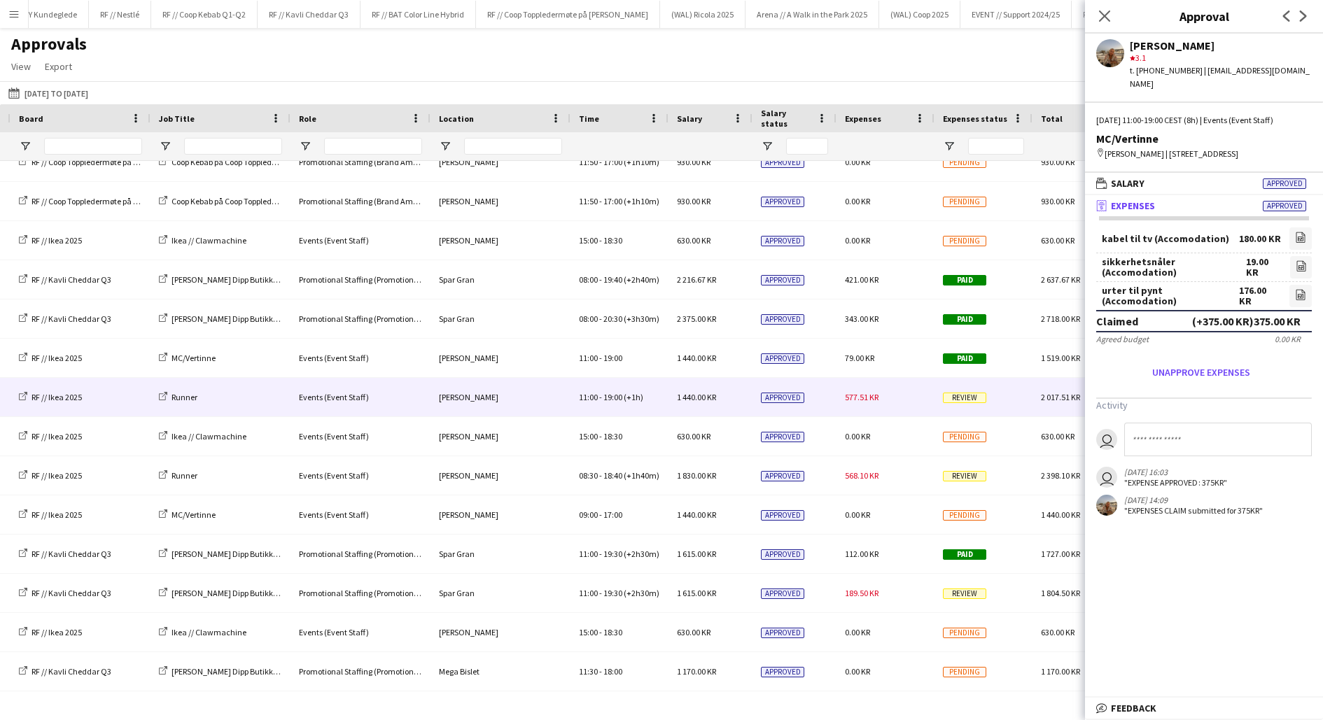
click at [873, 401] on span "577.51 KR" at bounding box center [862, 397] width 34 height 10
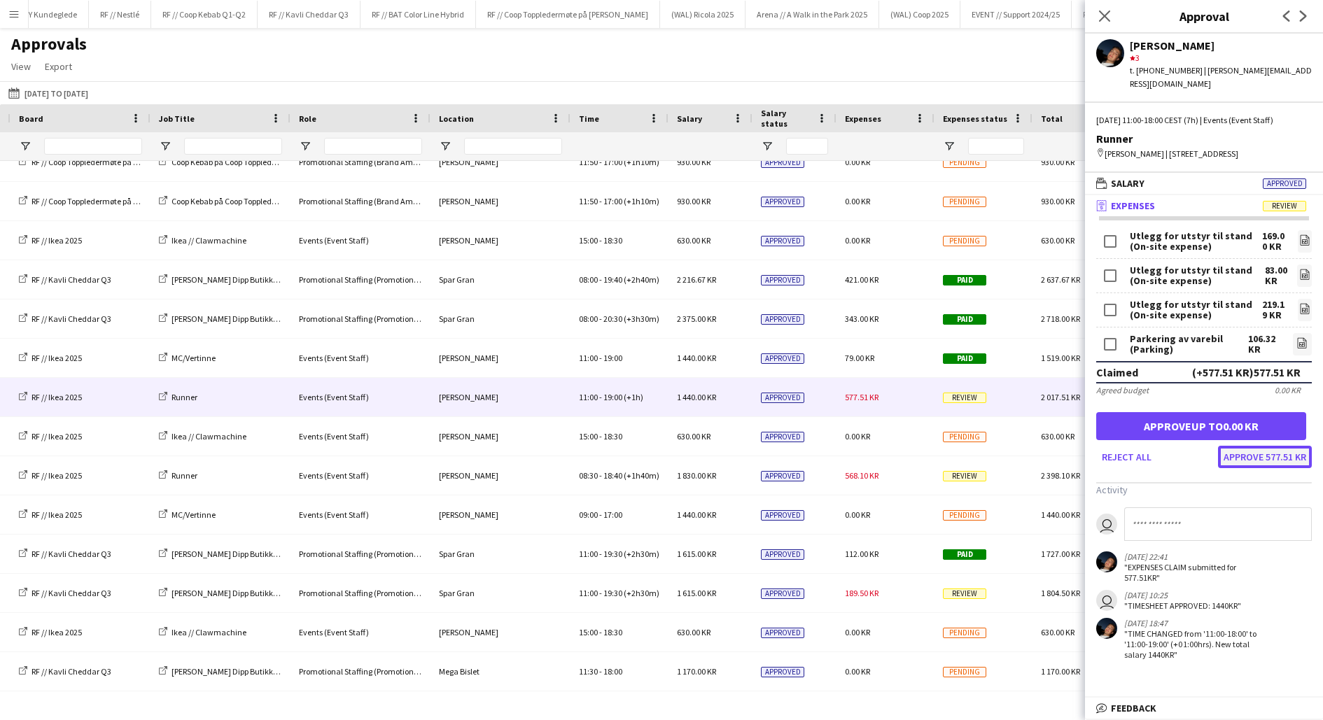
click at [1237, 446] on button "Approve 577.51 KR" at bounding box center [1265, 457] width 94 height 22
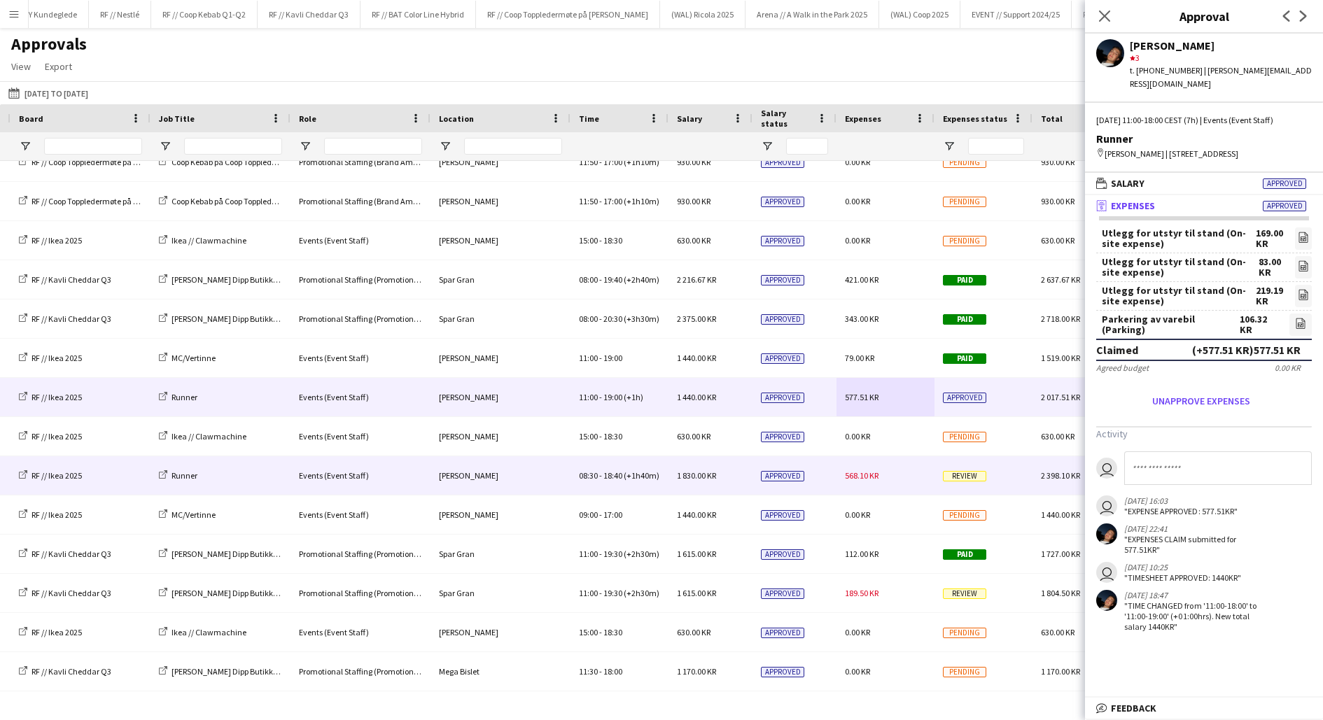
click at [871, 479] on span "568.10 KR" at bounding box center [862, 475] width 34 height 10
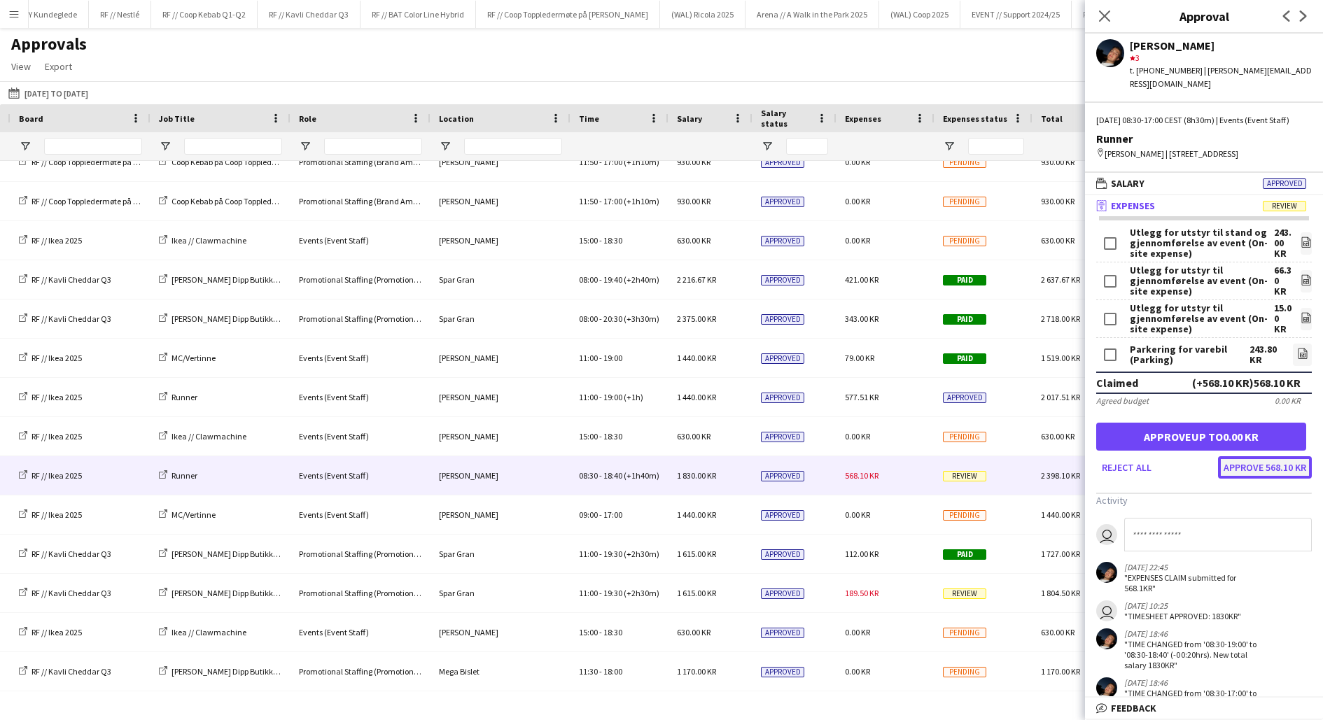
click at [1254, 470] on button "Approve 568.10 KR" at bounding box center [1265, 467] width 94 height 22
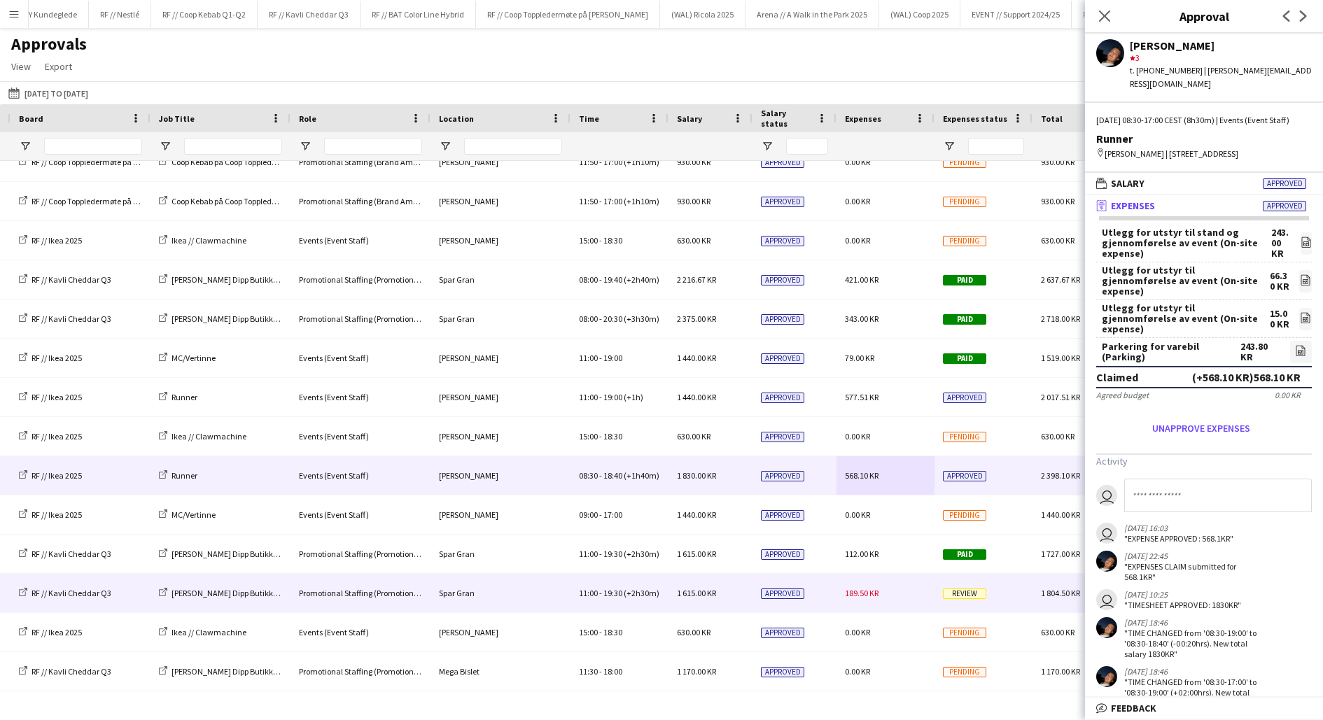
click at [875, 593] on span "189.50 KR" at bounding box center [862, 593] width 34 height 10
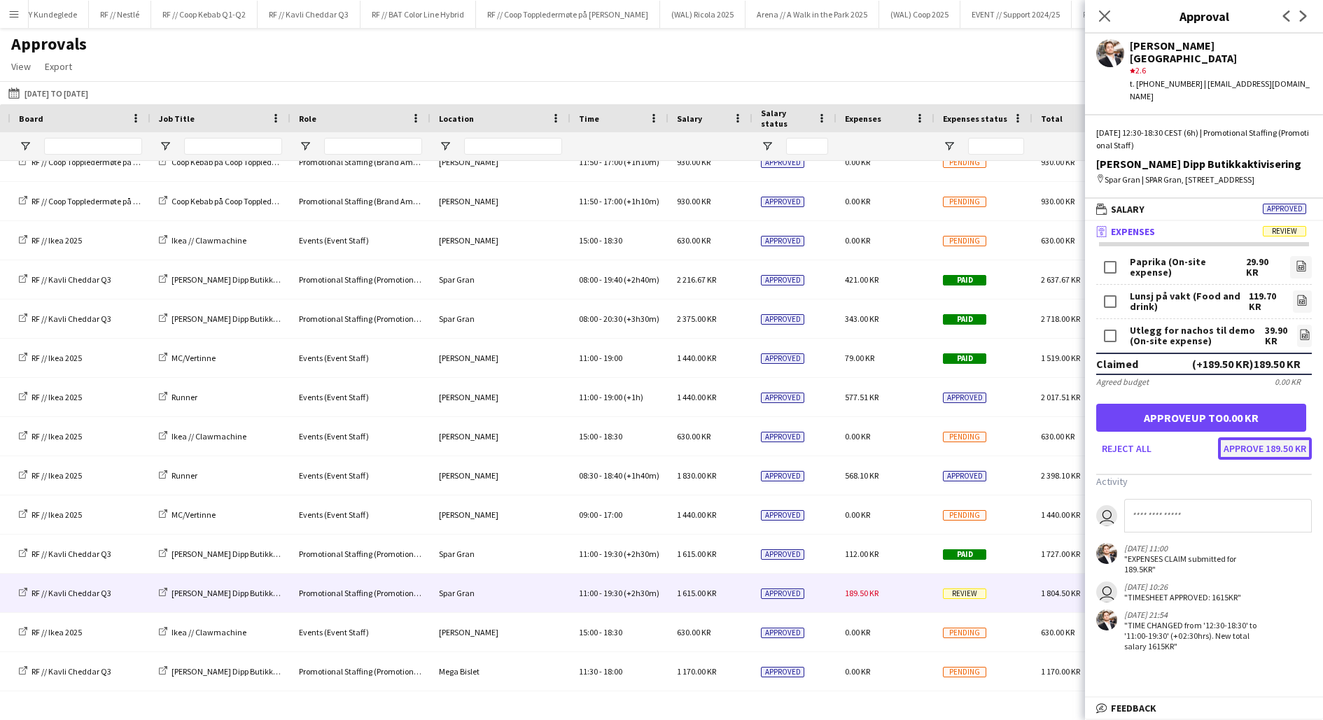
click at [1262, 437] on button "Approve 189.50 KR" at bounding box center [1265, 448] width 94 height 22
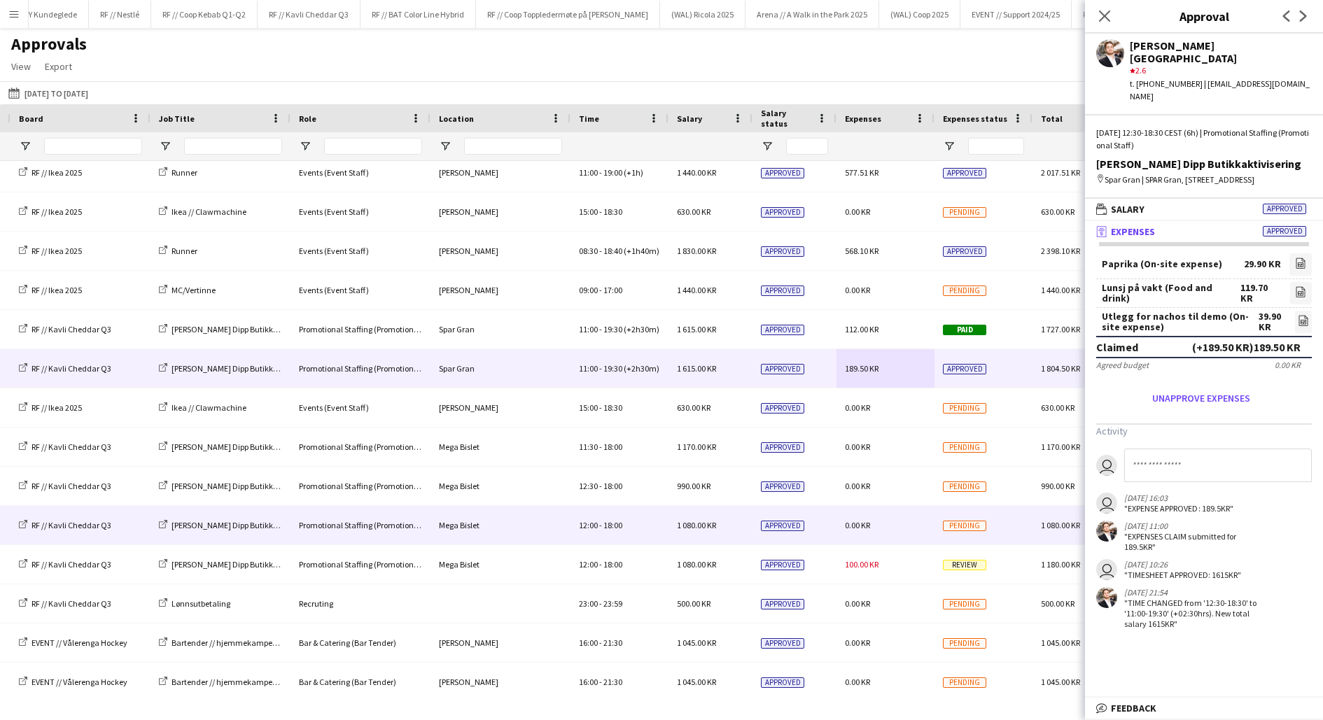
scroll to position [837, 0]
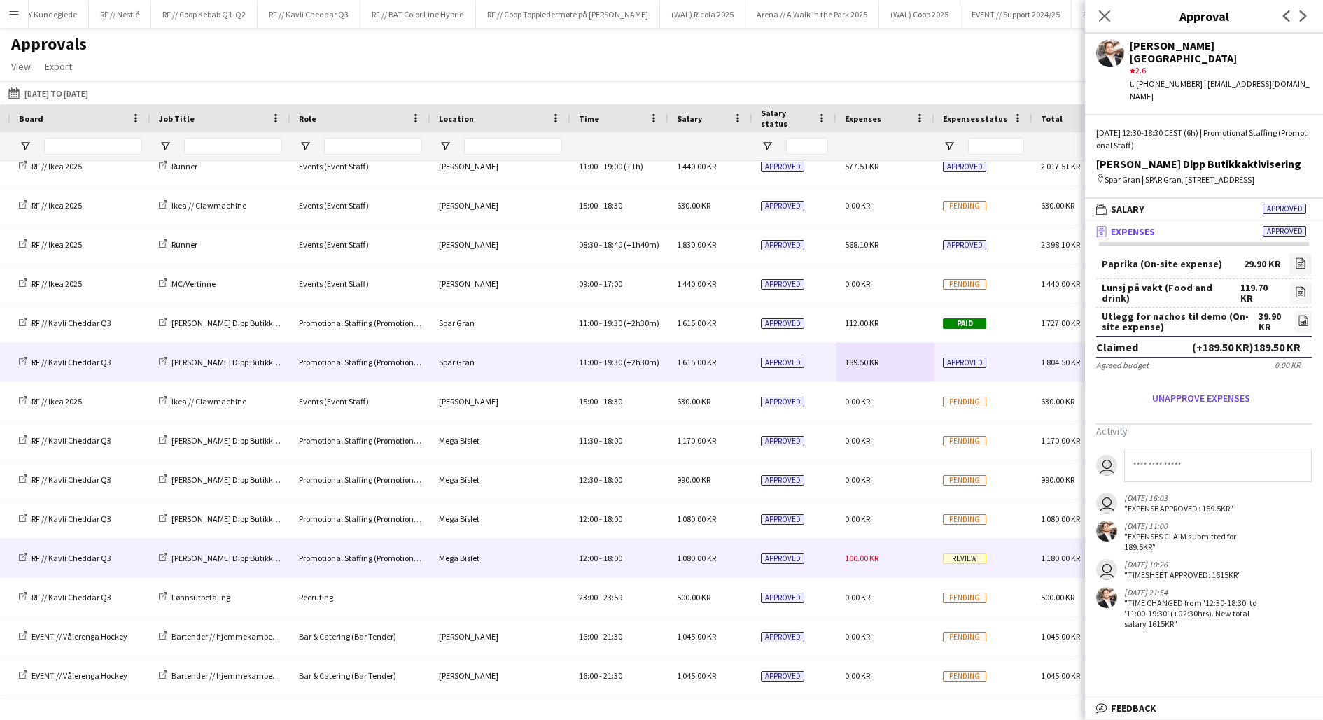
click at [856, 548] on div "100.00 KR" at bounding box center [885, 558] width 98 height 38
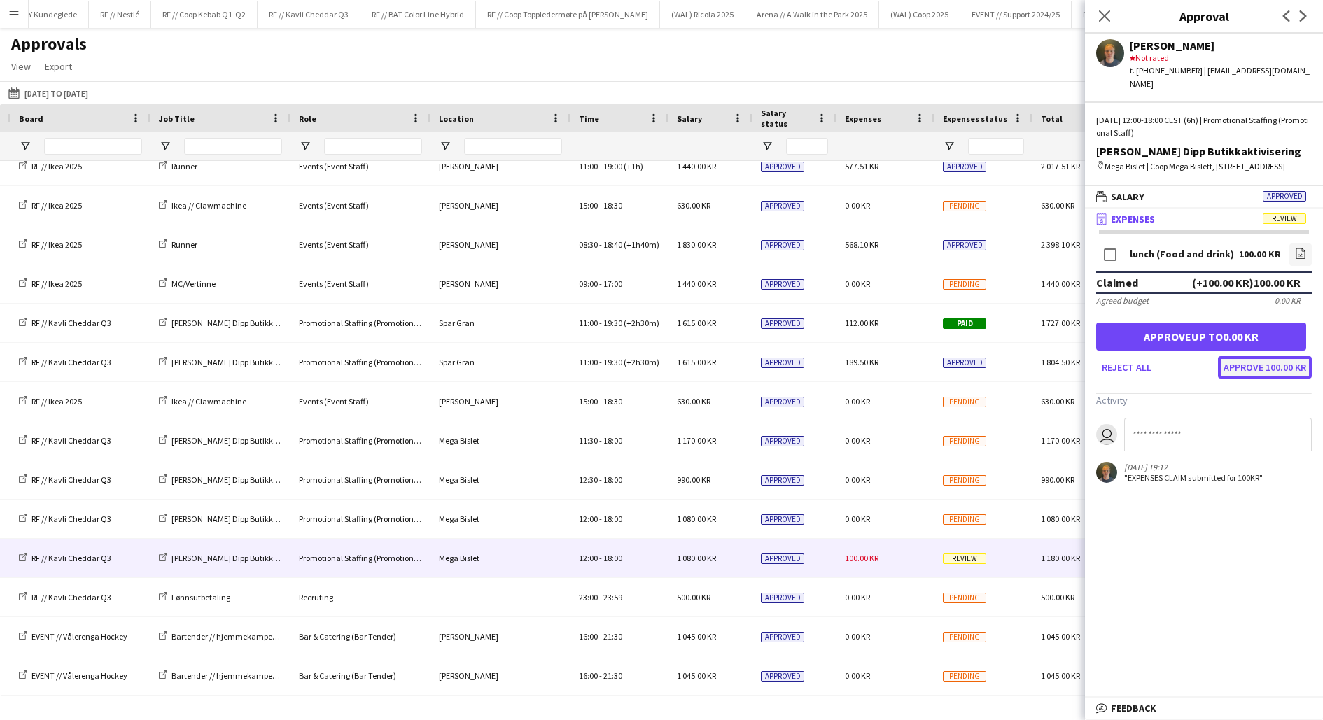
click at [1243, 369] on button "Approve 100.00 KR" at bounding box center [1265, 367] width 94 height 22
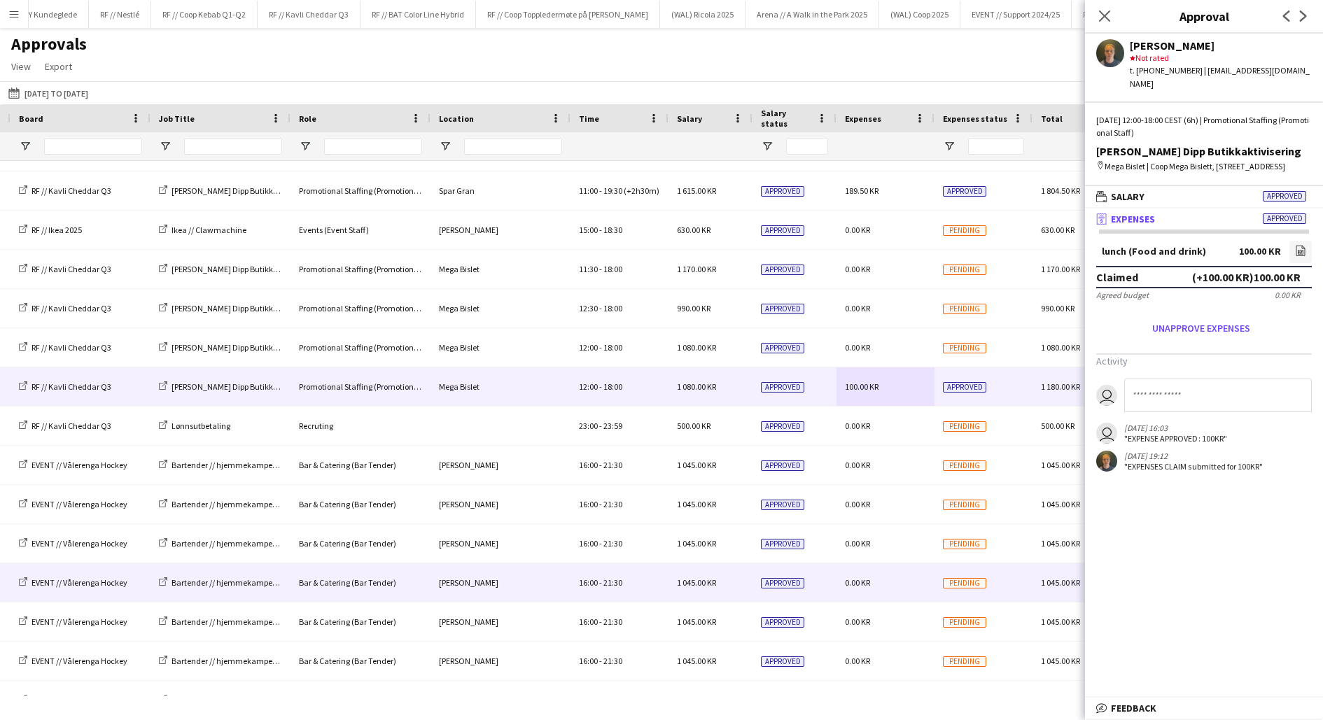
scroll to position [1088, 0]
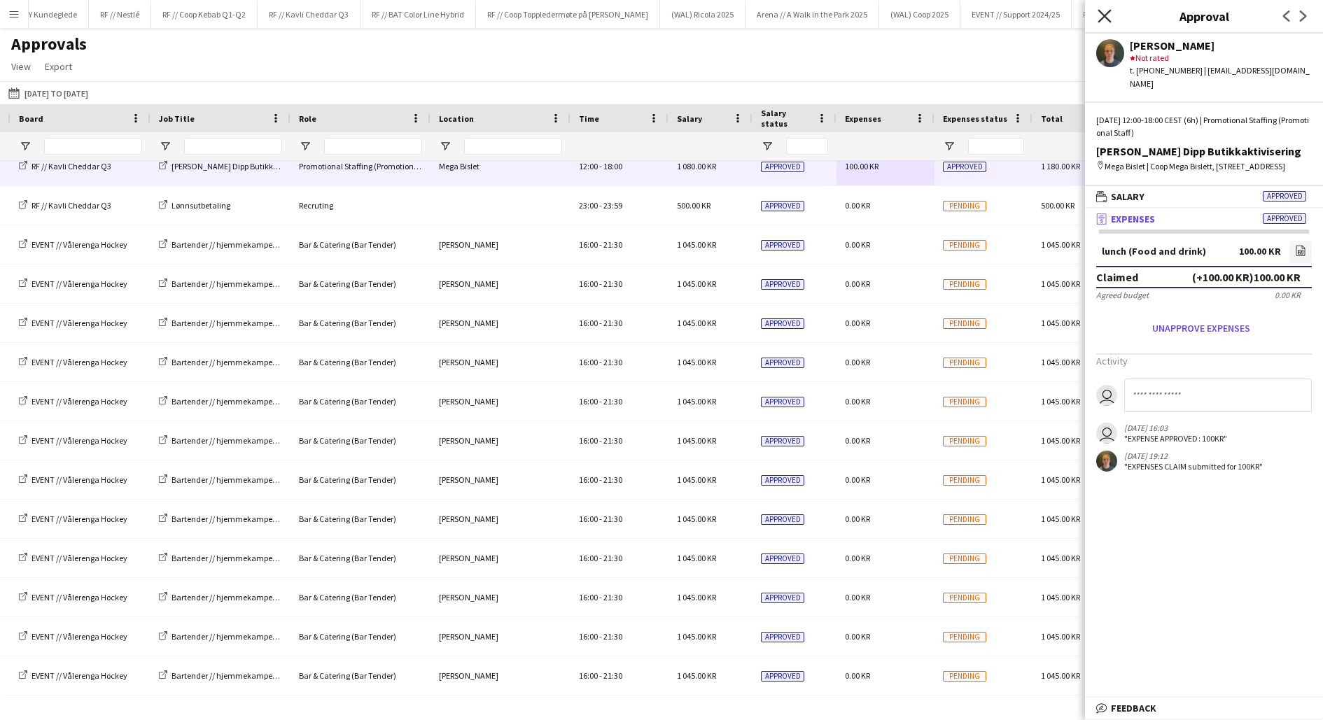
click at [1106, 17] on icon "Close pop-in" at bounding box center [1103, 15] width 13 height 13
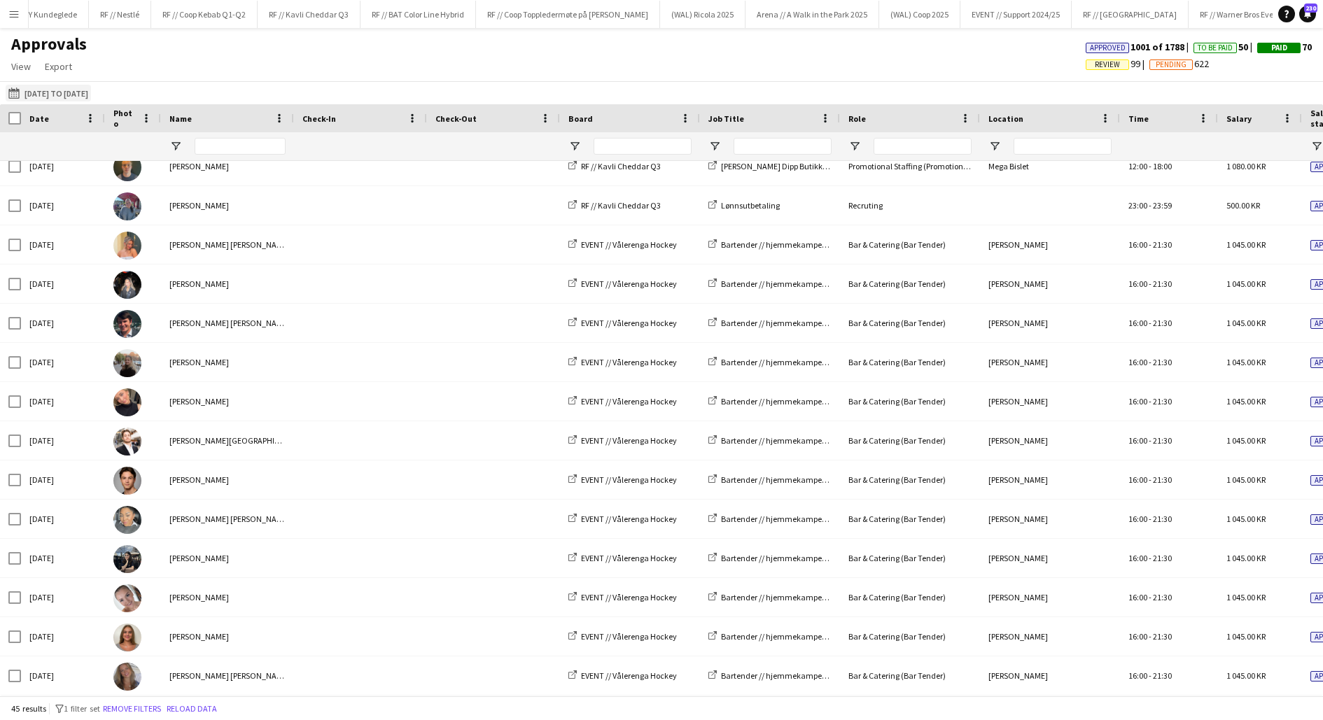
click at [64, 93] on button "[DATE] to [DATE] [DATE] to [DATE]" at bounding box center [48, 93] width 85 height 17
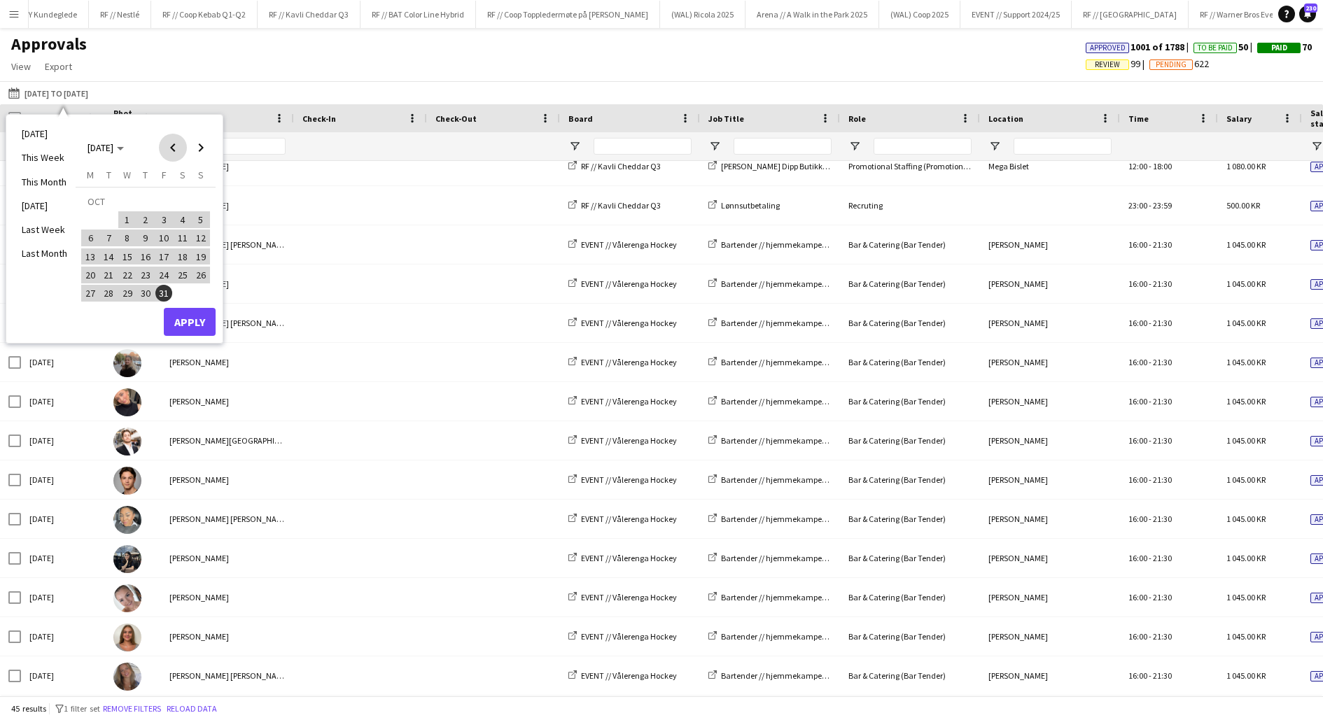
click at [166, 146] on span "Previous month" at bounding box center [173, 148] width 28 height 28
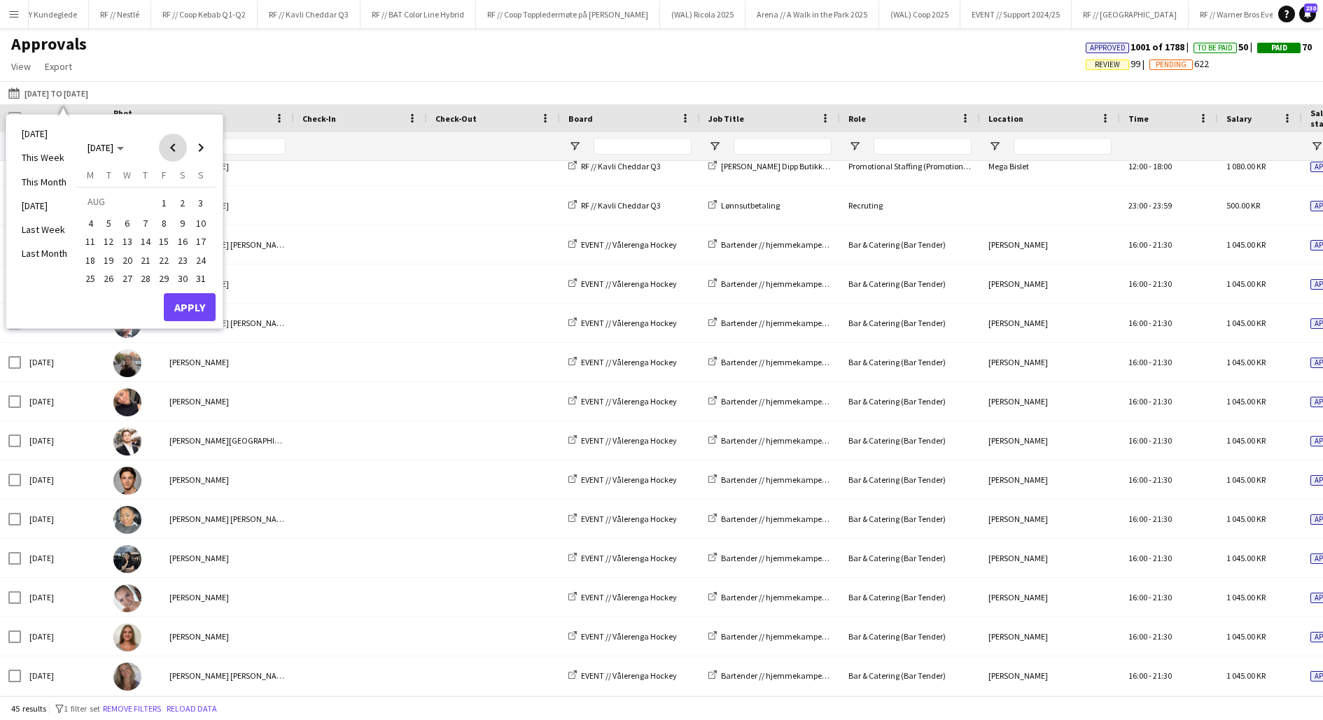
click at [166, 146] on span "Previous month" at bounding box center [173, 148] width 28 height 28
click at [106, 219] on span "1" at bounding box center [109, 219] width 17 height 17
click at [204, 149] on span "Next month" at bounding box center [201, 148] width 28 height 28
click at [202, 150] on span "Next month" at bounding box center [201, 148] width 28 height 28
click at [106, 295] on span "30" at bounding box center [109, 293] width 17 height 17
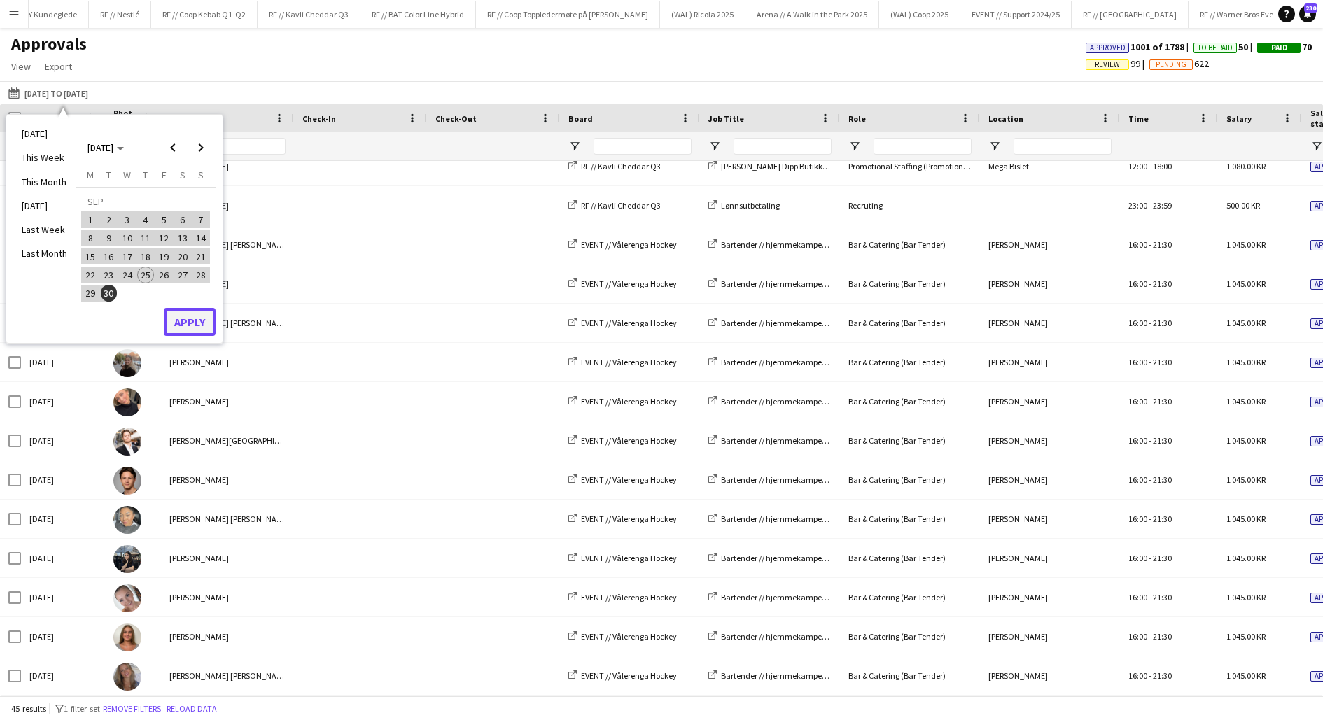
click at [202, 320] on button "Apply" at bounding box center [190, 322] width 52 height 28
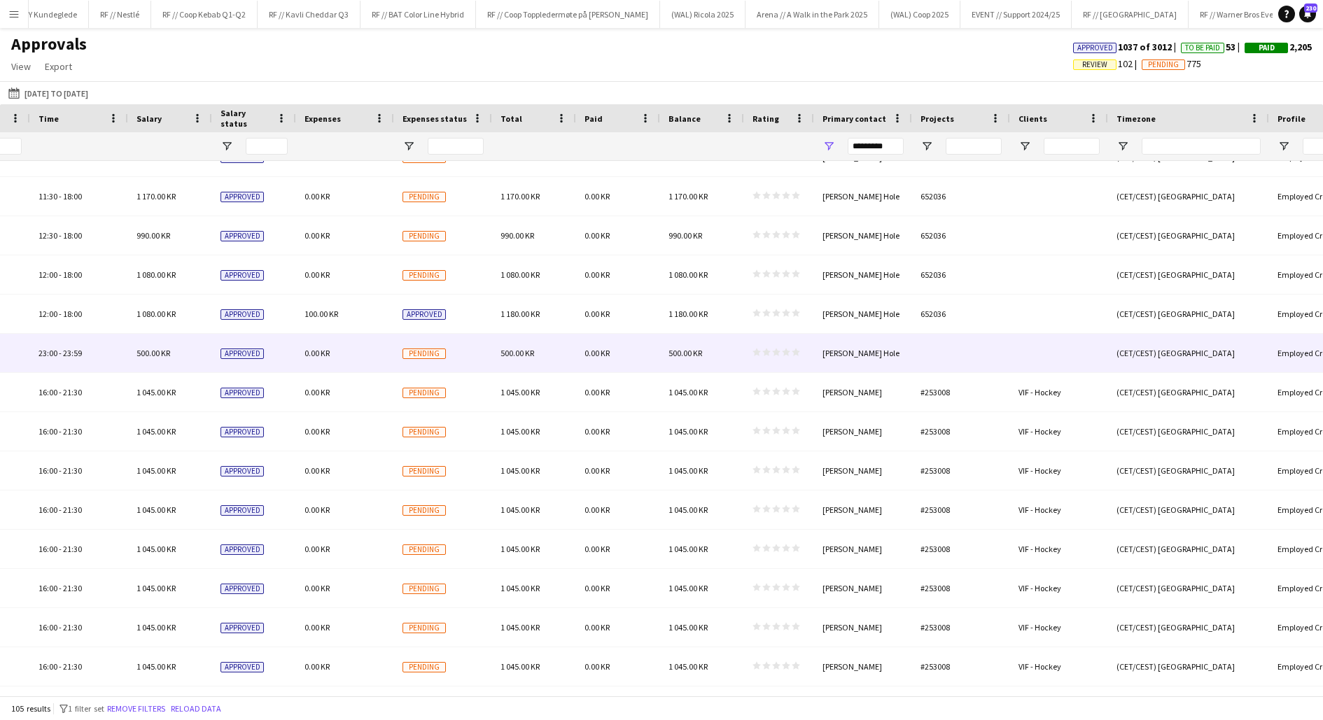
click at [933, 353] on div at bounding box center [961, 353] width 98 height 38
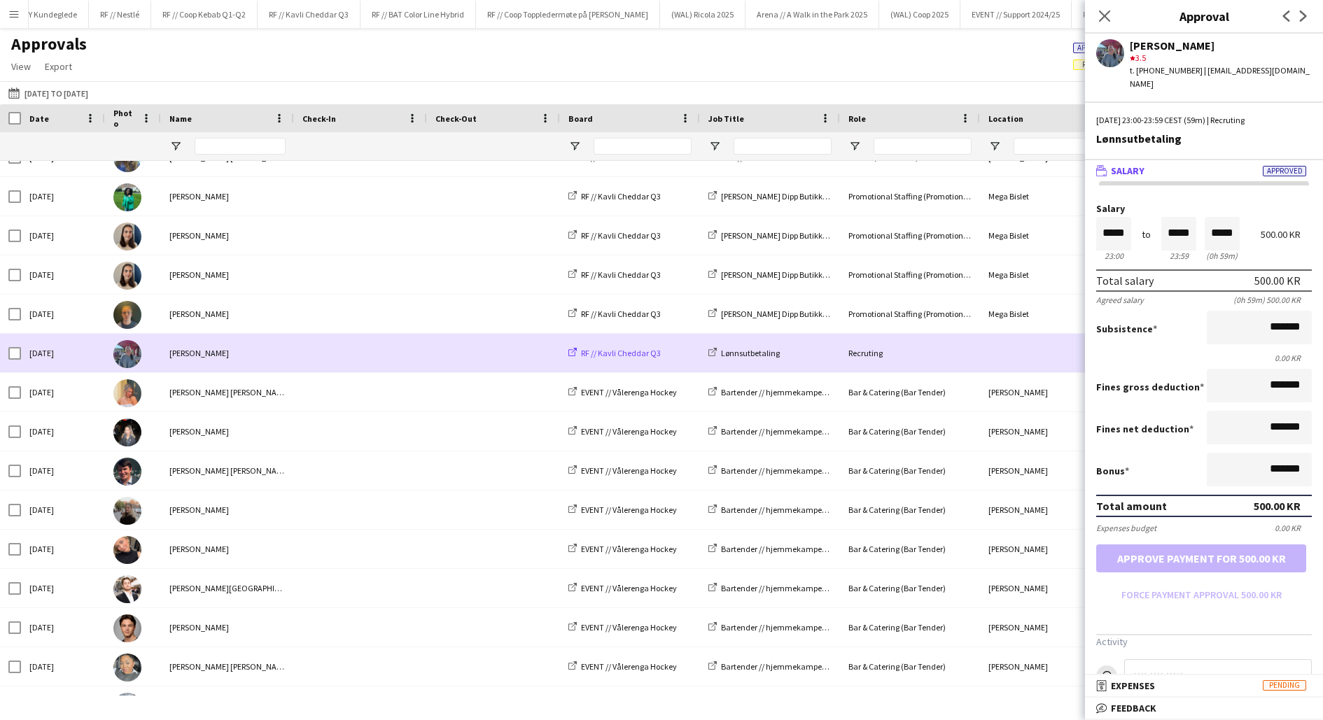
click at [614, 355] on span "RF // Kavli Cheddar Q3" at bounding box center [621, 353] width 80 height 10
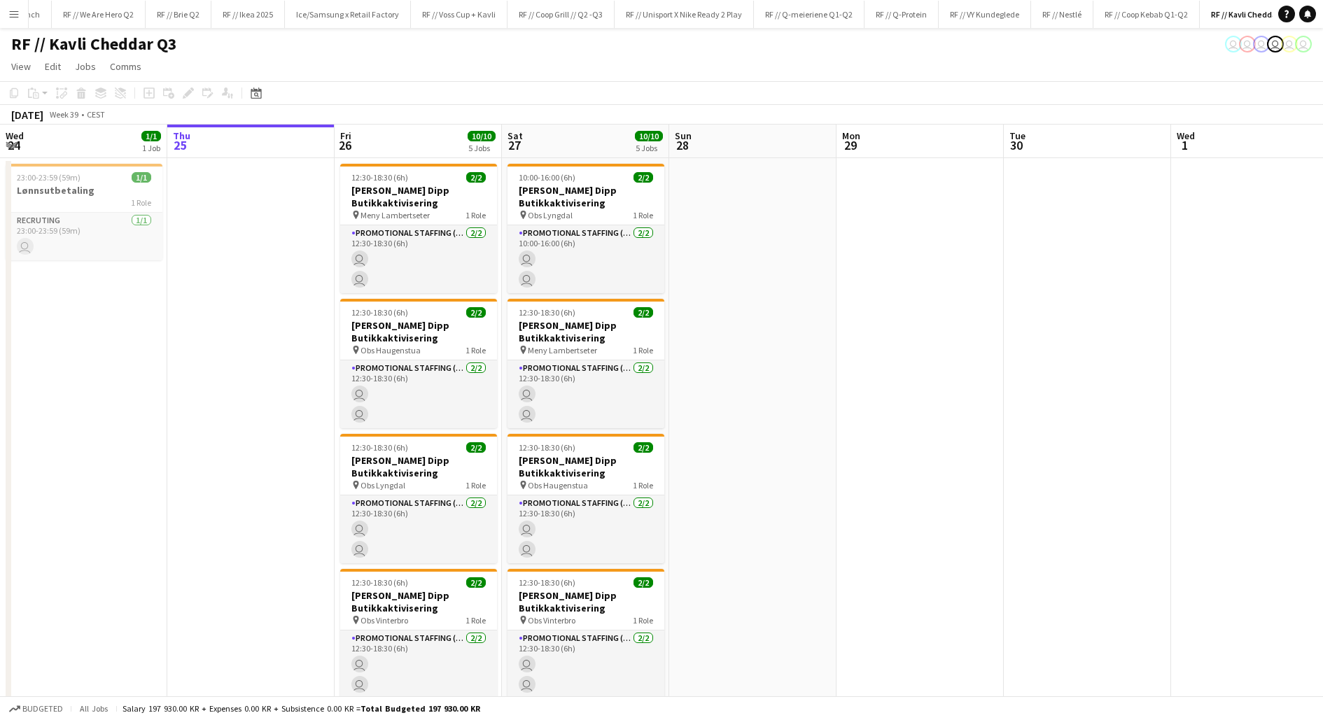
scroll to position [0, 425]
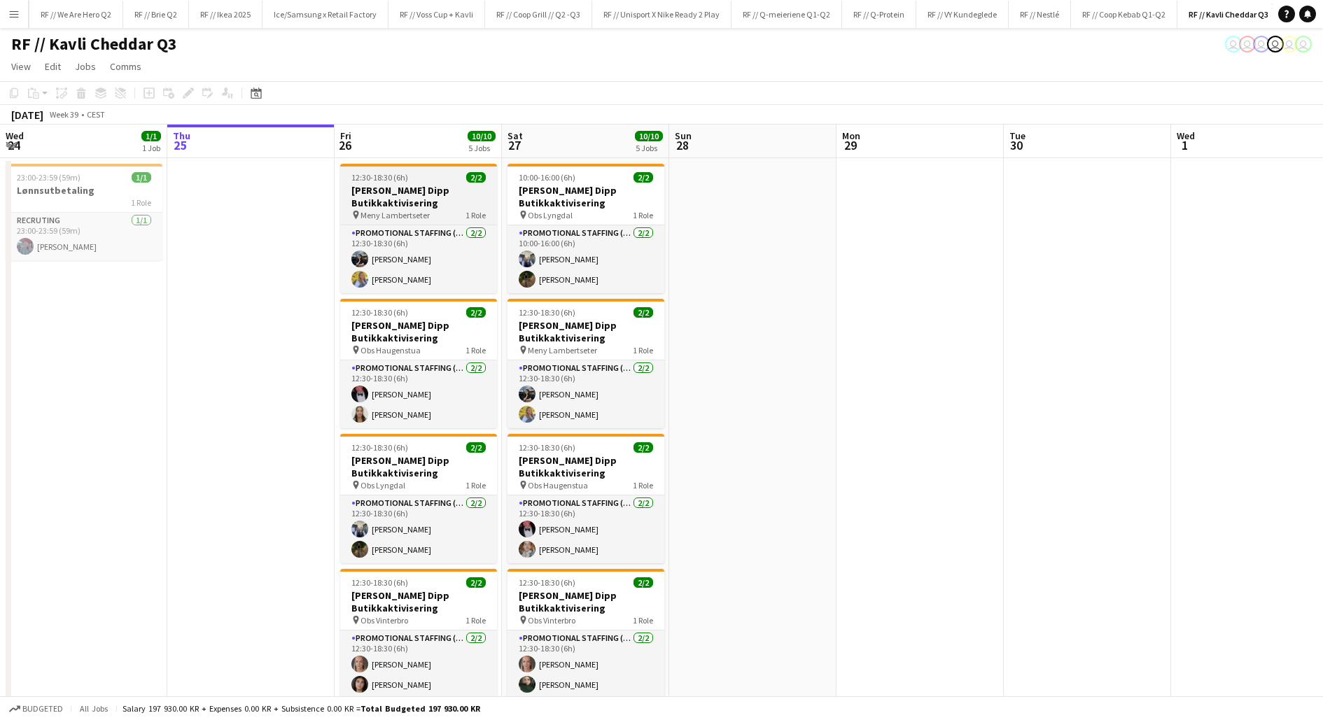
click at [359, 188] on h3 "[PERSON_NAME] Dipp Butikkaktivisering" at bounding box center [418, 196] width 157 height 25
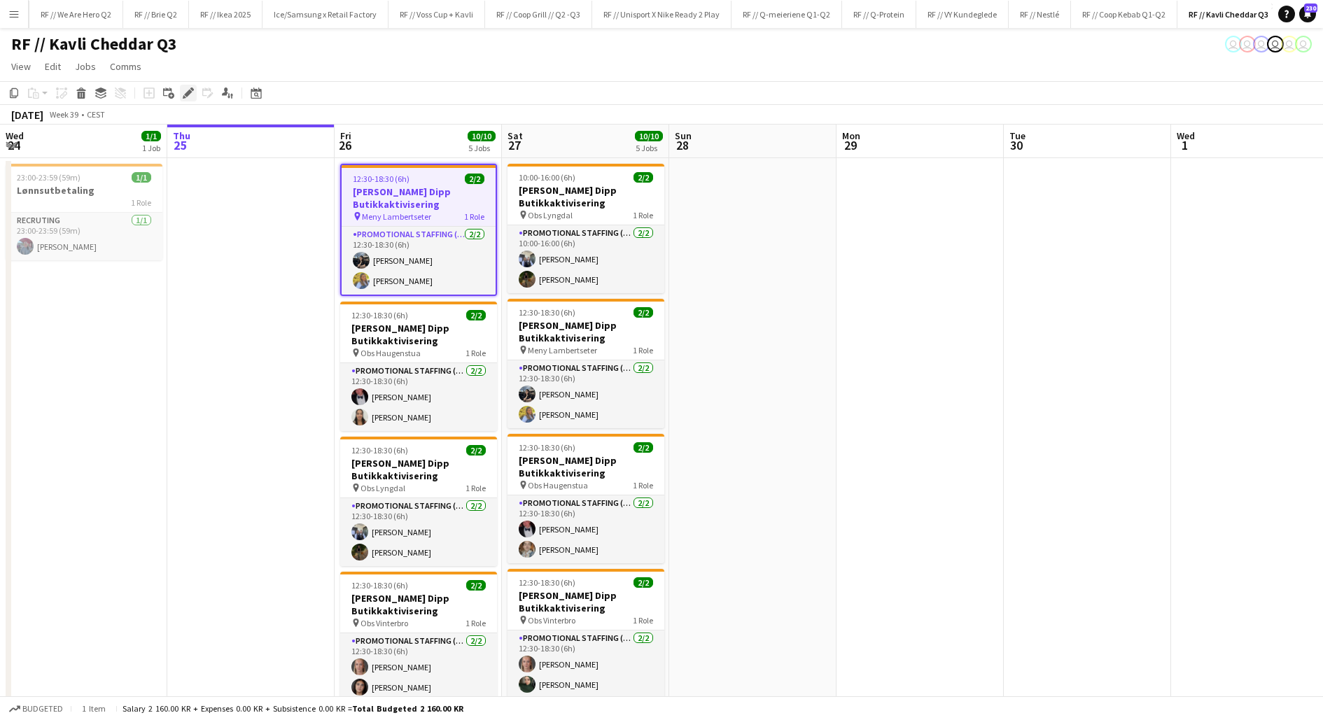
click at [187, 92] on icon at bounding box center [188, 94] width 8 height 8
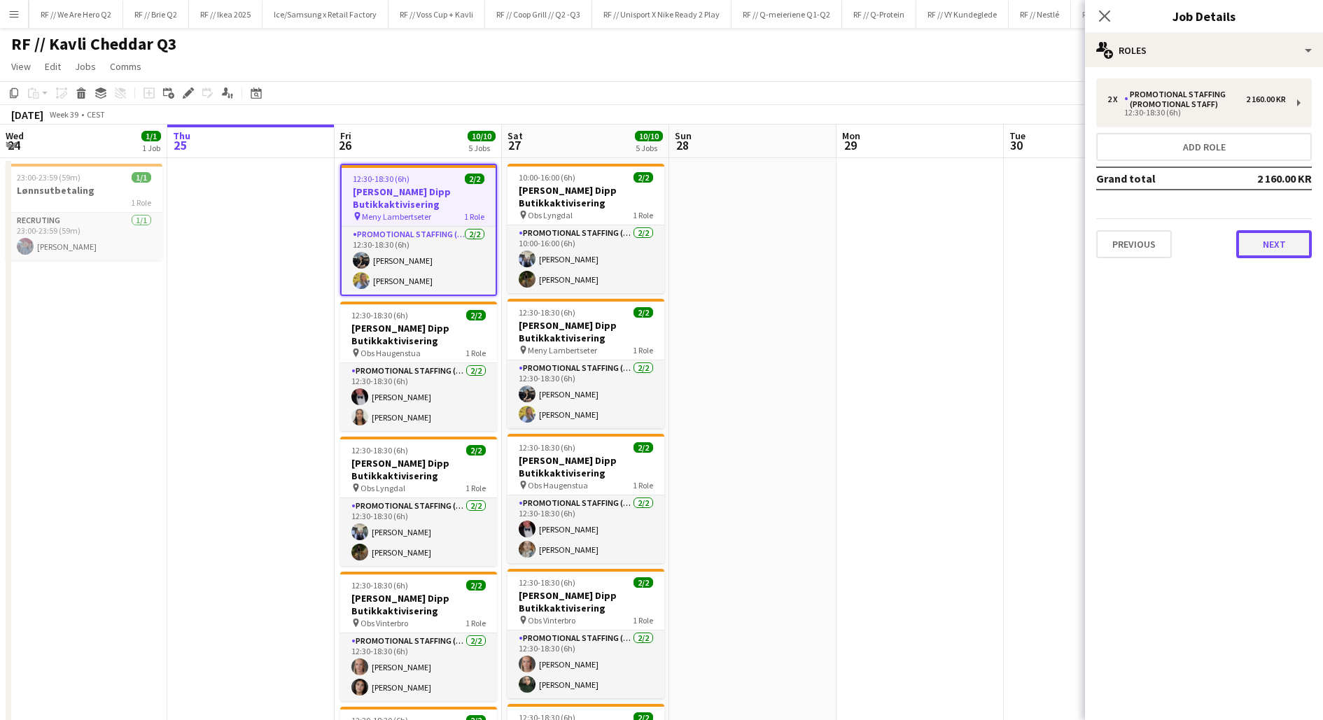
click at [1282, 238] on button "Next" at bounding box center [1274, 244] width 76 height 28
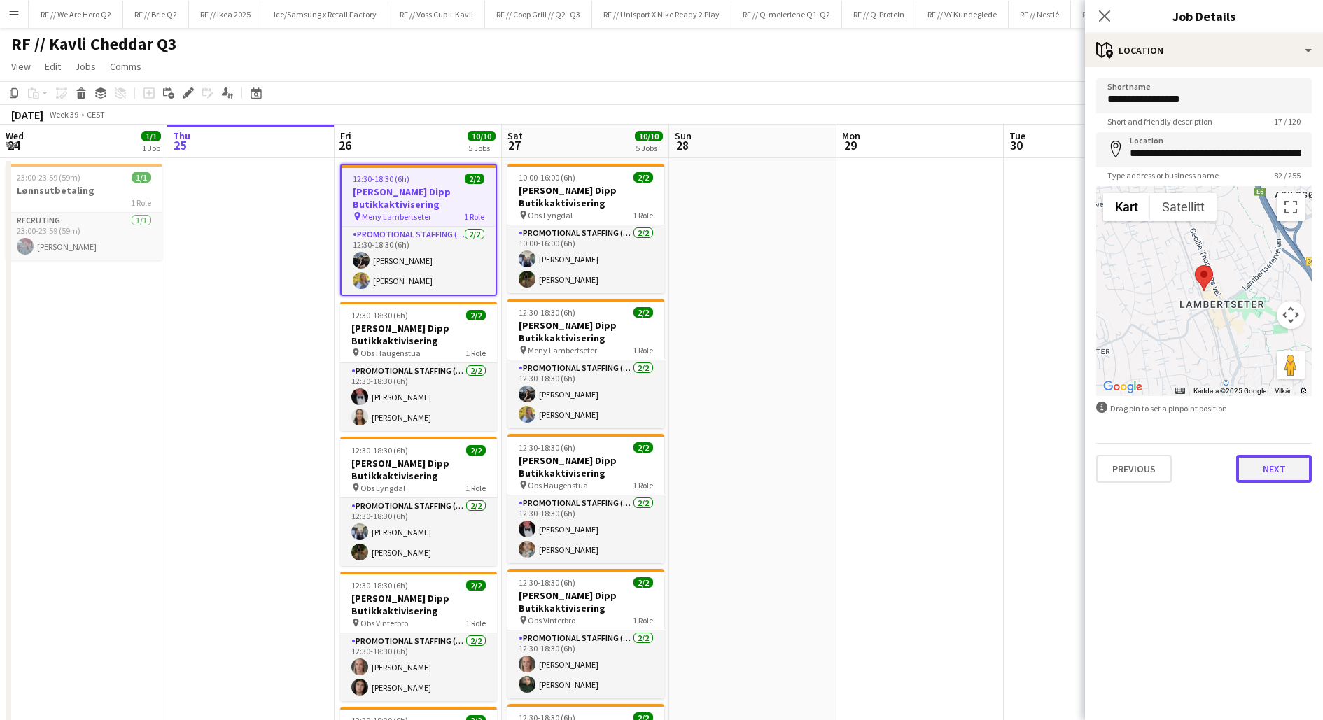
click at [1258, 471] on button "Next" at bounding box center [1274, 469] width 76 height 28
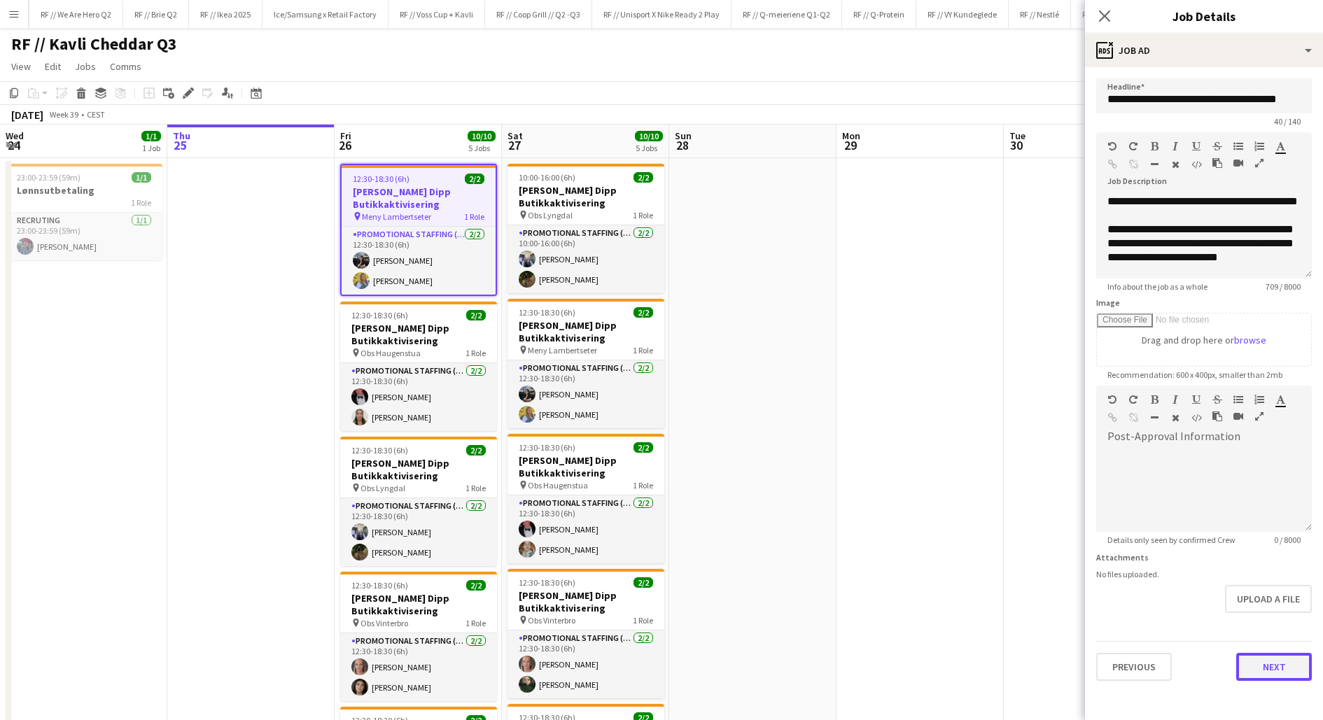
click at [1260, 665] on button "Next" at bounding box center [1274, 667] width 76 height 28
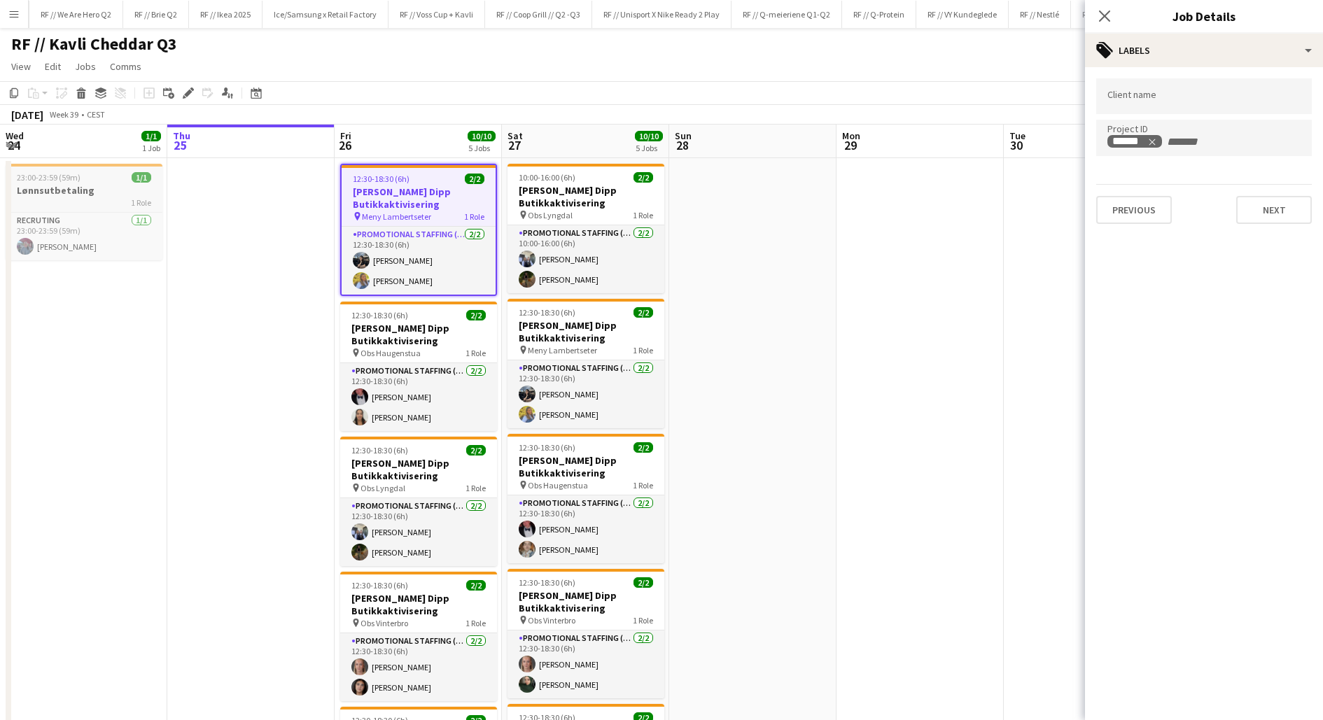
click at [113, 195] on h3 "Lønnsutbetaling" at bounding box center [84, 190] width 157 height 13
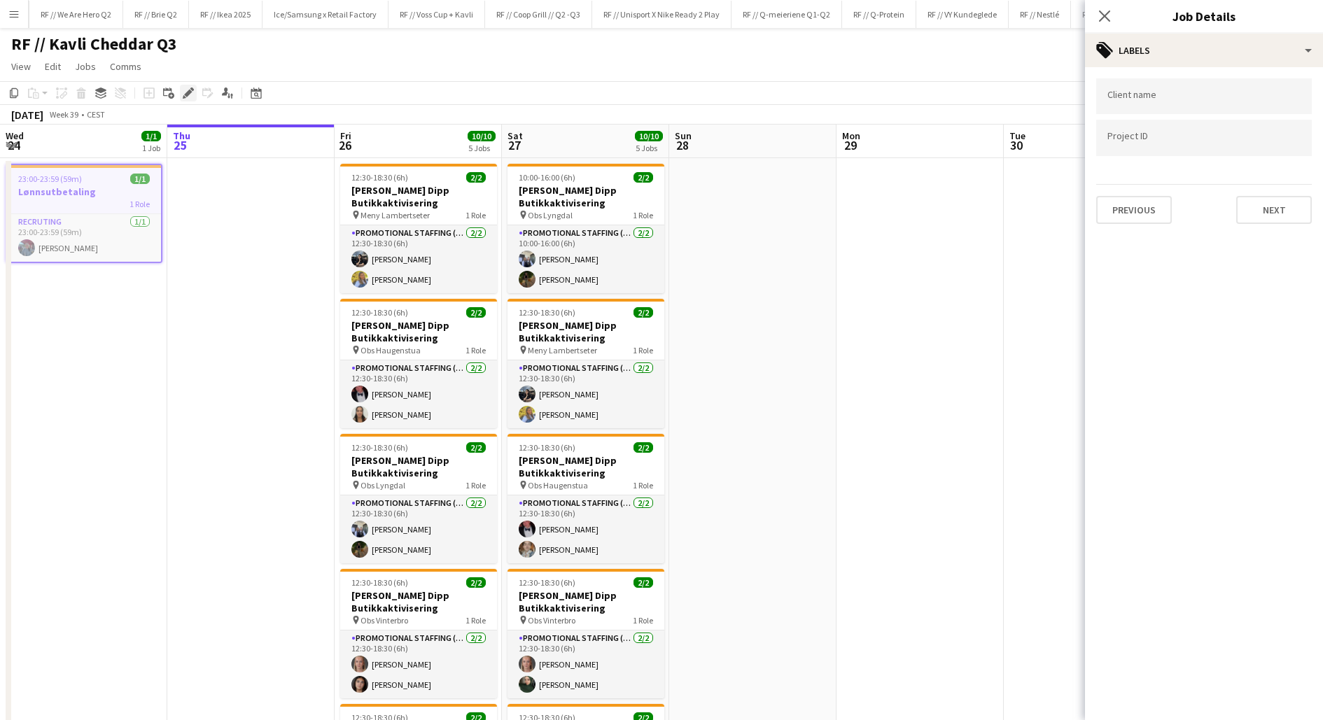
click at [186, 94] on icon at bounding box center [188, 94] width 8 height 8
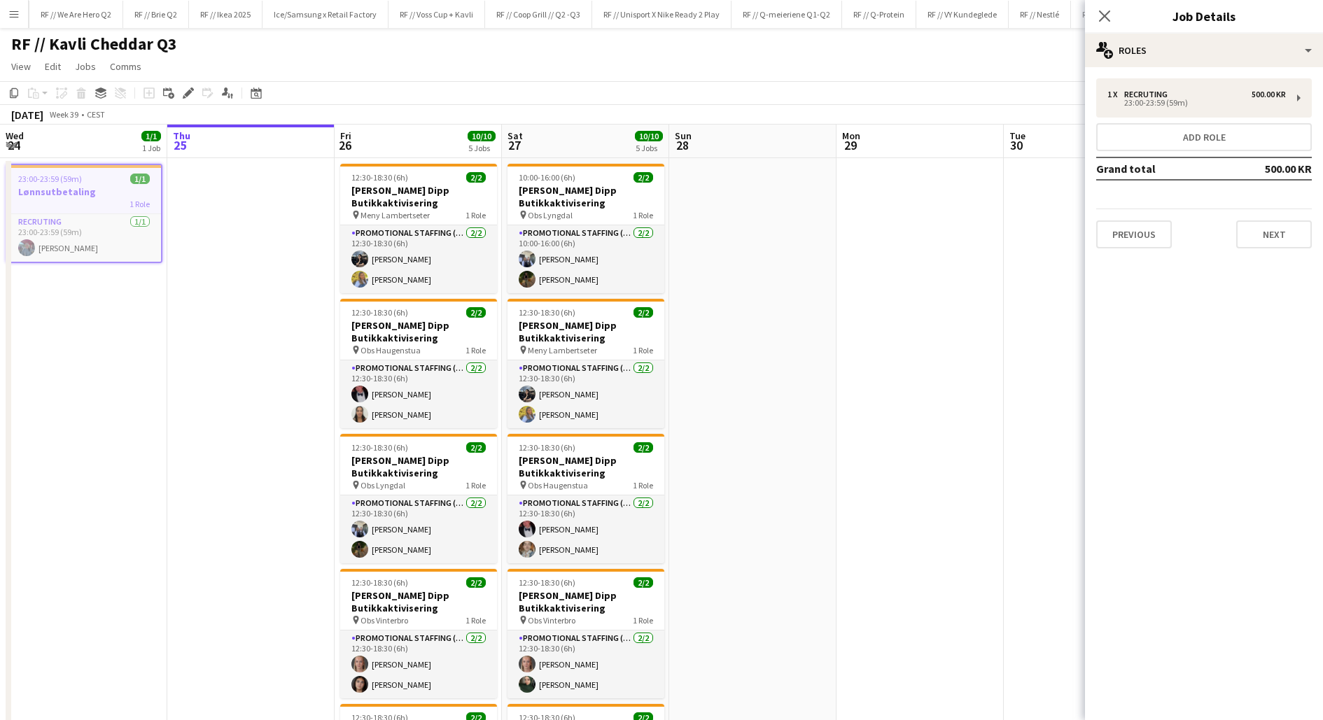
click at [227, 209] on app-date-cell at bounding box center [250, 580] width 167 height 845
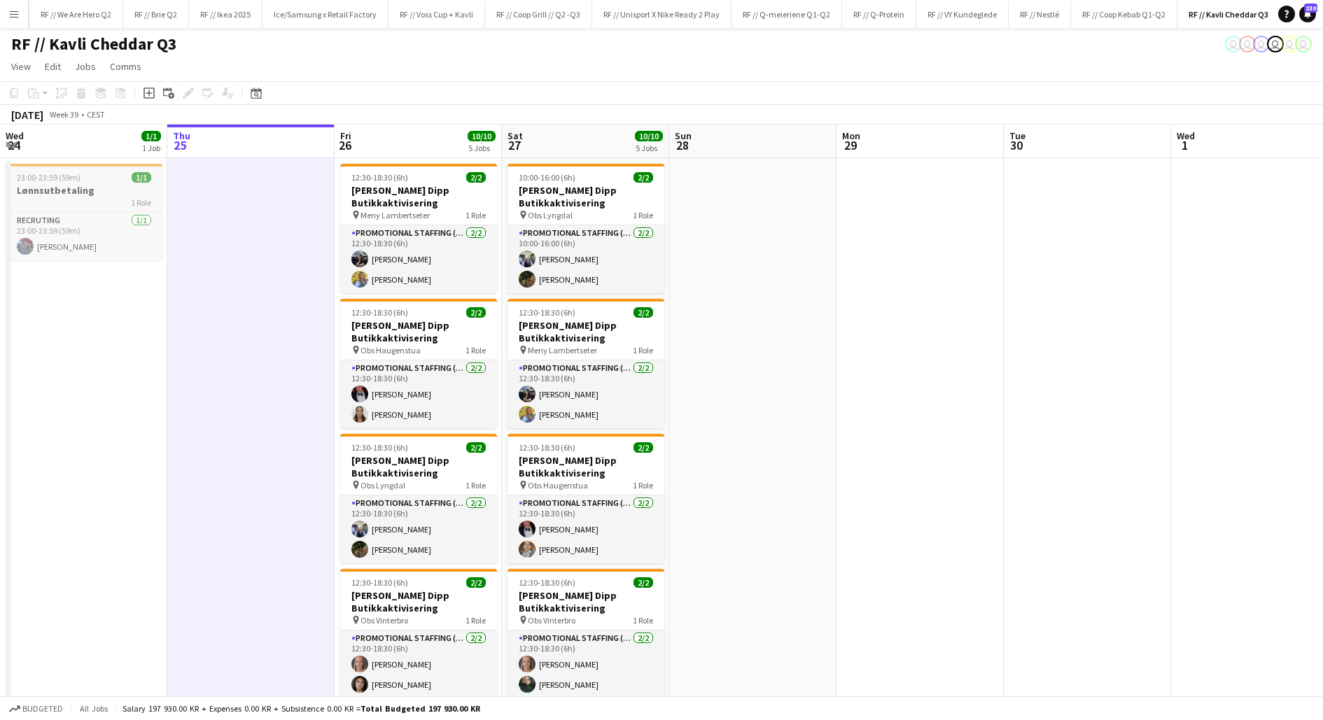
click at [122, 194] on h3 "Lønnsutbetaling" at bounding box center [84, 190] width 157 height 13
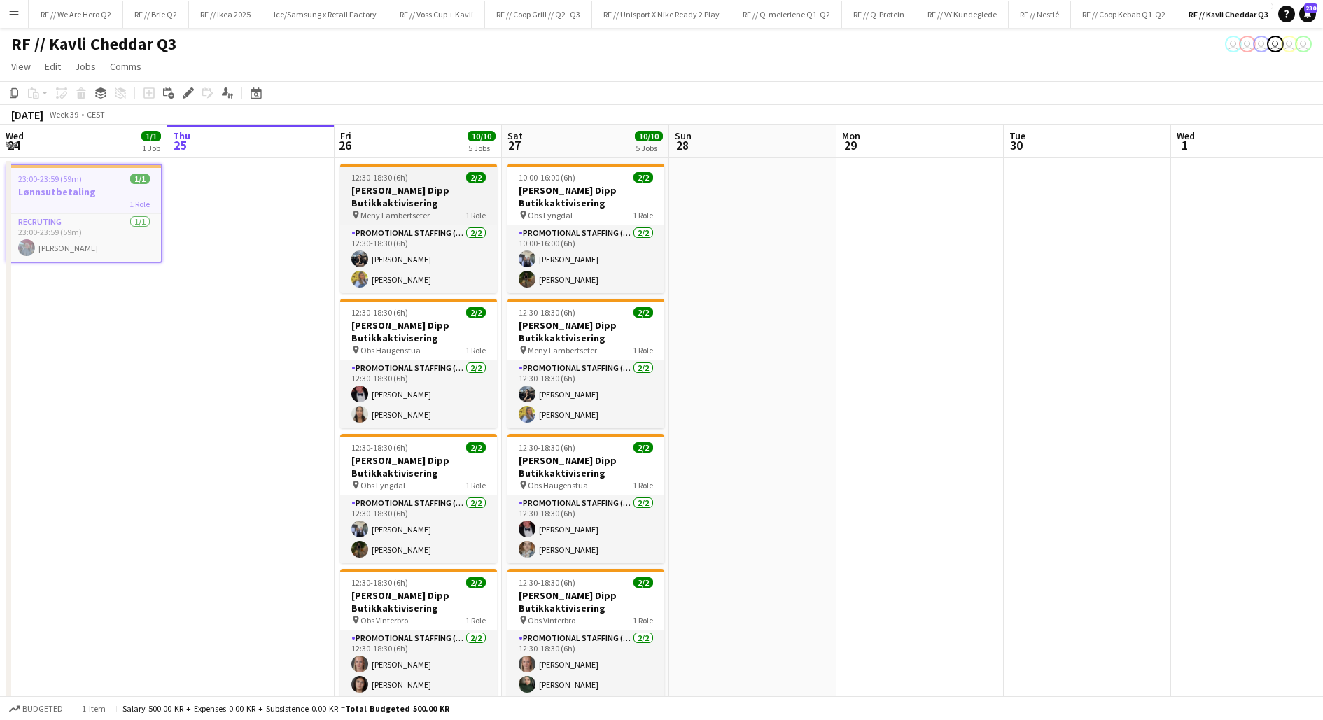
click at [402, 188] on h3 "[PERSON_NAME] Dipp Butikkaktivisering" at bounding box center [418, 196] width 157 height 25
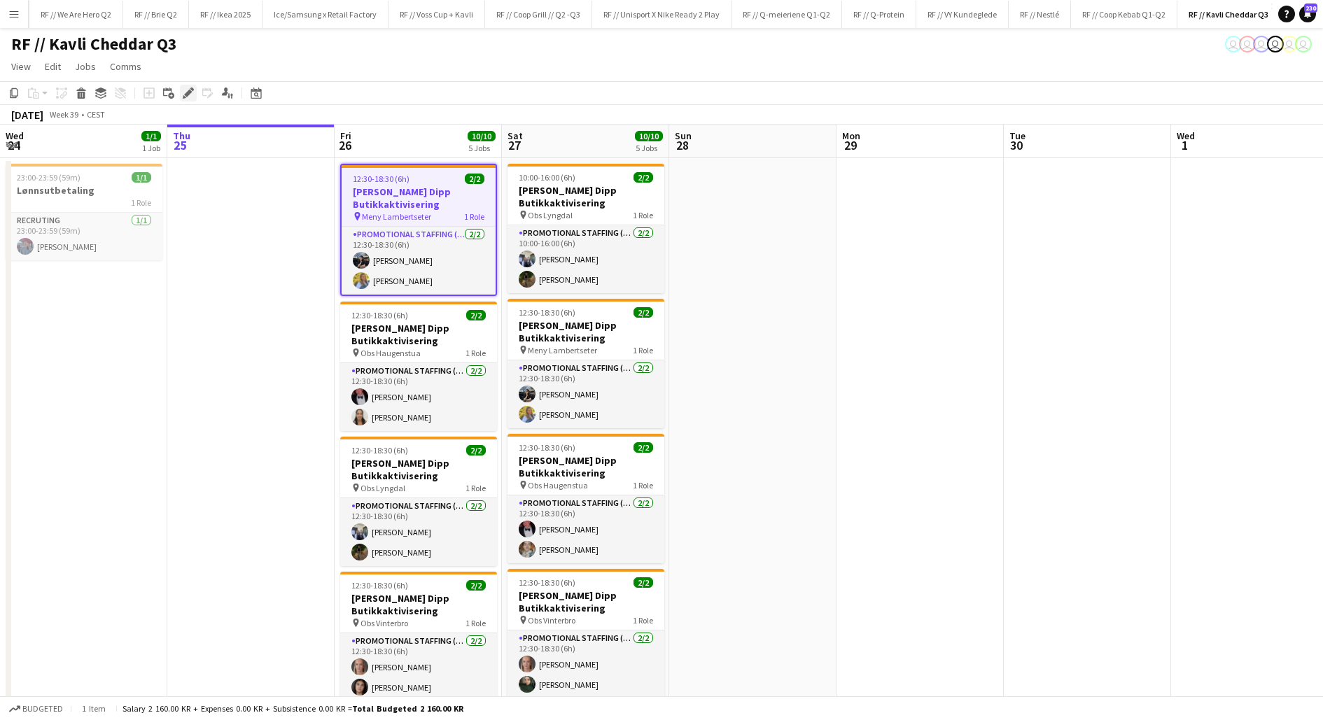
click at [192, 97] on icon "Edit" at bounding box center [188, 92] width 11 height 11
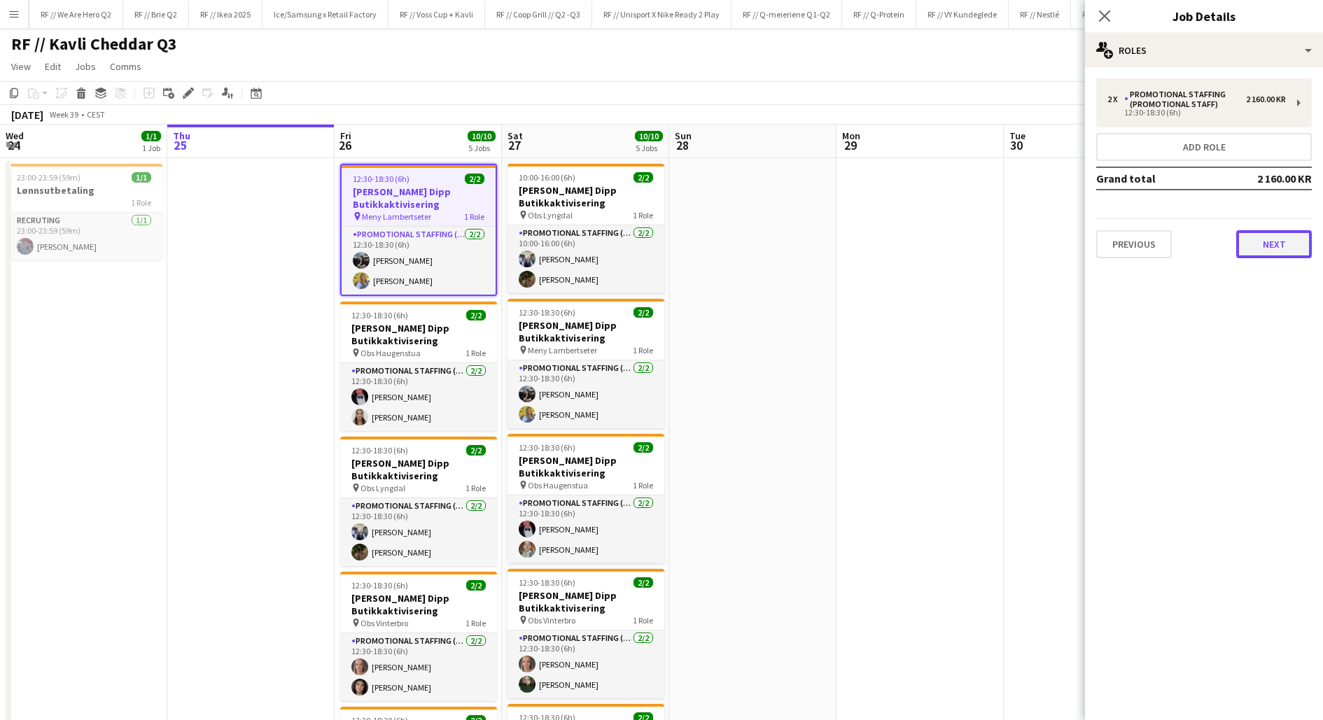
click at [1262, 237] on button "Next" at bounding box center [1274, 244] width 76 height 28
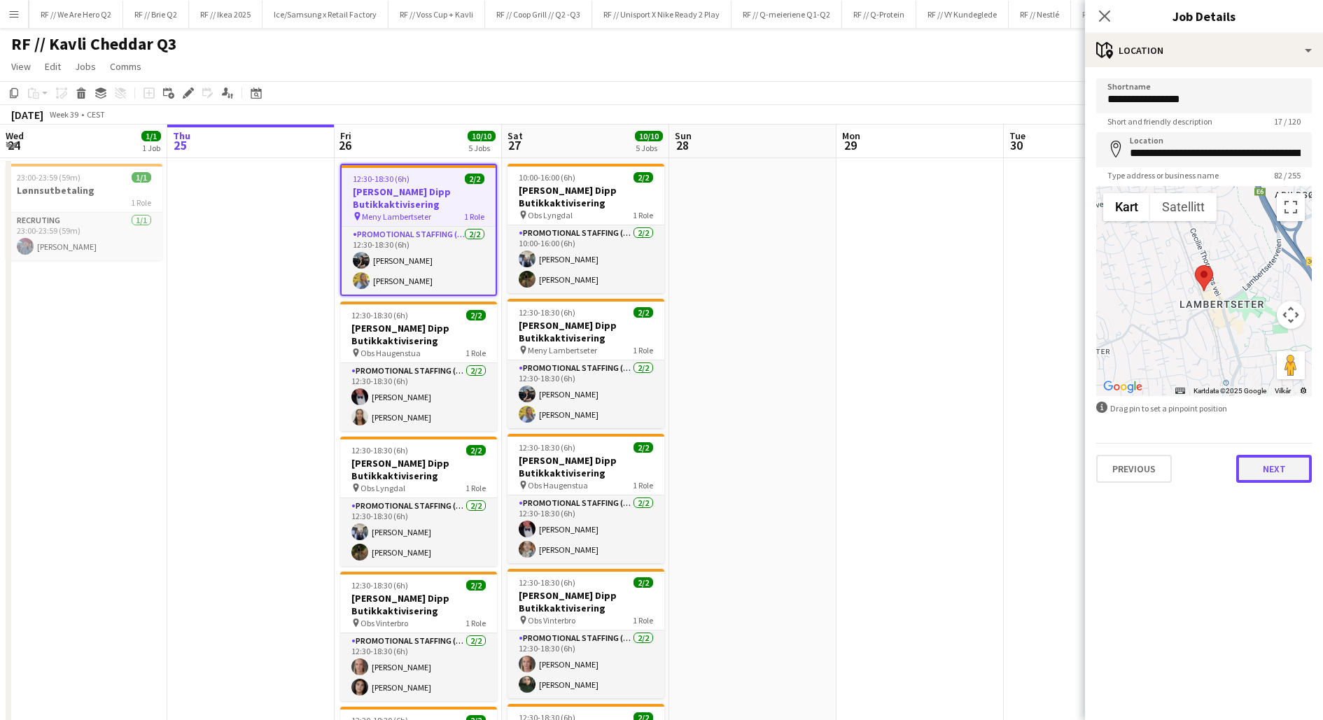
click at [1264, 471] on button "Next" at bounding box center [1274, 469] width 76 height 28
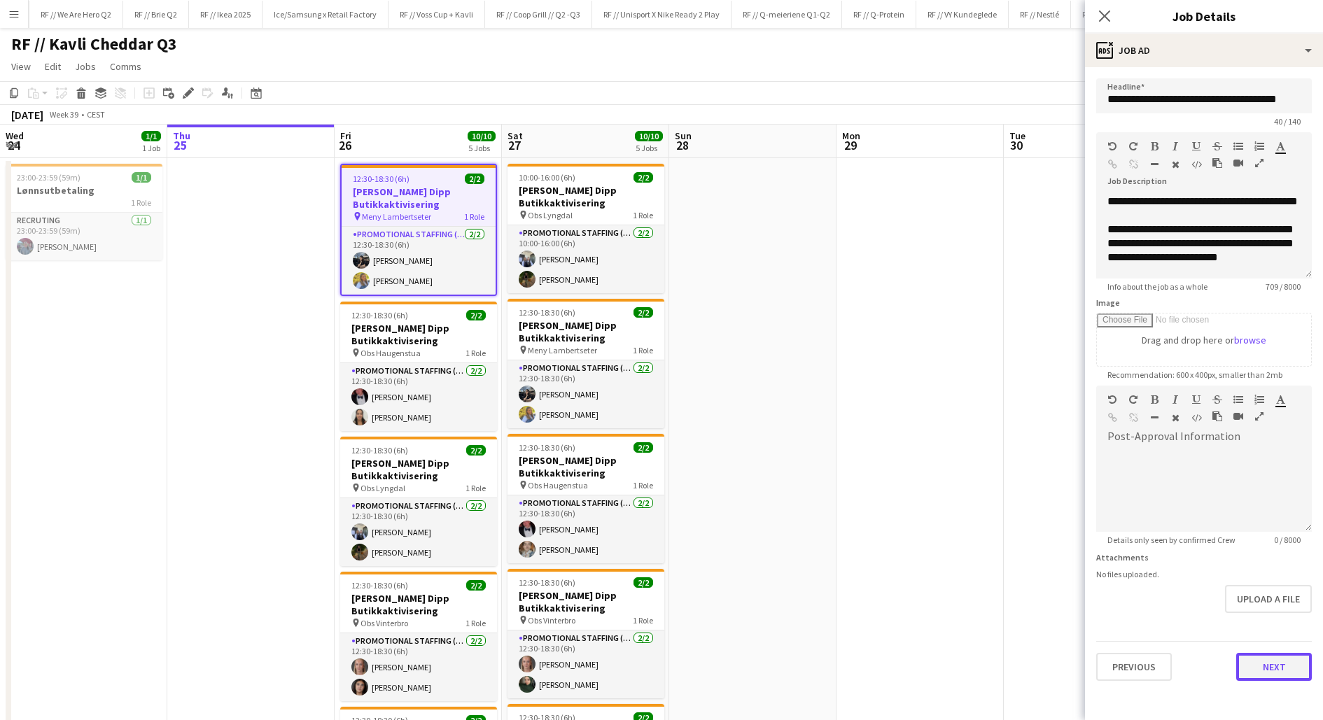
click at [1264, 662] on button "Next" at bounding box center [1274, 667] width 76 height 28
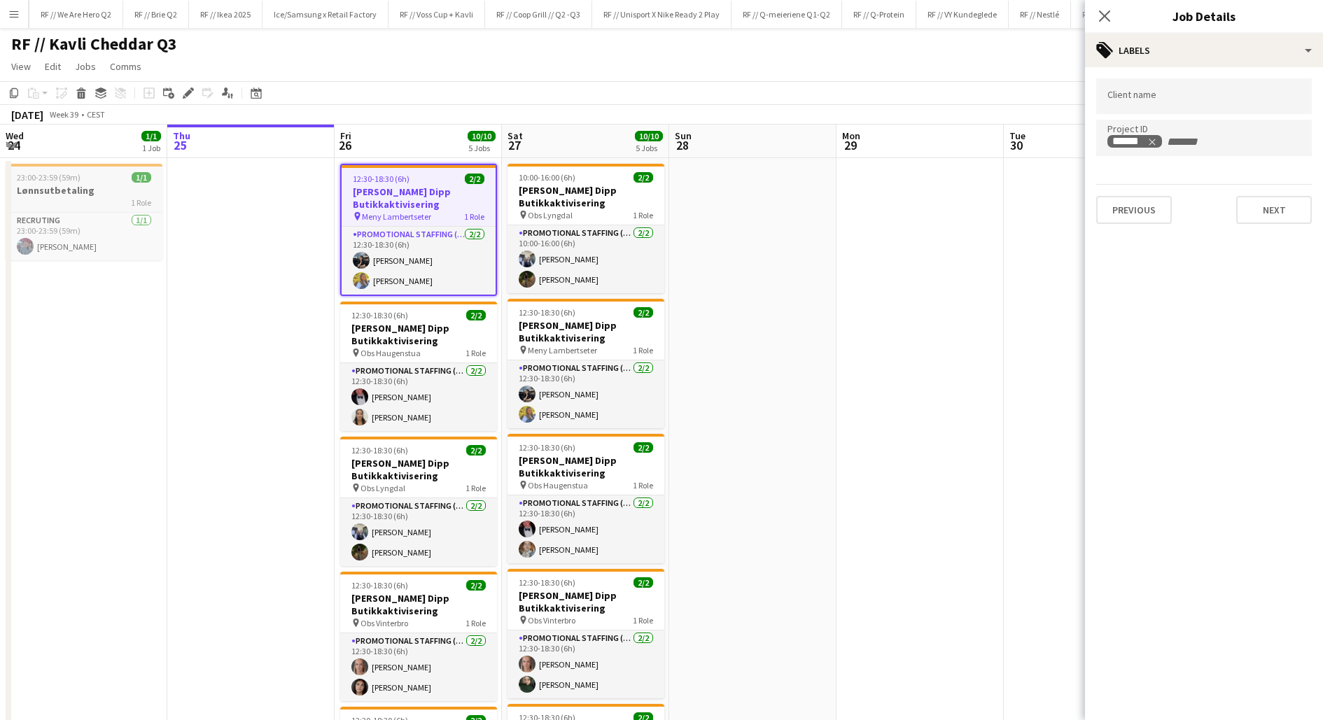
click at [87, 191] on h3 "Lønnsutbetaling" at bounding box center [84, 190] width 157 height 13
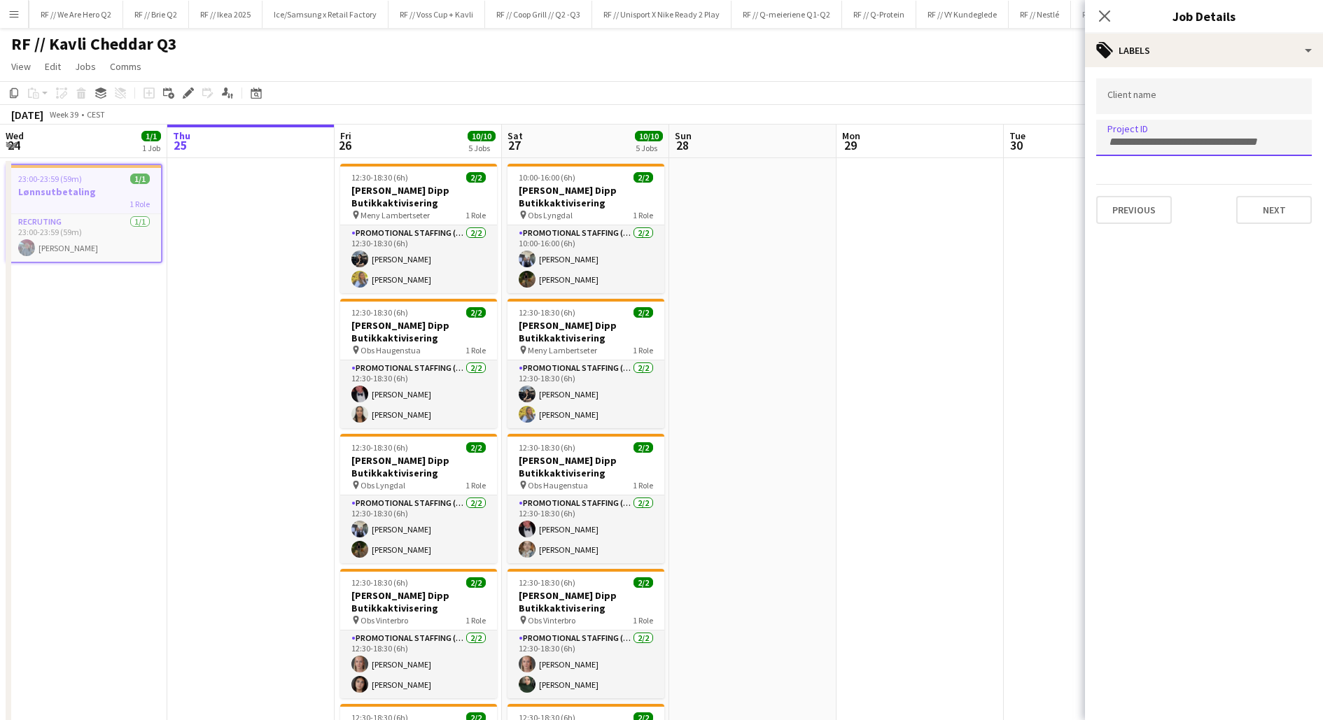
click at [1139, 136] on input "Type to search project ID labels..." at bounding box center [1203, 142] width 193 height 13
type input "******"
click at [870, 316] on app-date-cell at bounding box center [919, 580] width 167 height 845
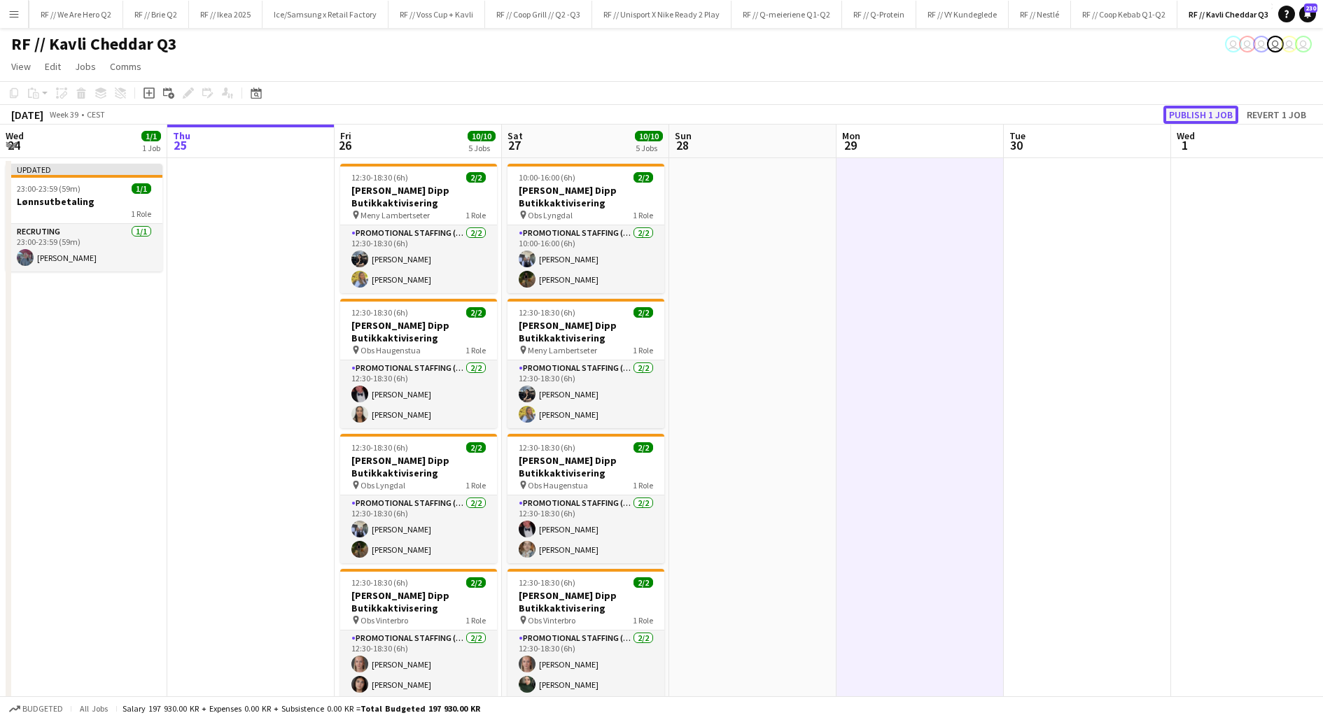
click at [1180, 116] on button "Publish 1 job" at bounding box center [1200, 115] width 75 height 18
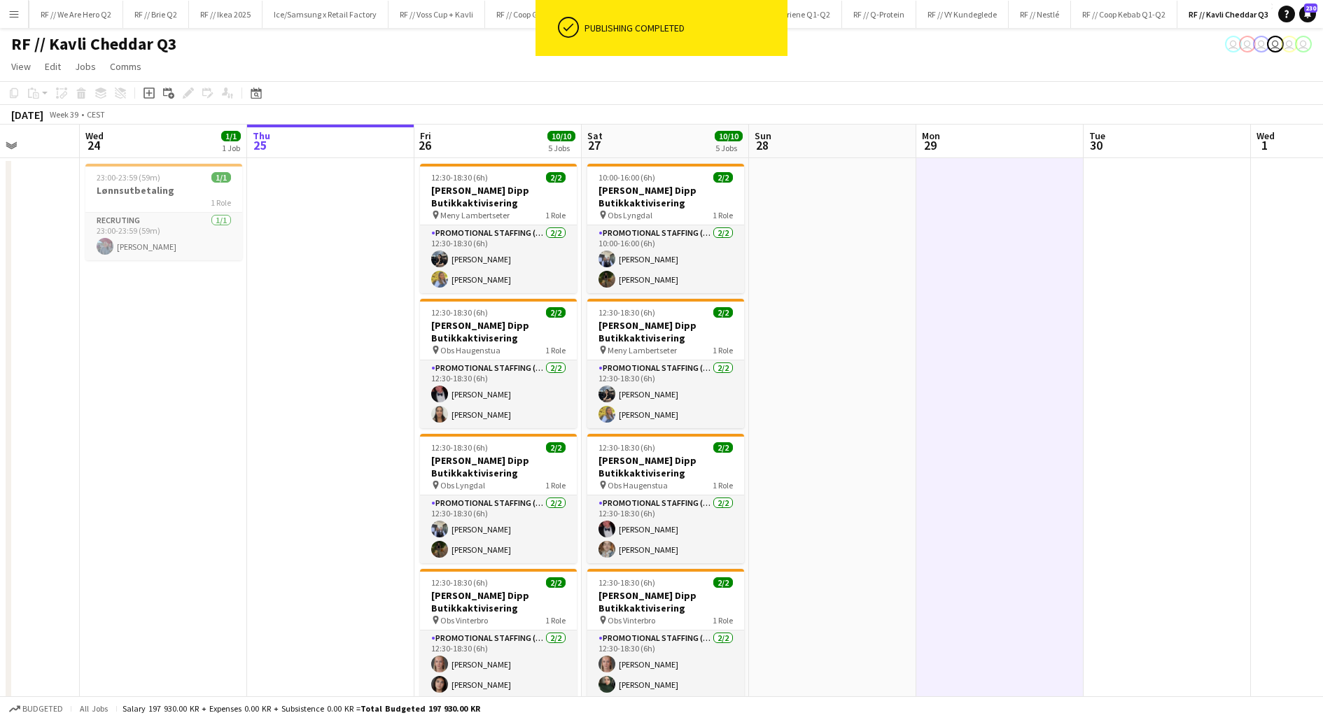
scroll to position [0, 420]
